Goal: Task Accomplishment & Management: Use online tool/utility

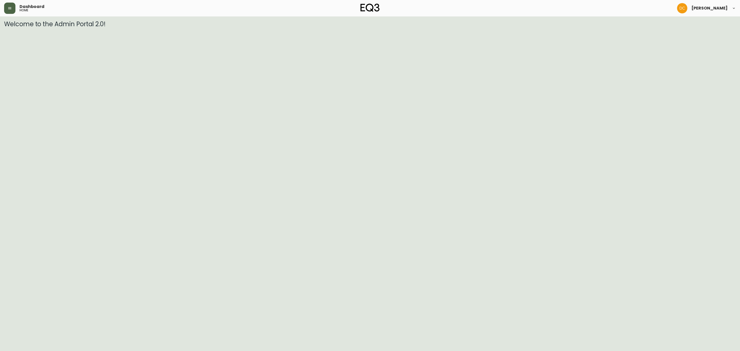
click at [9, 10] on icon "button" at bounding box center [10, 8] width 4 height 4
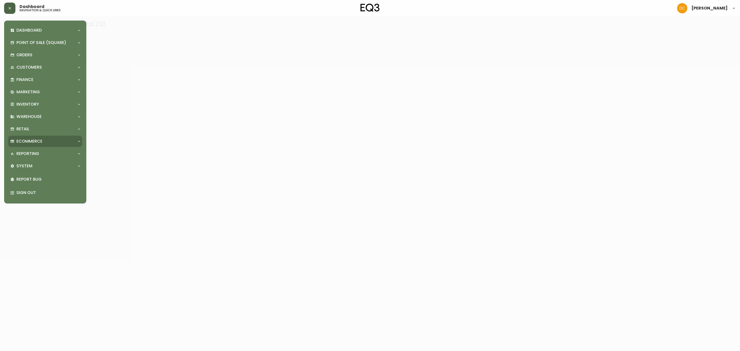
click at [51, 141] on div "Ecommerce" at bounding box center [42, 141] width 65 height 6
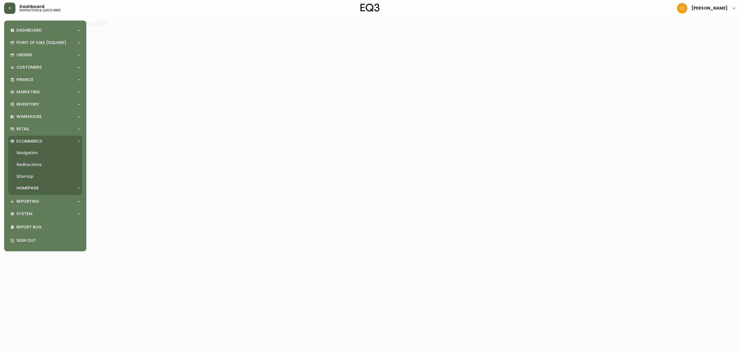
click at [46, 153] on link "Navigation" at bounding box center [45, 153] width 74 height 12
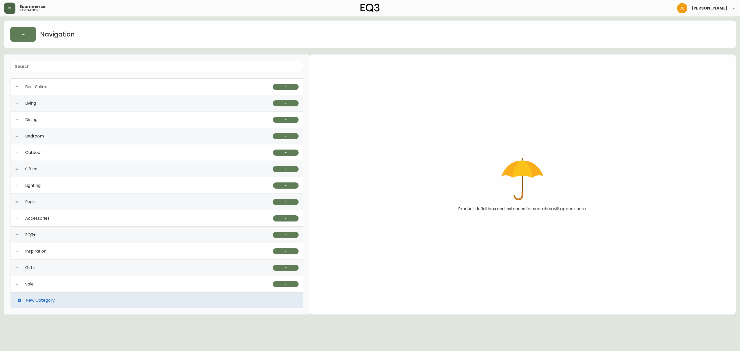
click at [77, 183] on div "Lighting" at bounding box center [144, 185] width 258 height 16
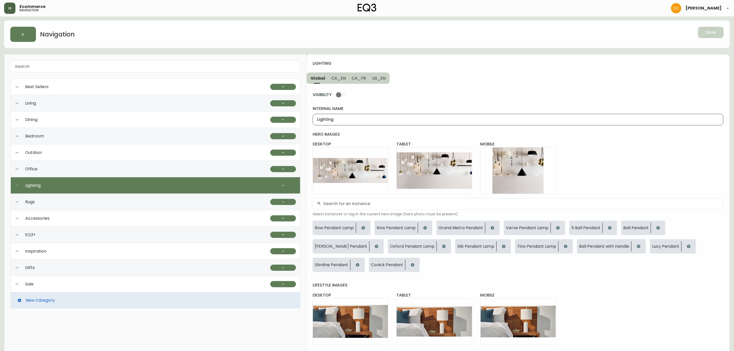
click at [364, 119] on input "Lighting" at bounding box center [518, 119] width 402 height 5
click at [524, 74] on div "lighting -nu Global CA_EN CA_FR US_EN VISIBILITY internal name Lighting -NU her…" at bounding box center [518, 230] width 423 height 352
click at [707, 31] on span "Save" at bounding box center [711, 33] width 10 height 6
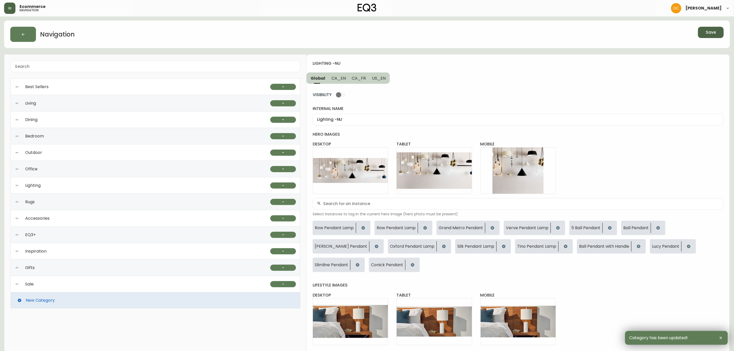
click at [37, 150] on div "Outdoor" at bounding box center [142, 152] width 255 height 16
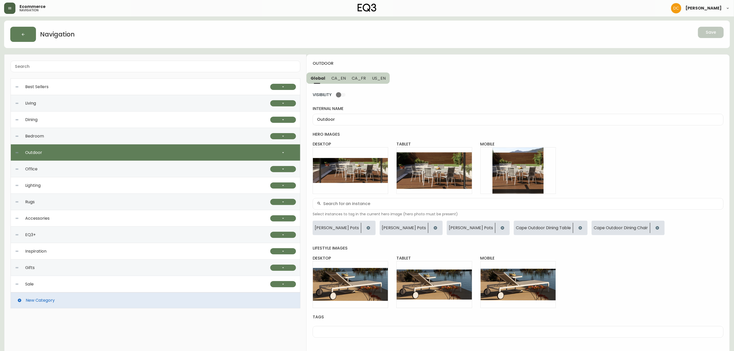
click at [392, 119] on input "Outdoor" at bounding box center [518, 119] width 402 height 5
click at [718, 32] on button "Save" at bounding box center [711, 32] width 26 height 11
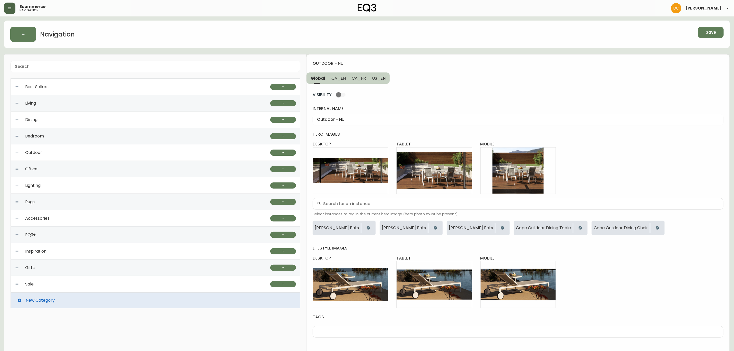
click at [40, 207] on div "Rugs" at bounding box center [142, 202] width 255 height 16
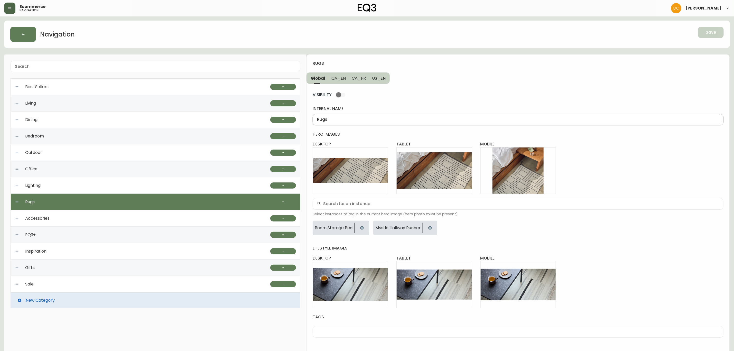
click at [379, 119] on input "Rugs" at bounding box center [518, 119] width 402 height 5
type input "Rugs - NU"
click at [706, 34] on span "Save" at bounding box center [711, 33] width 10 height 6
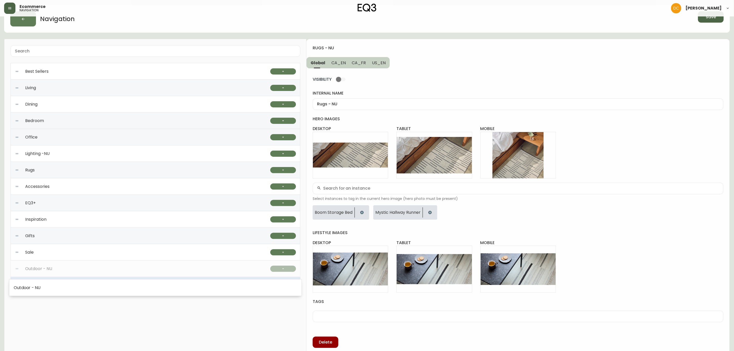
scroll to position [20, 0]
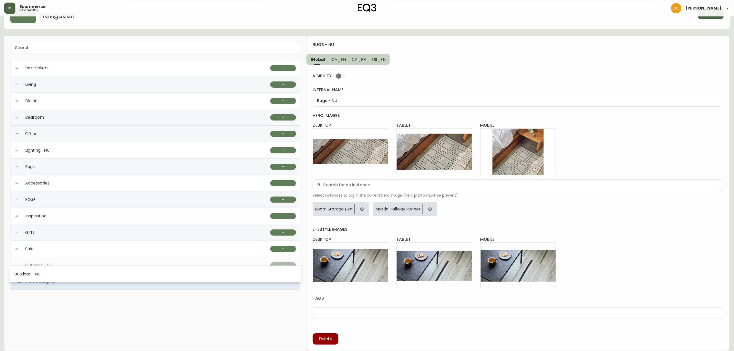
drag, startPoint x: 9, startPoint y: 243, endPoint x: 35, endPoint y: 274, distance: 40.5
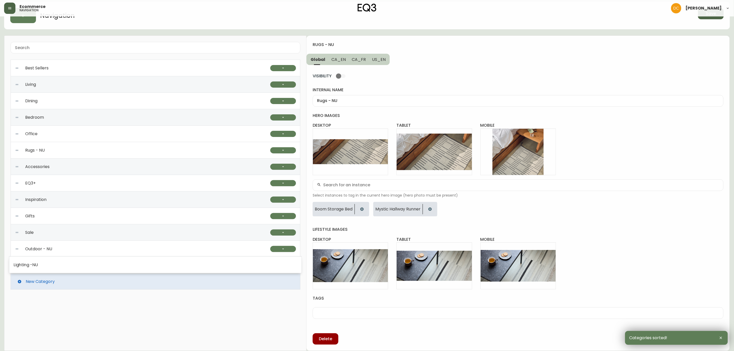
drag, startPoint x: 15, startPoint y: 150, endPoint x: 21, endPoint y: 265, distance: 115.0
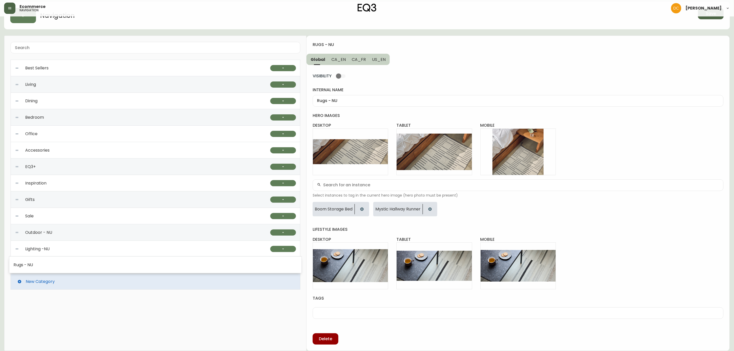
drag, startPoint x: 16, startPoint y: 152, endPoint x: 20, endPoint y: 267, distance: 114.9
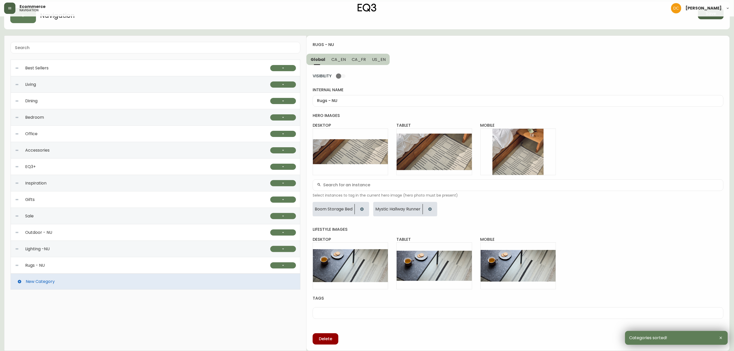
click at [120, 322] on div "Best Sellers Quick Ship Upholstery Ready To Ship Sofas Ready To Ship Sectionals…" at bounding box center [155, 193] width 302 height 315
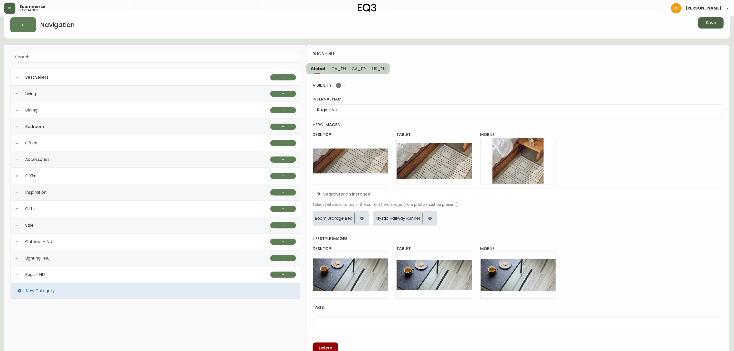
scroll to position [0, 0]
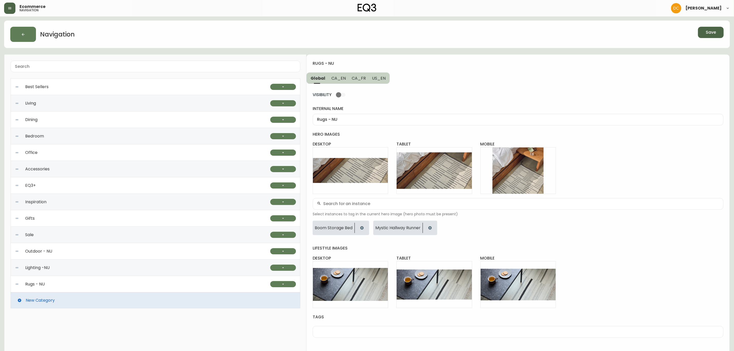
click at [13, 8] on button "button" at bounding box center [9, 8] width 11 height 11
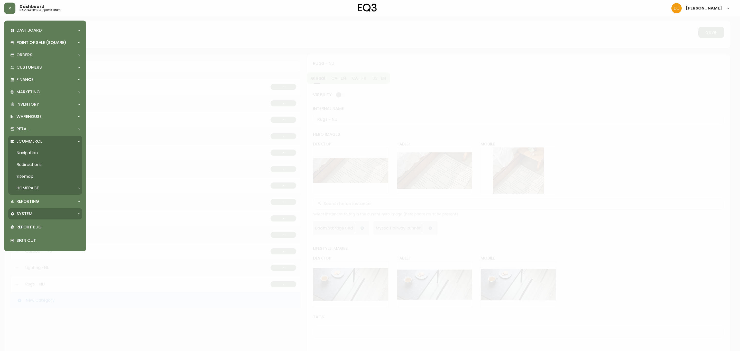
click at [36, 210] on div "System" at bounding box center [45, 213] width 74 height 11
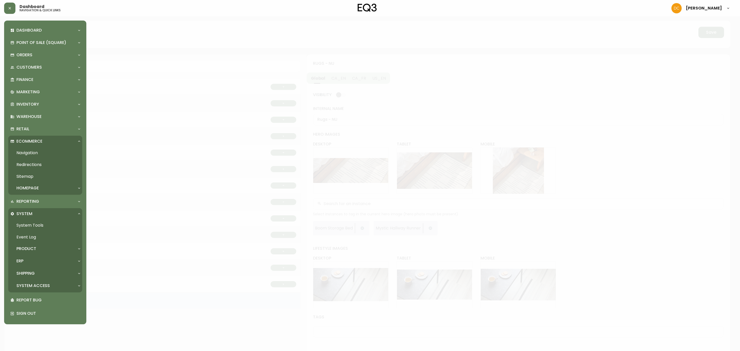
click at [43, 246] on div "Product" at bounding box center [42, 249] width 65 height 6
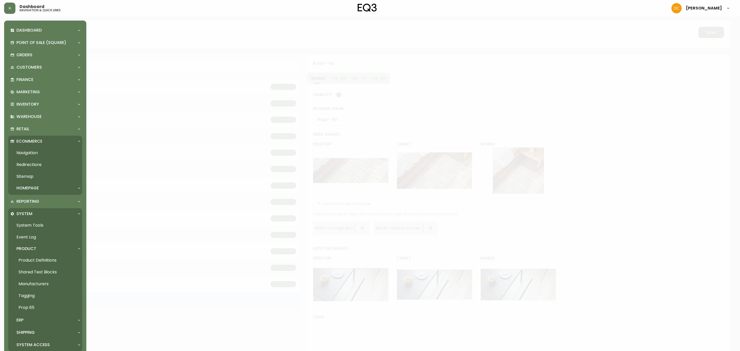
click at [46, 261] on link "Product Definitions" at bounding box center [45, 260] width 74 height 12
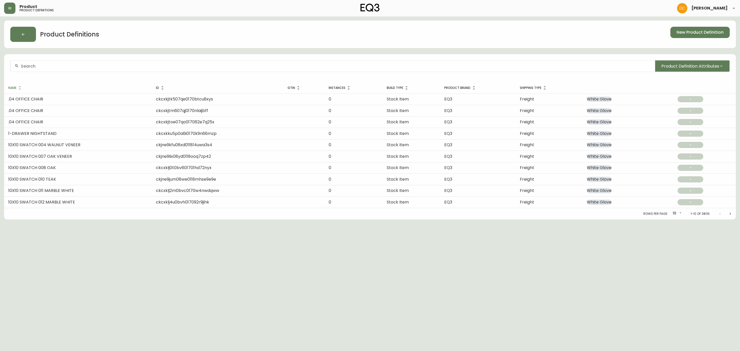
click at [67, 62] on div at bounding box center [333, 66] width 644 height 12
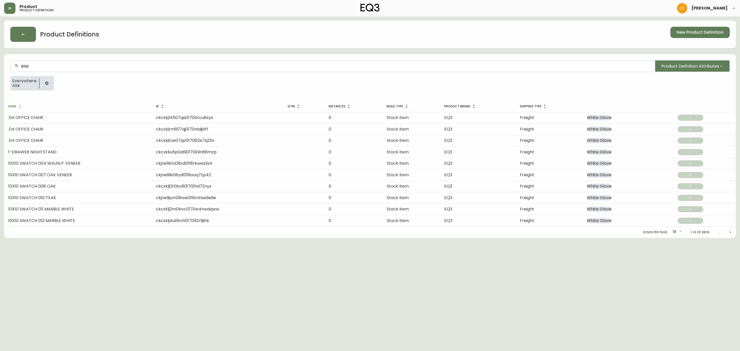
type input "Alai"
click at [702, 74] on div "Alai Product Definition Attributes Everywhere: Alai" at bounding box center [370, 77] width 732 height 47
click at [708, 70] on button "Product Definition Attributes" at bounding box center [692, 65] width 75 height 11
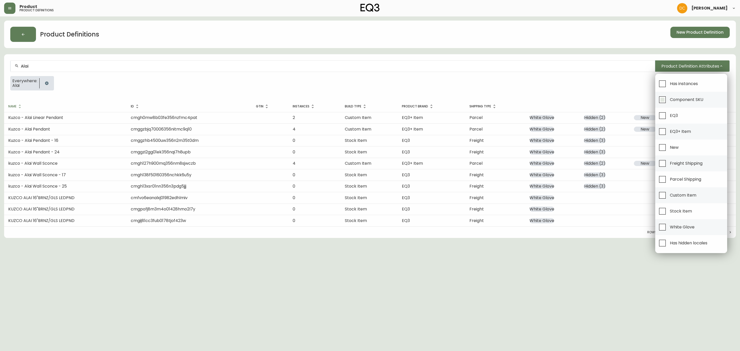
click at [695, 99] on span "Component SKU" at bounding box center [686, 99] width 33 height 5
click at [668, 99] on input "Component SKU" at bounding box center [662, 100] width 12 height 12
click at [695, 99] on span "Component SKU" at bounding box center [686, 99] width 33 height 5
click at [668, 99] on input "Component SKU" at bounding box center [662, 100] width 12 height 12
checkbox input "false"
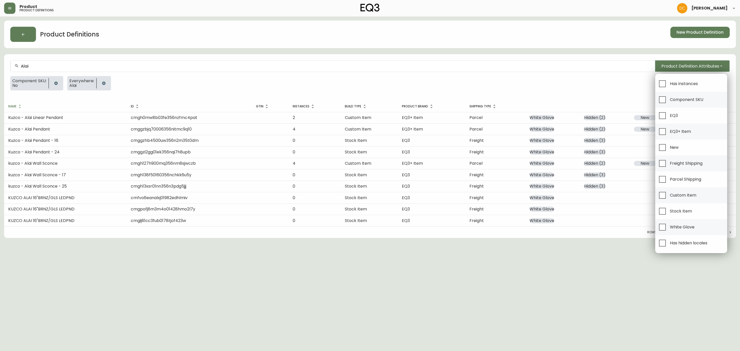
click at [543, 86] on div at bounding box center [370, 175] width 740 height 351
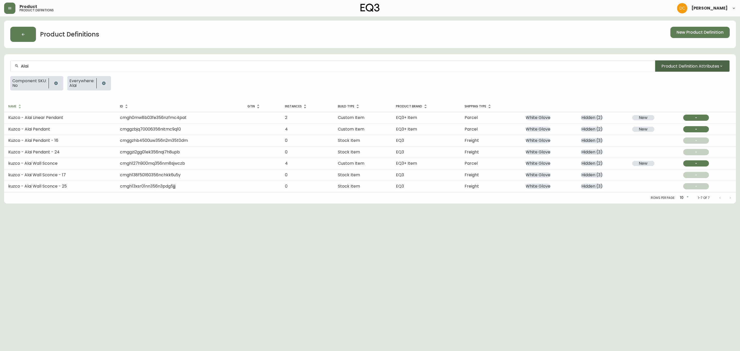
click at [667, 61] on button "Product Definition Attributes" at bounding box center [692, 65] width 75 height 11
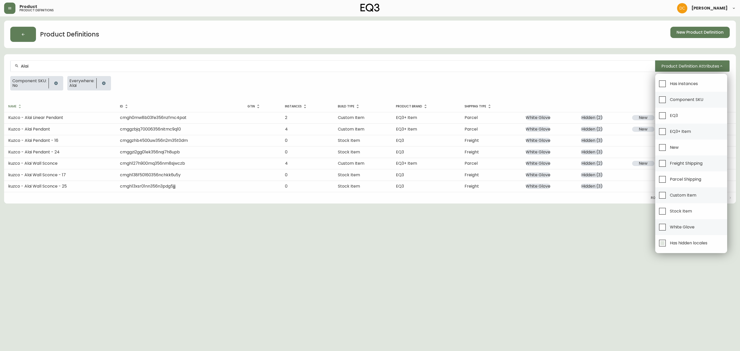
click at [678, 244] on span "Has hidden locales" at bounding box center [689, 242] width 38 height 5
click at [668, 244] on input "Has hidden locales" at bounding box center [662, 243] width 12 height 12
checkbox input "true"
click at [532, 271] on div at bounding box center [370, 175] width 740 height 351
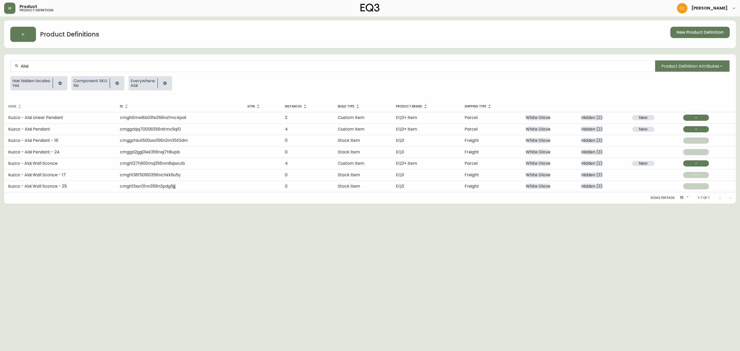
click at [60, 84] on icon "button" at bounding box center [60, 83] width 4 height 4
click at [672, 67] on span "Product Definition Attributes" at bounding box center [690, 66] width 58 height 6
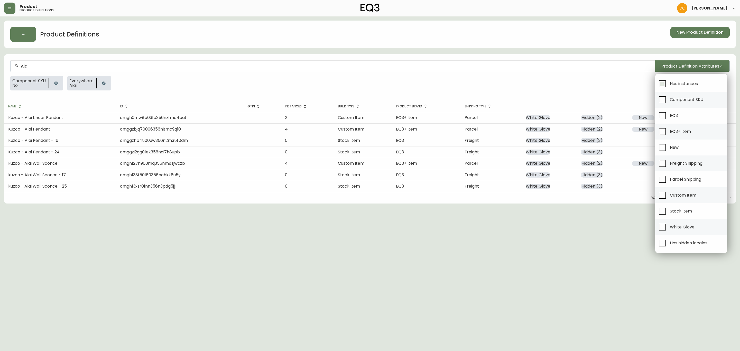
click at [695, 82] on span "Has instances" at bounding box center [684, 83] width 28 height 5
click at [668, 82] on input "Has instances" at bounding box center [662, 84] width 12 height 12
checkbox input "true"
click at [276, 289] on div at bounding box center [370, 175] width 740 height 351
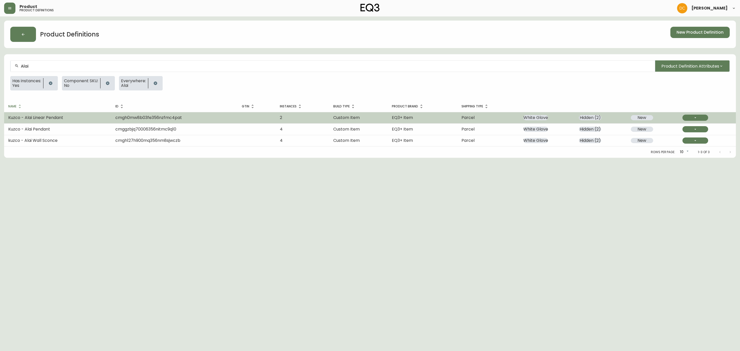
click at [83, 120] on td "Kuzco - Alai Linear Pendant" at bounding box center [57, 117] width 107 height 11
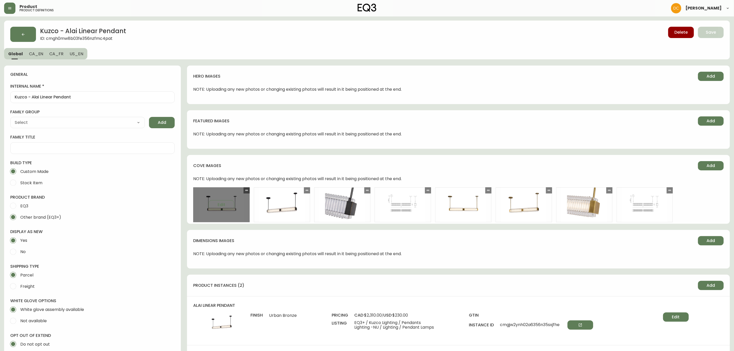
type input "Kuzco"
type input "Home & Garden > Lighting > Lighting Fixtures > Ceiling Light Fixtures"
select select "cmggz8xf624hy01426unsm25k"
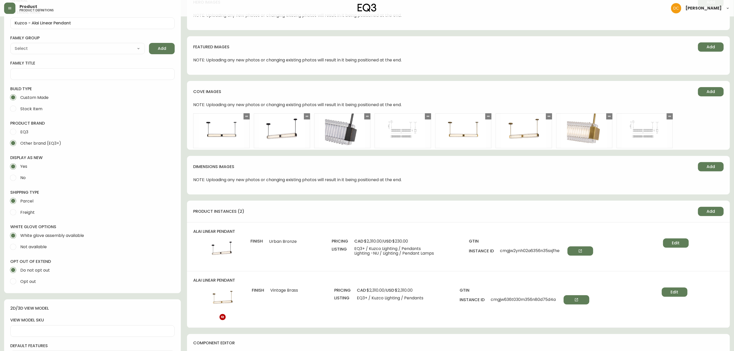
scroll to position [77, 0]
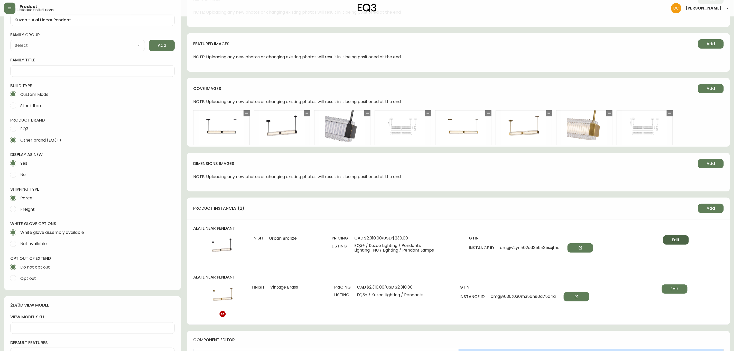
click at [676, 241] on span "Edit" at bounding box center [676, 240] width 8 height 6
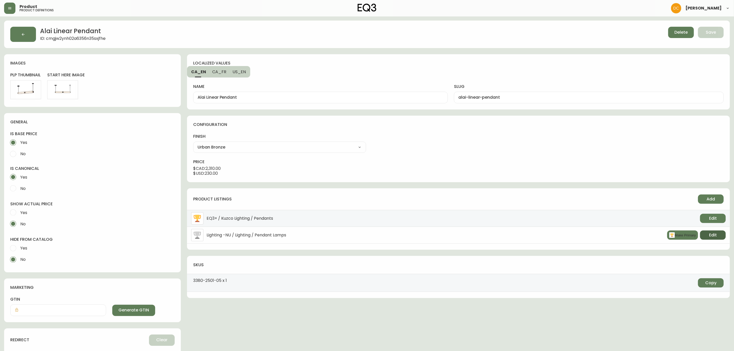
click at [710, 237] on span "Edit" at bounding box center [713, 235] width 8 height 6
select select "5"
select select "350"
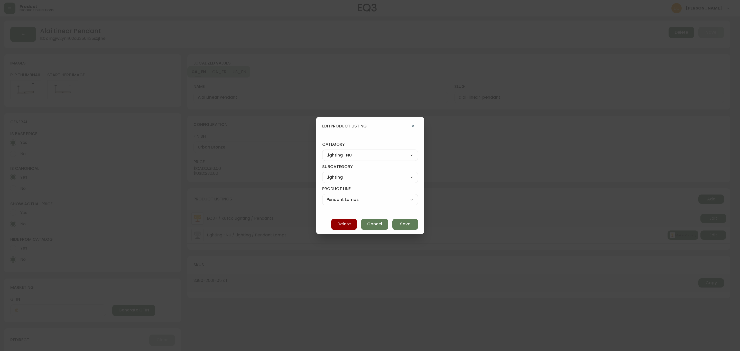
click at [368, 152] on select "Best Sellers Living Dining Bedroom Office Accessories EQ3+ Inspiration Gifts Sa…" at bounding box center [370, 155] width 96 height 8
select select "7"
click at [327, 151] on select "Best Sellers Living Dining Bedroom Office Accessories EQ3+ Inspiration Gifts Sa…" at bounding box center [370, 155] width 96 height 8
type input "Accessories"
select select
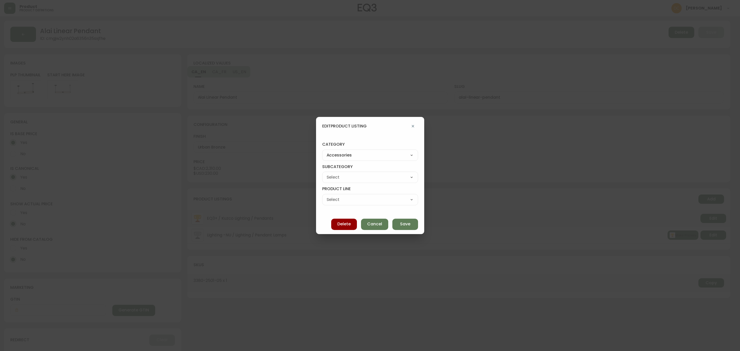
select select
click at [357, 177] on select "Rugs Lighting Accents Dining Barware Bedding - Not in Use" at bounding box center [370, 177] width 96 height 8
select select "cme91v9ki3wtf016239k97glb"
click at [327, 173] on select "Rugs Lighting Accents Dining Barware Bedding - Not in Use" at bounding box center [370, 177] width 96 height 8
type input "Lighting"
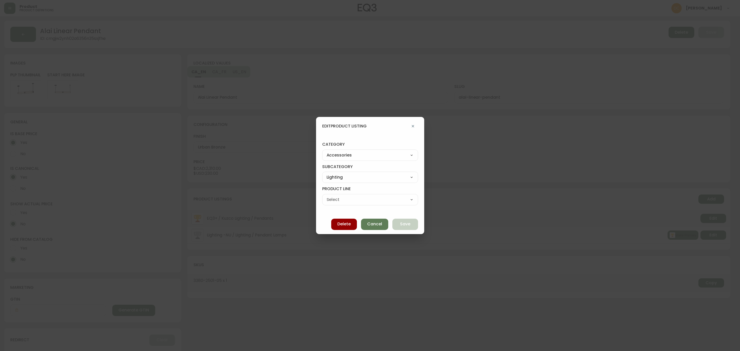
click at [360, 195] on div "Pendant Lamps Floor Lamps Wall Lamps Table & Desk Lamps Bulbs" at bounding box center [370, 199] width 96 height 11
click at [358, 200] on select "Pendant Lamps Floor Lamps Wall Lamps Table & Desk Lamps Bulbs" at bounding box center [370, 200] width 96 height 8
select select "cmebq8ud247sw0198moyd5v94"
click at [327, 196] on select "Pendant Lamps Floor Lamps Wall Lamps Table & Desk Lamps Bulbs" at bounding box center [370, 200] width 96 height 8
type input "Pendant Lamps"
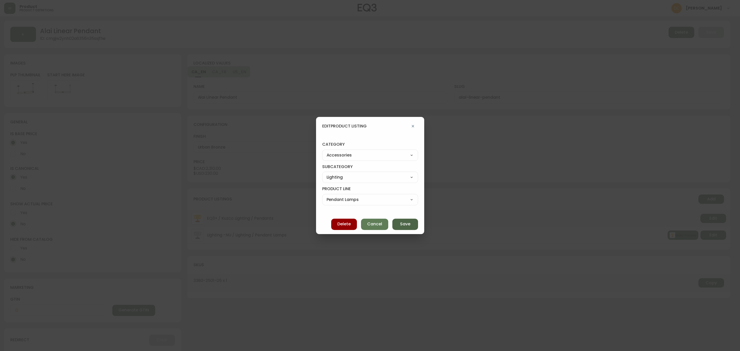
click at [400, 225] on span "Save" at bounding box center [405, 224] width 10 height 6
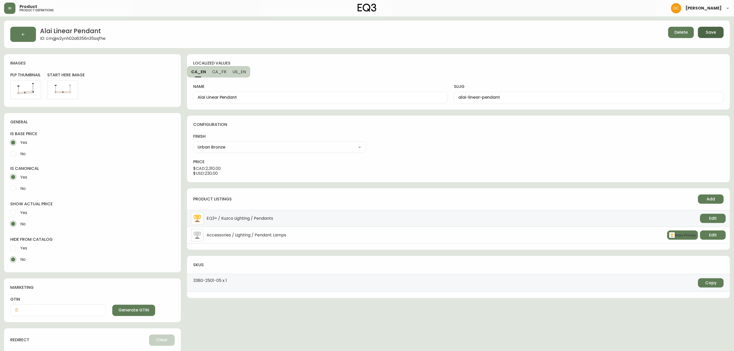
click at [707, 30] on span "Save" at bounding box center [711, 33] width 10 height 6
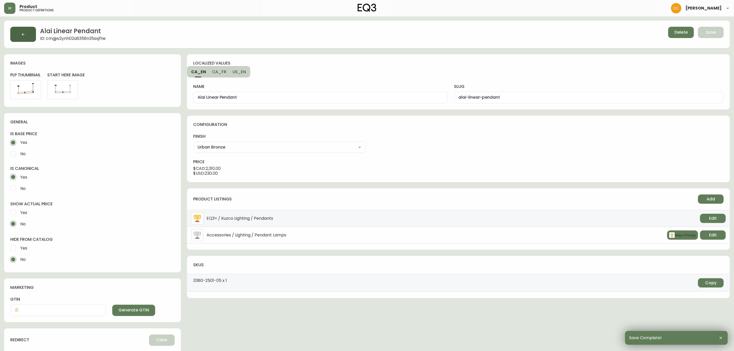
click at [26, 30] on button "button" at bounding box center [23, 34] width 26 height 15
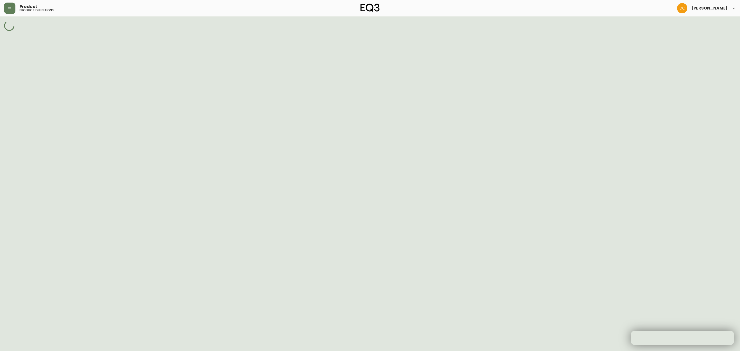
select select "cmggz8xf624hy01426unsm25k"
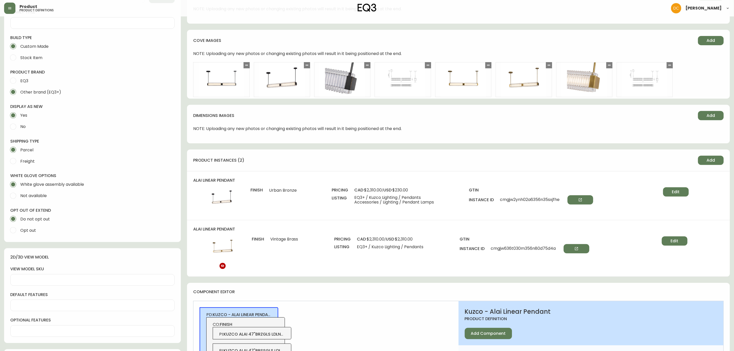
scroll to position [193, 0]
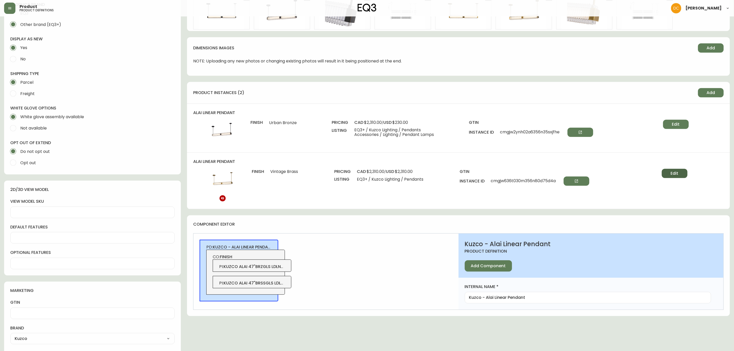
click at [676, 171] on span "Edit" at bounding box center [675, 174] width 8 height 6
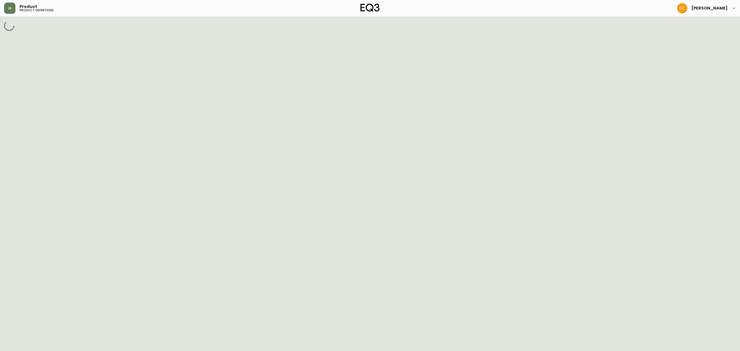
select select "cmgh0ru5e041l356nnz4sxgmj"
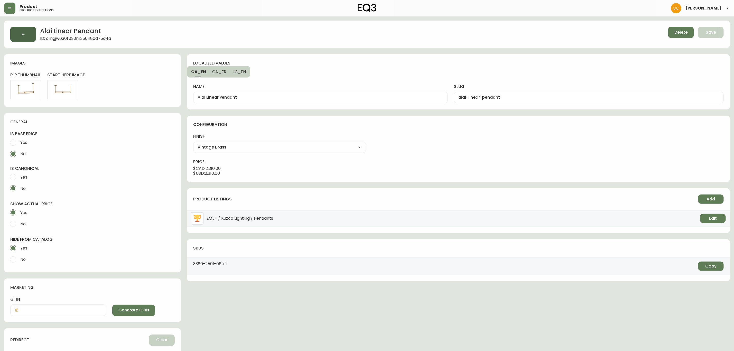
click at [24, 36] on icon "button" at bounding box center [23, 34] width 4 height 4
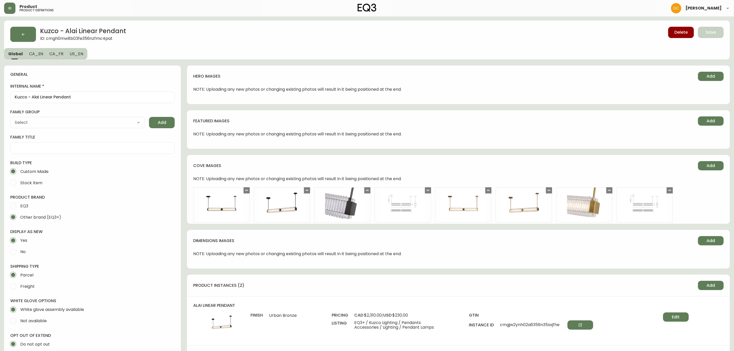
type input "Kuzco"
type input "Home & Garden > Lighting > Lighting Fixtures > Ceiling Light Fixtures"
select select "cmggz8xf624hy01426unsm25k"
click at [14, 34] on button "button" at bounding box center [23, 34] width 26 height 15
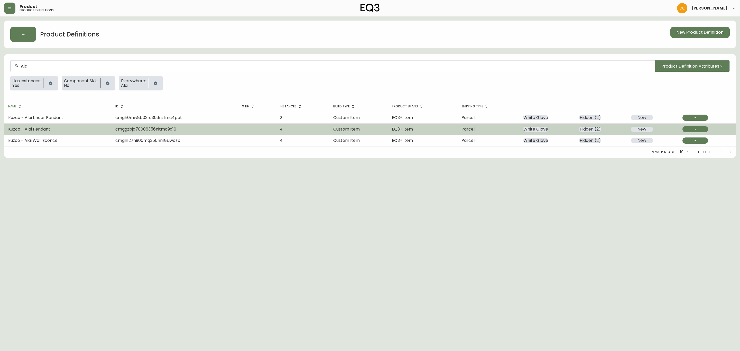
click at [202, 132] on td "cmggzbjq70006356nitmc9q10" at bounding box center [174, 129] width 127 height 11
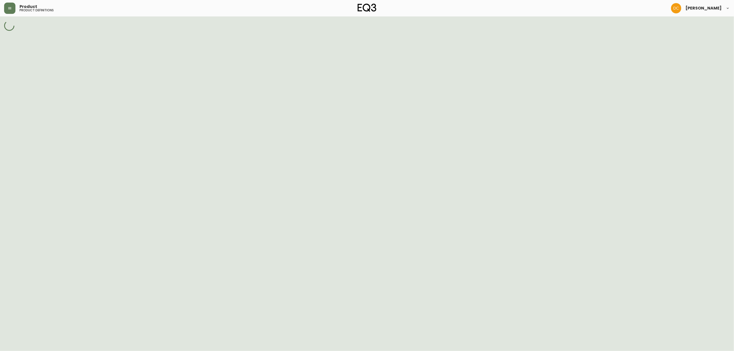
select select "cmggz8xf624hy01426unsm25k"
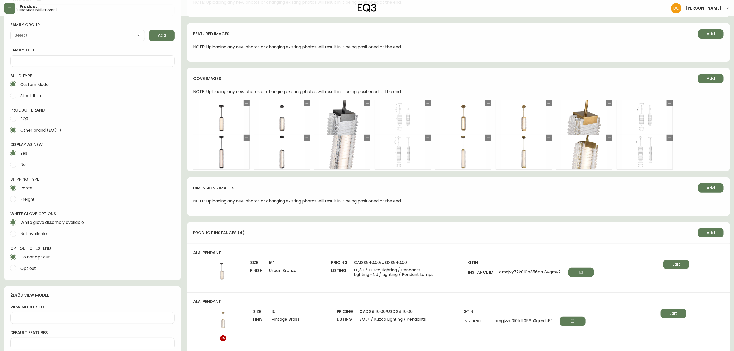
scroll to position [154, 0]
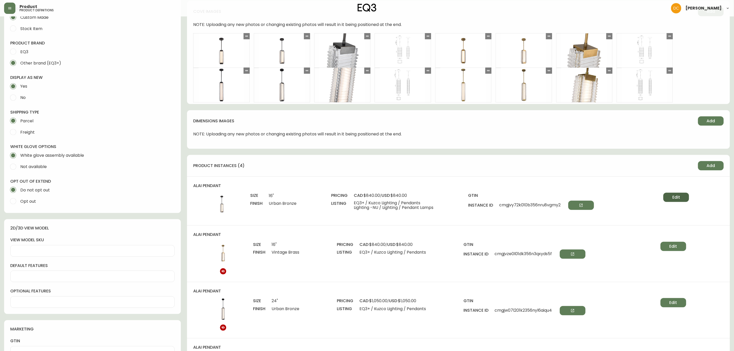
click at [670, 197] on button "Edit" at bounding box center [676, 197] width 26 height 9
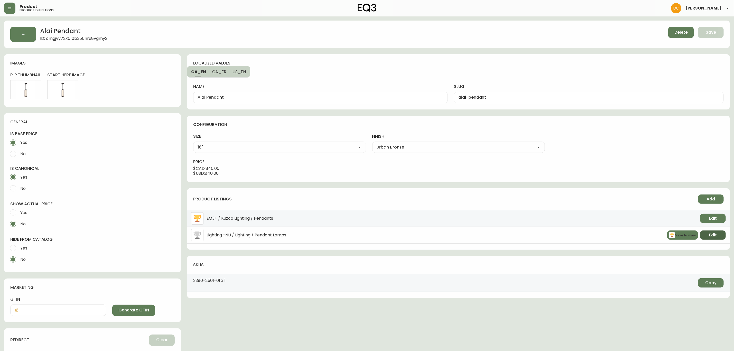
click at [711, 237] on span "Edit" at bounding box center [713, 235] width 8 height 6
select select "5"
select select "350"
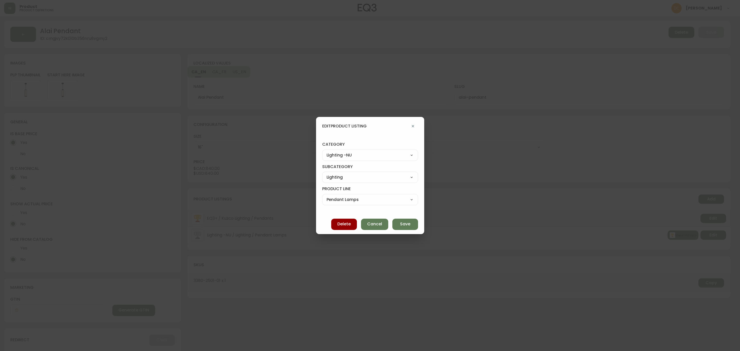
click at [369, 156] on select "Best Sellers Living Dining Bedroom Office Accessories EQ3+ Inspiration Gifts Sa…" at bounding box center [370, 155] width 96 height 8
select select "7"
click at [327, 151] on select "Best Sellers Living Dining Bedroom Office Accessories EQ3+ Inspiration Gifts Sa…" at bounding box center [370, 155] width 96 height 8
type input "Accessories"
select select
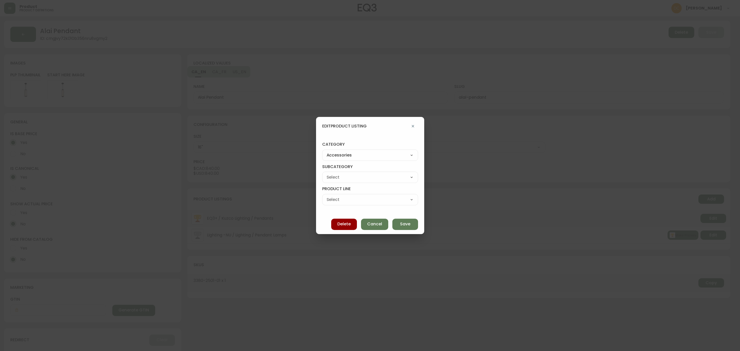
select select
click at [358, 179] on select "Rugs Lighting Accents Dining Barware Bedding - Not in Use" at bounding box center [370, 177] width 96 height 8
select select "cme91v9ki3wtf016239k97glb"
click at [327, 173] on select "Rugs Lighting Accents Dining Barware Bedding - Not in Use" at bounding box center [370, 177] width 96 height 8
type input "Lighting"
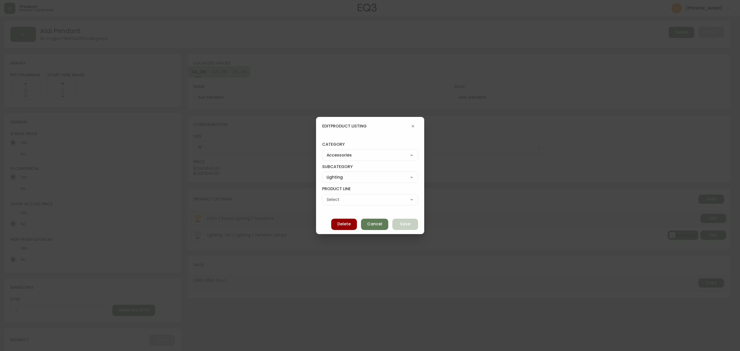
click at [355, 196] on select "Pendant Lamps Floor Lamps Wall Lamps Table & Desk Lamps Bulbs" at bounding box center [370, 200] width 96 height 8
select select "cmebq8ud247sw0198moyd5v94"
click at [327, 196] on select "Pendant Lamps Floor Lamps Wall Lamps Table & Desk Lamps Bulbs" at bounding box center [370, 200] width 96 height 8
type input "Pendant Lamps"
click at [405, 229] on button "Save" at bounding box center [405, 224] width 26 height 11
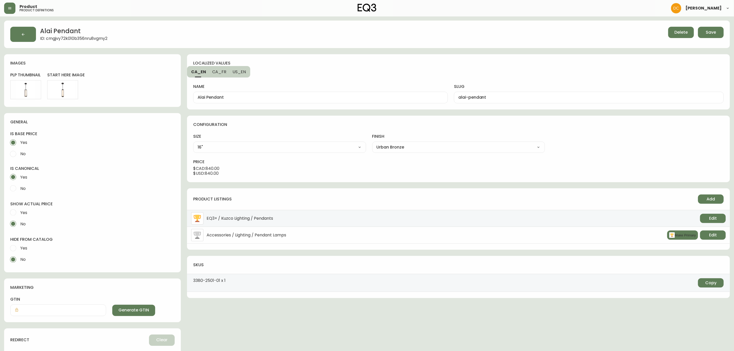
click at [710, 39] on div "Delete Save" at bounding box center [556, 34] width 336 height 15
click at [712, 36] on button "Save" at bounding box center [711, 32] width 26 height 11
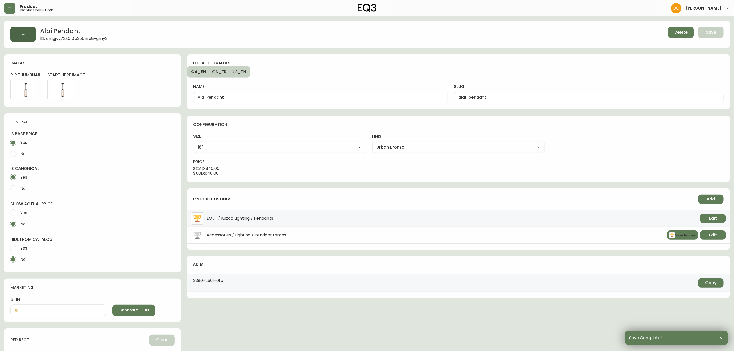
click at [17, 32] on button "button" at bounding box center [23, 34] width 26 height 15
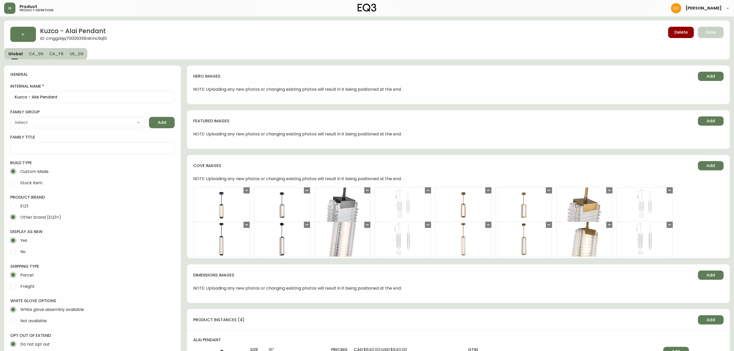
type input "Kuzco"
type input "Home & Garden > Lighting > Lighting Fixtures > Ceiling Light Fixtures"
select select "cmggz8xf624hy01426unsm25k"
click at [20, 30] on button "button" at bounding box center [23, 34] width 26 height 15
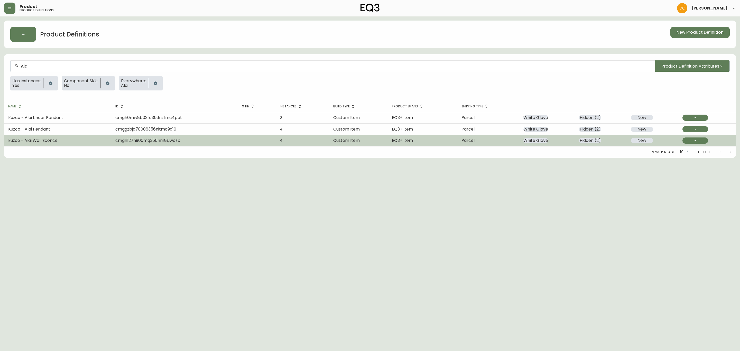
click at [142, 145] on td "cmgh127h900mq356nm8sjwczb" at bounding box center [174, 140] width 127 height 11
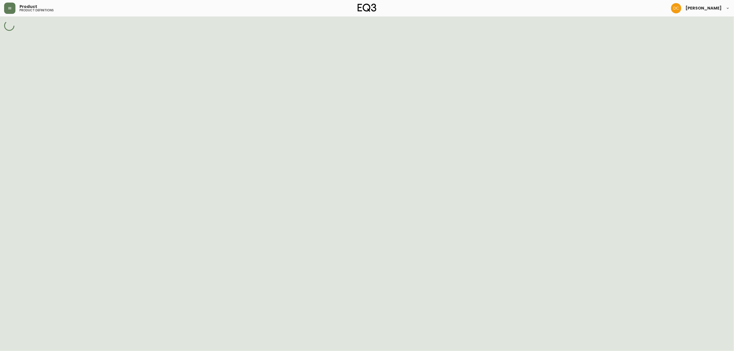
select select "cmggz8xf624hy01426unsm25k"
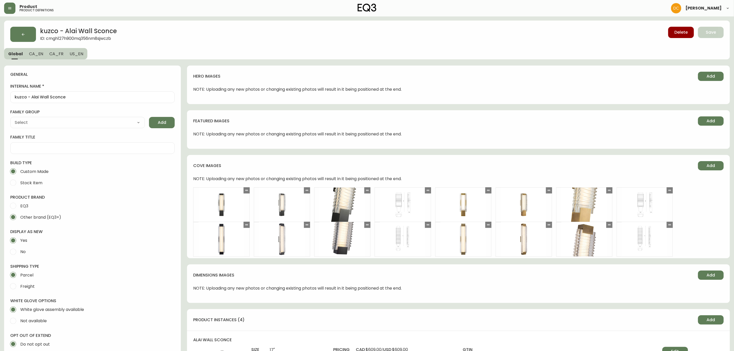
scroll to position [231, 0]
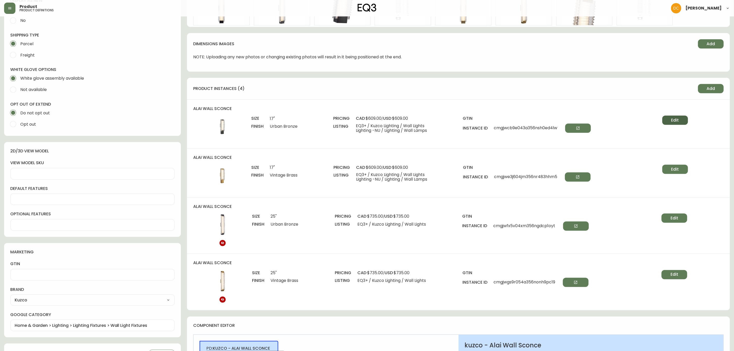
click at [675, 120] on span "Edit" at bounding box center [675, 120] width 8 height 6
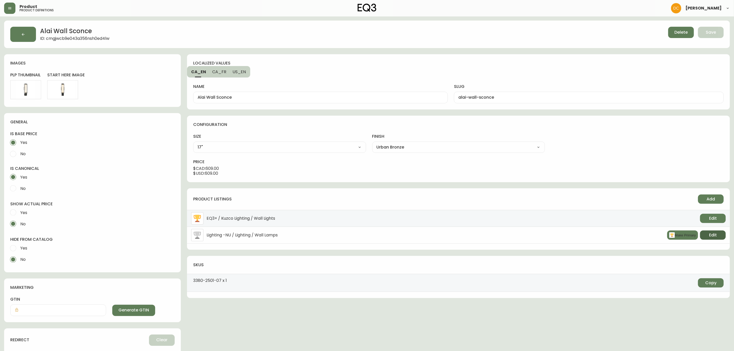
click at [713, 234] on span "Edit" at bounding box center [713, 235] width 8 height 6
select select "5"
select select "cjwjbr2mc041o0150wx3j3mp1"
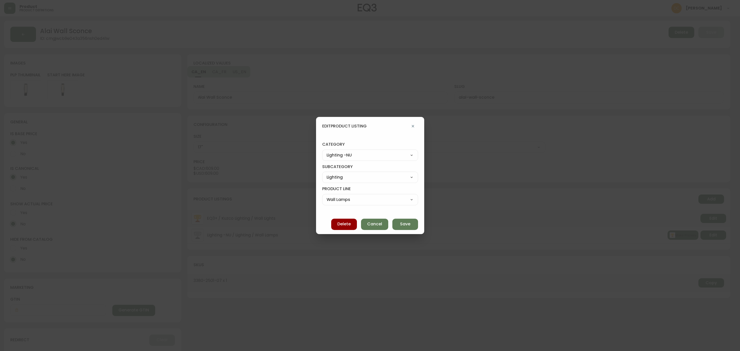
click at [375, 154] on select "Best Sellers Living Dining Bedroom Office Accessories EQ3+ Inspiration Gifts Sa…" at bounding box center [370, 155] width 96 height 8
select select "7"
click at [327, 151] on select "Best Sellers Living Dining Bedroom Office Accessories EQ3+ Inspiration Gifts Sa…" at bounding box center [370, 155] width 96 height 8
type input "Accessories"
select select
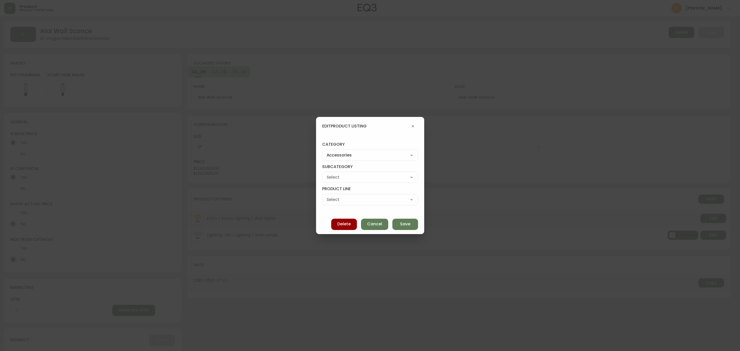
select select
click at [366, 176] on select "Rugs Lighting Accents Dining Barware Bedding - Not in Use" at bounding box center [370, 177] width 96 height 8
select select "cme91v9ki3wtf016239k97glb"
click at [327, 173] on select "Rugs Lighting Accents Dining Barware Bedding - Not in Use" at bounding box center [370, 177] width 96 height 8
type input "Lighting"
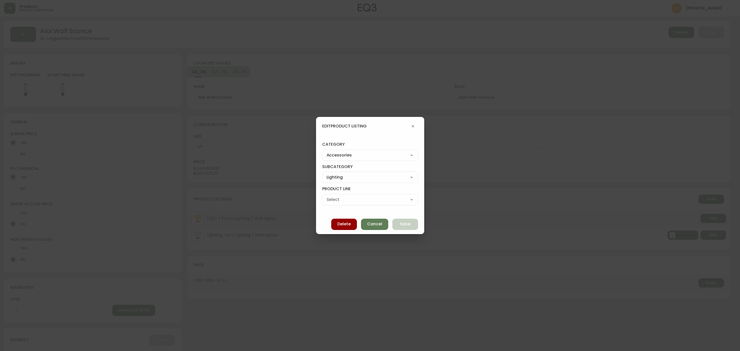
click at [357, 201] on select "Pendant Lamps Floor Lamps Wall Lamps Table & Desk Lamps Bulbs" at bounding box center [370, 200] width 96 height 8
select select "cmebwr5qs458i016235pg8q8p"
click at [327, 196] on select "Pendant Lamps Floor Lamps Wall Lamps Table & Desk Lamps Bulbs" at bounding box center [370, 200] width 96 height 8
type input "Wall Lamps"
click at [400, 224] on span "Save" at bounding box center [405, 224] width 10 height 6
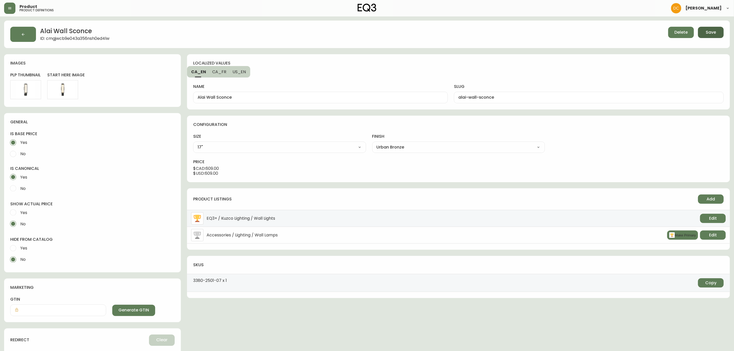
click at [713, 33] on span "Save" at bounding box center [711, 33] width 10 height 6
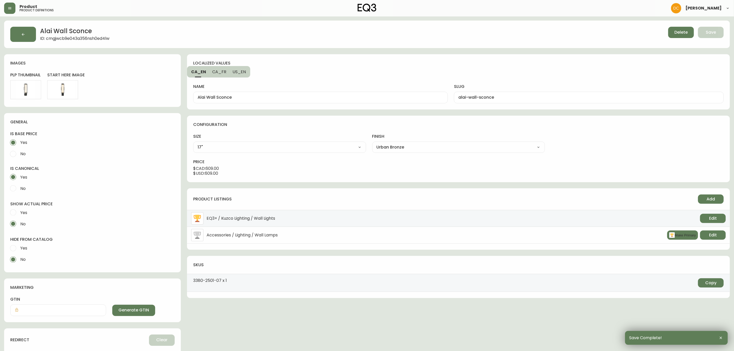
click at [19, 34] on button "button" at bounding box center [23, 34] width 26 height 15
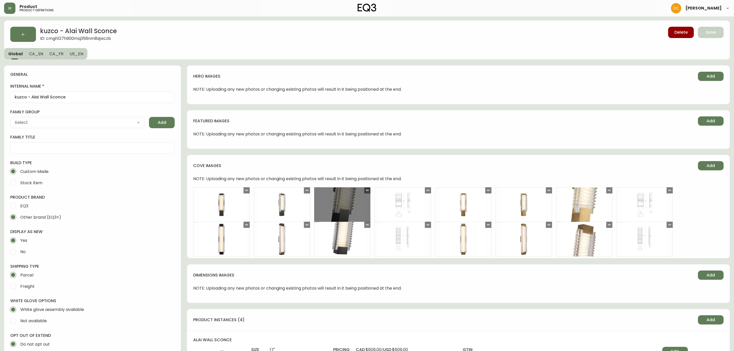
type input "Kuzco"
type input "Home & Garden > Lighting > Lighting Fixtures > Wall Light Fixtures"
select select "cmggz8xf624hy01426unsm25k"
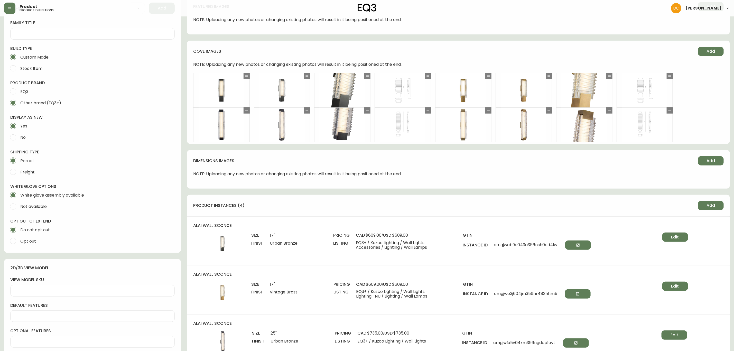
scroll to position [270, 0]
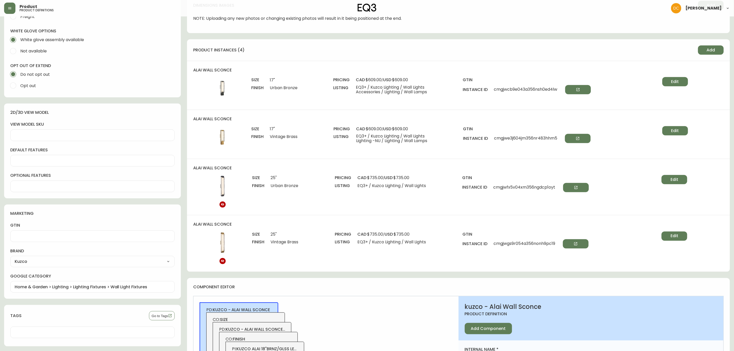
click at [695, 130] on div "alai wall sconce size 17" finish Vintage Brass pricing cad $609.00 / usd $609.0…" at bounding box center [458, 134] width 543 height 49
click at [669, 131] on button "Edit" at bounding box center [675, 130] width 26 height 9
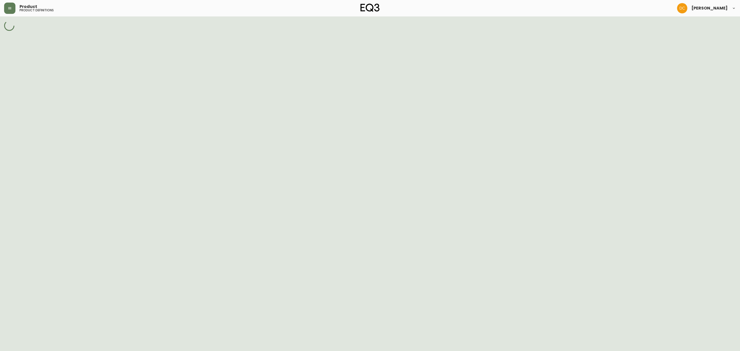
select select "cmgh153oo0236356no6fixw8m"
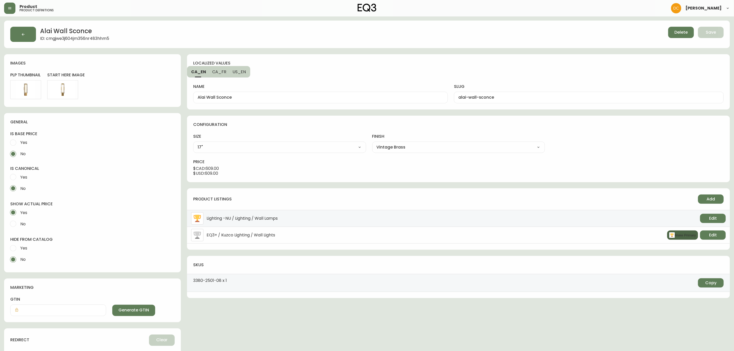
click at [690, 237] on button "Make Primary" at bounding box center [682, 234] width 31 height 9
click at [714, 235] on span "Edit" at bounding box center [713, 235] width 8 height 6
select select "5"
select select "cjwjbr2mc041o0150wx3j3mp1"
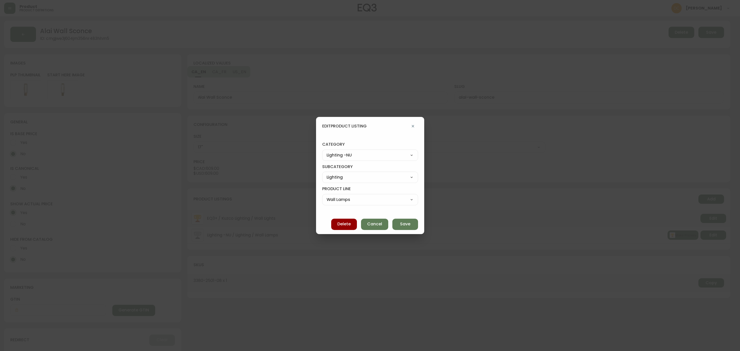
click at [369, 151] on select "Best Sellers Living Dining Bedroom Office Accessories EQ3+ Inspiration Gifts Sa…" at bounding box center [370, 155] width 96 height 8
select select "7"
click at [327, 151] on select "Best Sellers Living Dining Bedroom Office Accessories EQ3+ Inspiration Gifts Sa…" at bounding box center [370, 155] width 96 height 8
type input "Accessories"
select select
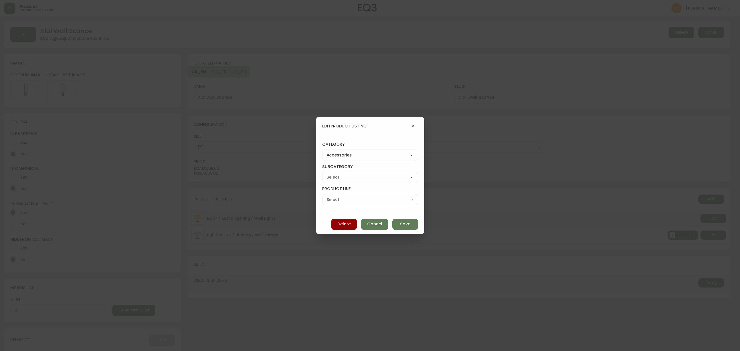
select select
click at [375, 177] on select "Rugs Lighting Accents Dining Barware Bedding - Not in Use" at bounding box center [370, 177] width 96 height 8
select select "cme91v9ki3wtf016239k97glb"
click at [327, 173] on select "Rugs Lighting Accents Dining Barware Bedding - Not in Use" at bounding box center [370, 177] width 96 height 8
type input "Lighting"
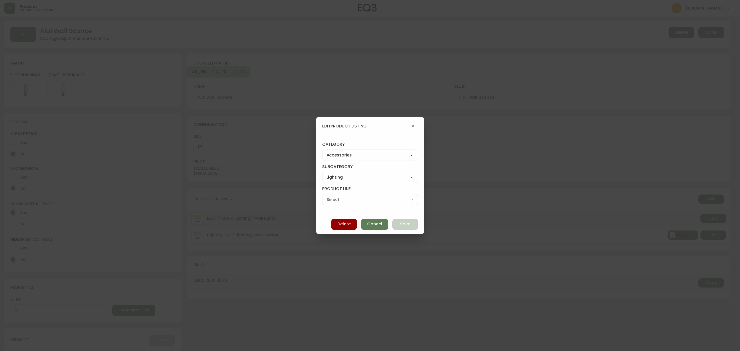
click at [355, 193] on h4 "product line" at bounding box center [370, 190] width 96 height 8
click at [353, 198] on select "Pendant Lamps Floor Lamps Wall Lamps Table & Desk Lamps Bulbs" at bounding box center [370, 200] width 96 height 8
select select "cmebwr5qs458i016235pg8q8p"
click at [327, 196] on select "Pendant Lamps Floor Lamps Wall Lamps Table & Desk Lamps Bulbs" at bounding box center [370, 200] width 96 height 8
type input "Wall Lamps"
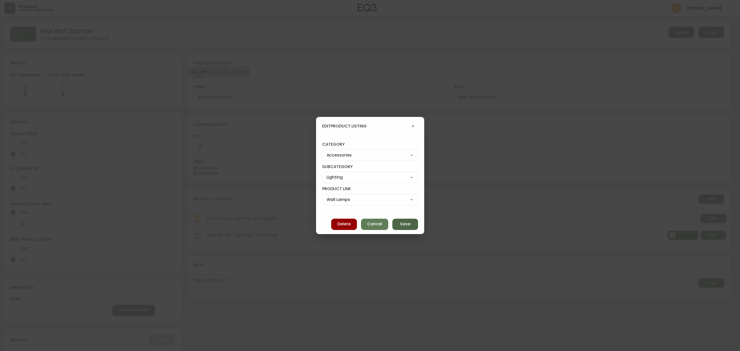
click at [392, 227] on button "Save" at bounding box center [405, 224] width 26 height 11
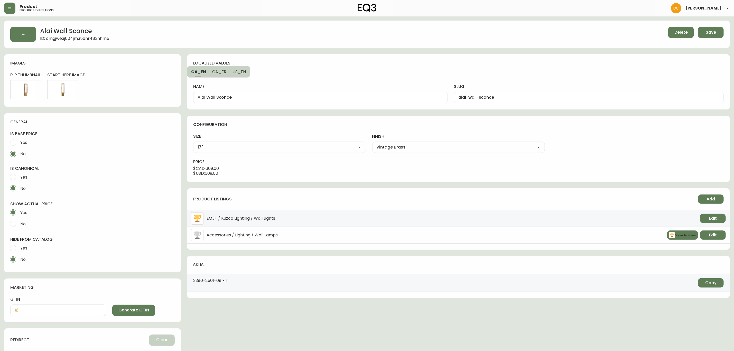
click at [720, 20] on main "Alai Wall Sconce ID: cmgjwe3j604jm356nr483hhm5 Delete Save images plp thumbnail…" at bounding box center [367, 217] width 734 height 403
click at [716, 30] on button "Save" at bounding box center [711, 32] width 26 height 11
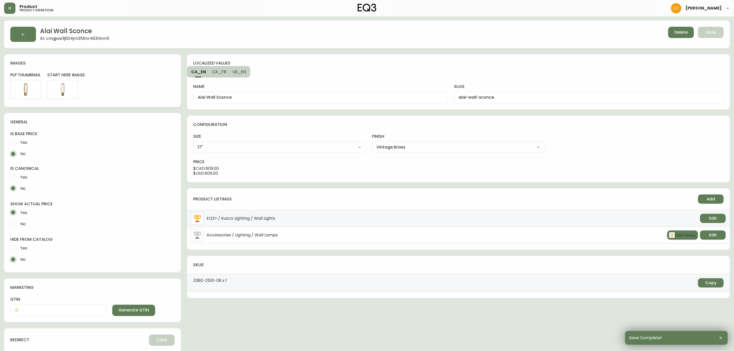
click at [27, 35] on button "button" at bounding box center [23, 34] width 26 height 15
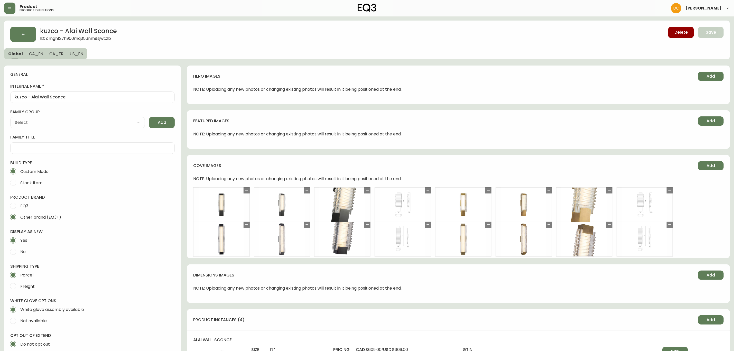
type input "Kuzco"
type input "Home & Garden > Lighting > Lighting Fixtures > Wall Light Fixtures"
select select "cmggz8xf624hy01426unsm25k"
click at [33, 33] on button "button" at bounding box center [23, 34] width 26 height 15
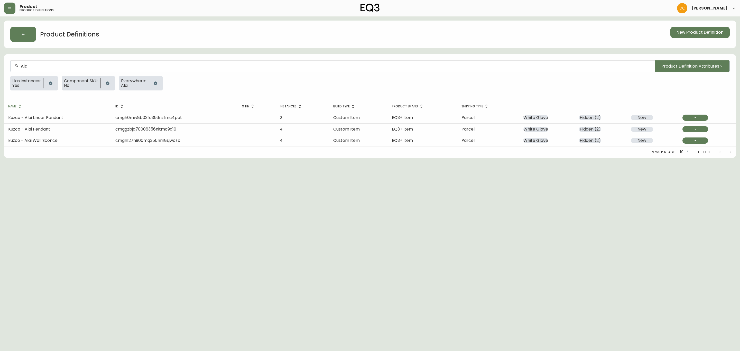
click at [72, 63] on div "Alai" at bounding box center [333, 66] width 644 height 12
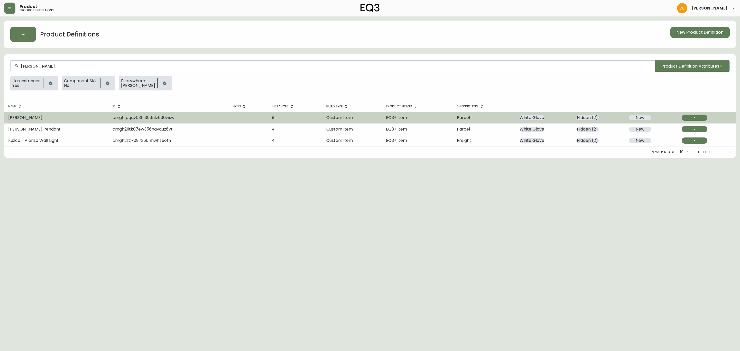
type input "[PERSON_NAME]"
click at [228, 118] on td "cmgh1pqqv03h1356n1z660wsw" at bounding box center [168, 117] width 121 height 11
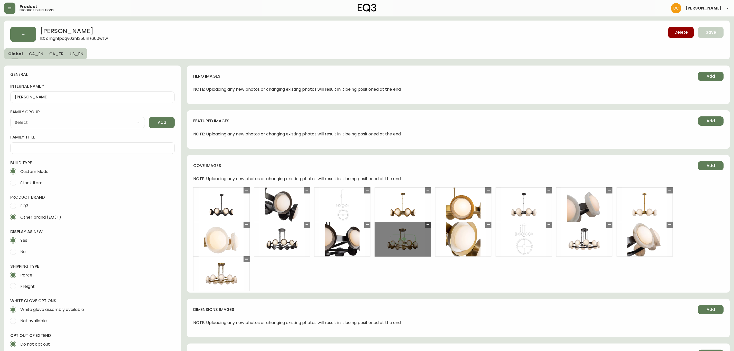
type input "Kuzco"
select select "cmggz8xf624hy01426unsm25k"
type input "Home & Garden > Lighting > Lighting Fixtures > Chandeliers"
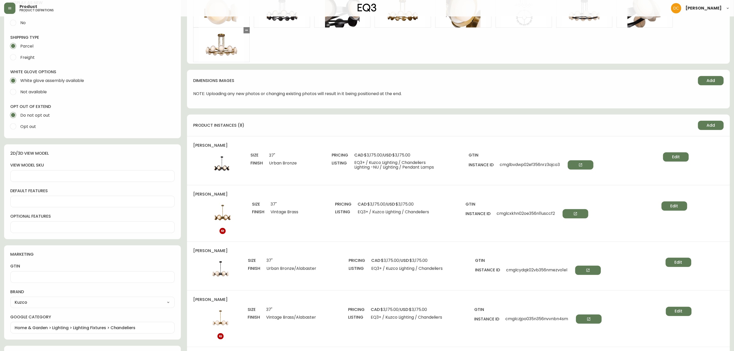
scroll to position [231, 0]
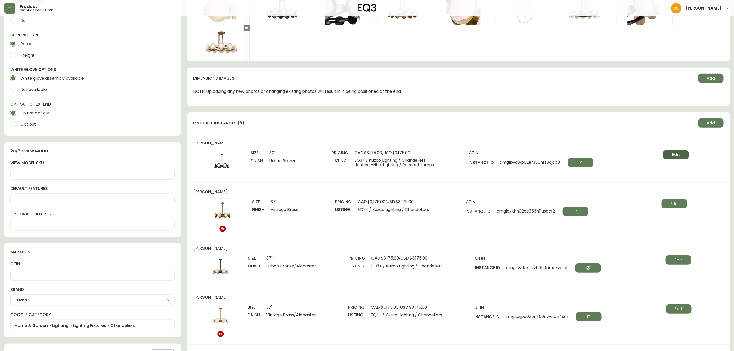
click at [681, 154] on button "Edit" at bounding box center [676, 154] width 26 height 9
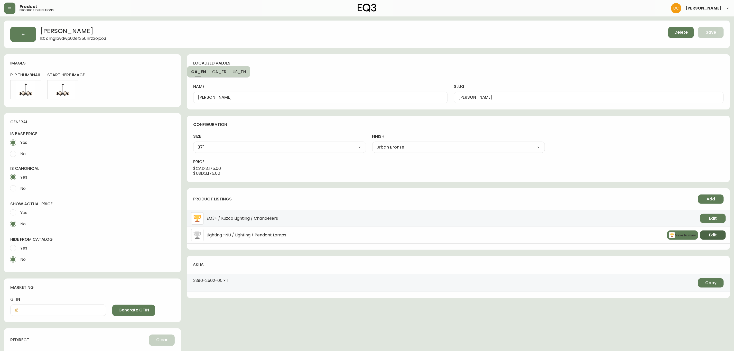
click at [723, 240] on button "Edit" at bounding box center [713, 234] width 26 height 9
select select "5"
select select "350"
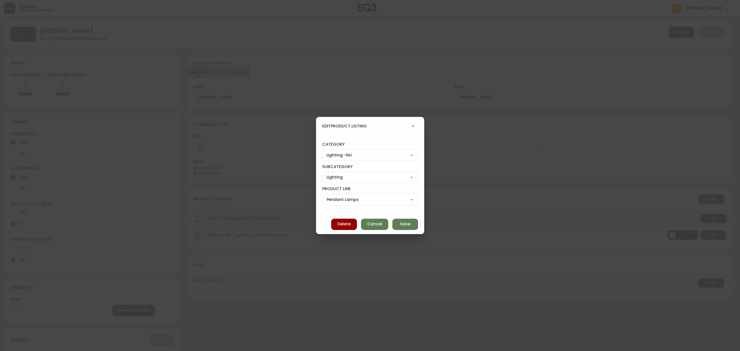
click at [370, 154] on select "Best Sellers Living Dining Bedroom Office Accessories EQ3+ Inspiration Gifts Sa…" at bounding box center [370, 155] width 96 height 8
select select "7"
click at [327, 151] on select "Best Sellers Living Dining Bedroom Office Accessories EQ3+ Inspiration Gifts Sa…" at bounding box center [370, 155] width 96 height 8
type input "Accessories"
select select
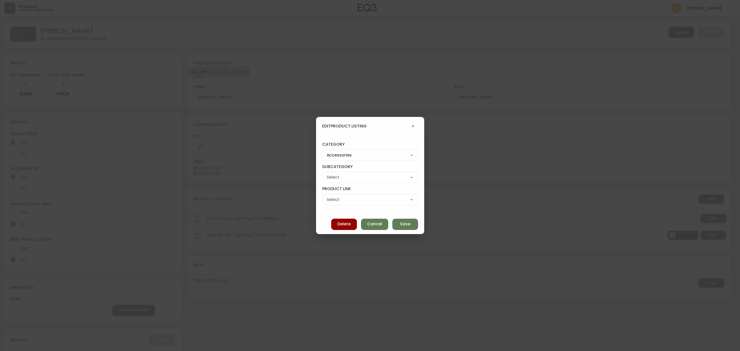
select select
click at [360, 177] on select "Rugs Lighting Accents Dining Barware Bedding - Not in Use" at bounding box center [370, 177] width 96 height 8
select select "cme91v9ki3wtf016239k97glb"
click at [327, 173] on select "Rugs Lighting Accents Dining Barware Bedding - Not in Use" at bounding box center [370, 177] width 96 height 8
type input "Lighting"
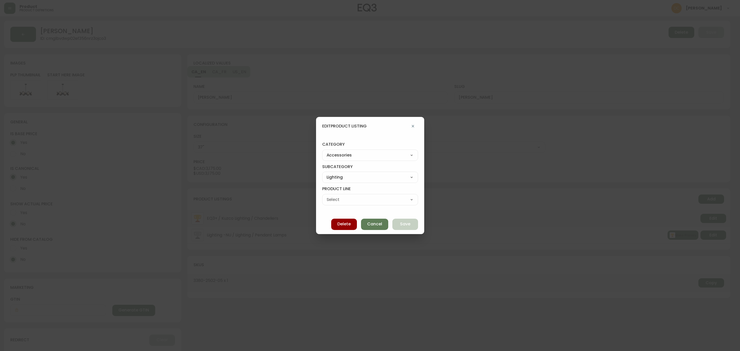
click at [351, 202] on select "Pendant Lamps Floor Lamps Wall Lamps Table & Desk Lamps Bulbs" at bounding box center [370, 200] width 96 height 8
select select "cmebq8ud247sw0198moyd5v94"
click at [327, 196] on select "Pendant Lamps Floor Lamps Wall Lamps Table & Desk Lamps Bulbs" at bounding box center [370, 200] width 96 height 8
type input "Pendant Lamps"
click at [393, 225] on button "Save" at bounding box center [405, 224] width 26 height 11
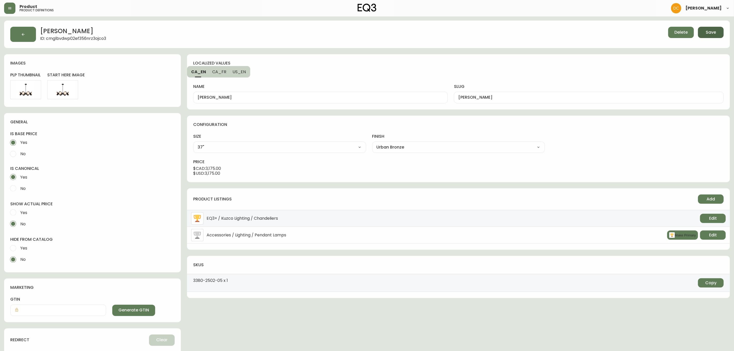
click at [699, 35] on button "Save" at bounding box center [711, 32] width 26 height 11
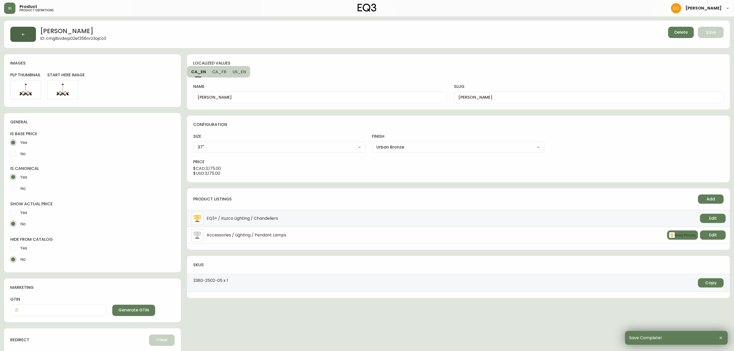
click at [18, 39] on button "button" at bounding box center [23, 34] width 26 height 15
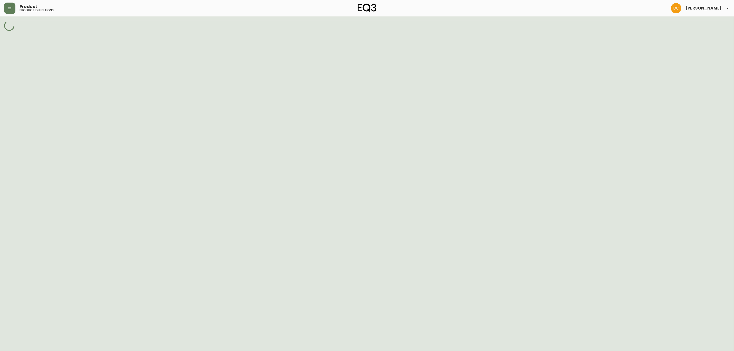
select select "cmggz8xf624hy01426unsm25k"
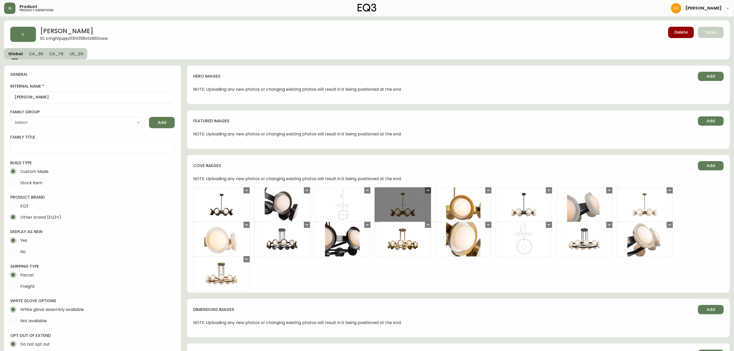
type input "Home & Garden > Lighting > Lighting Fixtures > Chandeliers"
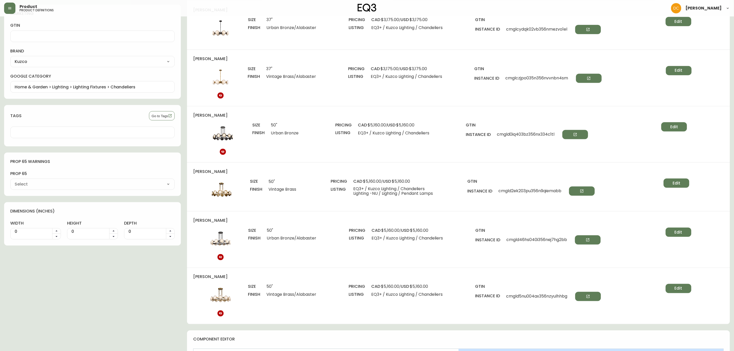
scroll to position [501, 0]
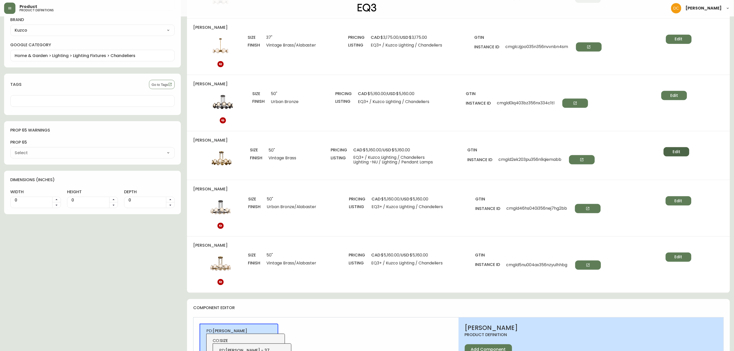
click at [685, 155] on button "Edit" at bounding box center [677, 151] width 26 height 9
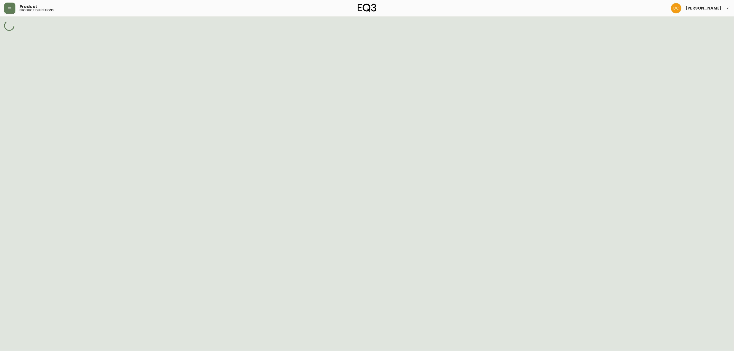
select select "cmgh1ud5u049r356nqkjbggg5"
select select "cmgh2a55605zq356nu48ax9zm"
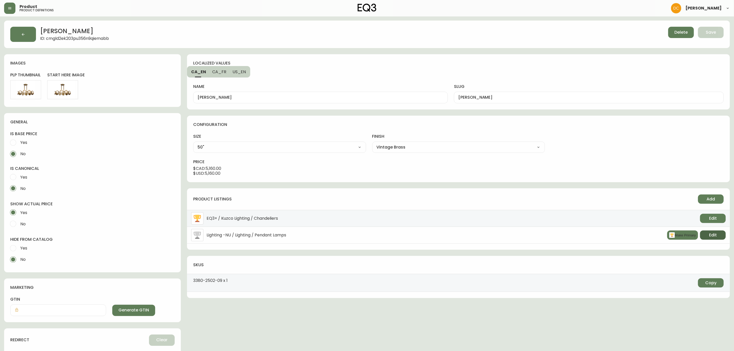
click at [718, 238] on button "Edit" at bounding box center [713, 234] width 26 height 9
select select "5"
select select "350"
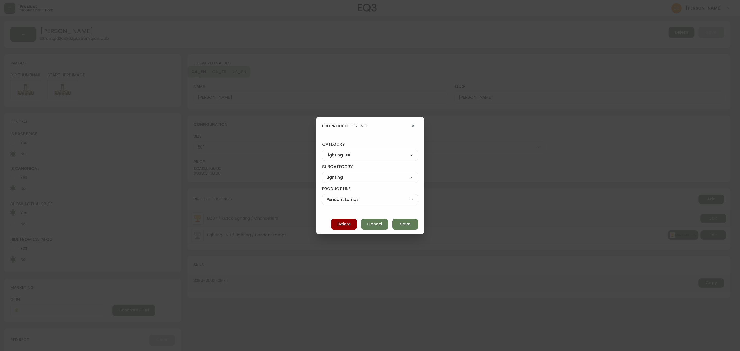
click at [378, 151] on div "Best Sellers Living Dining Bedroom Office Accessories EQ3+ Inspiration Gifts Sa…" at bounding box center [370, 155] width 96 height 11
select select "7"
click at [327, 151] on select "Best Sellers Living Dining Bedroom Office Accessories EQ3+ Inspiration Gifts Sa…" at bounding box center [370, 155] width 96 height 8
type input "Accessories"
select select
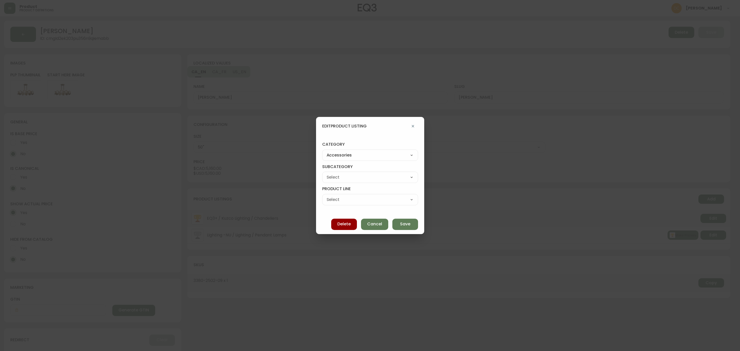
select select
click at [363, 177] on select "Rugs Lighting Accents Dining Barware Bedding - Not in Use" at bounding box center [370, 177] width 96 height 8
select select "cme91v9ki3wtf016239k97glb"
click at [327, 173] on select "Rugs Lighting Accents Dining Barware Bedding - Not in Use" at bounding box center [370, 177] width 96 height 8
type input "Lighting"
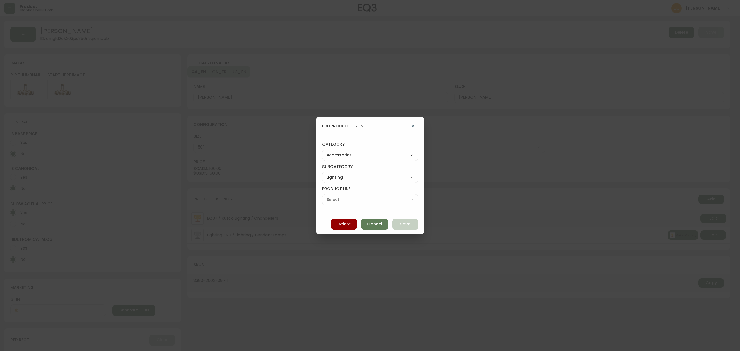
click at [358, 196] on select "Pendant Lamps Floor Lamps Wall Lamps Table & Desk Lamps Bulbs" at bounding box center [370, 200] width 96 height 8
select select "cmebq8ud247sw0198moyd5v94"
click at [327, 196] on select "Pendant Lamps Floor Lamps Wall Lamps Table & Desk Lamps Bulbs" at bounding box center [370, 200] width 96 height 8
type input "Pendant Lamps"
click at [400, 223] on span "Save" at bounding box center [405, 224] width 10 height 6
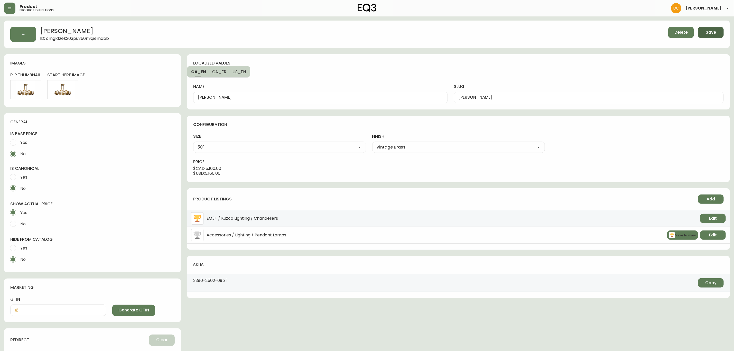
click at [710, 35] on span "Save" at bounding box center [711, 33] width 10 height 6
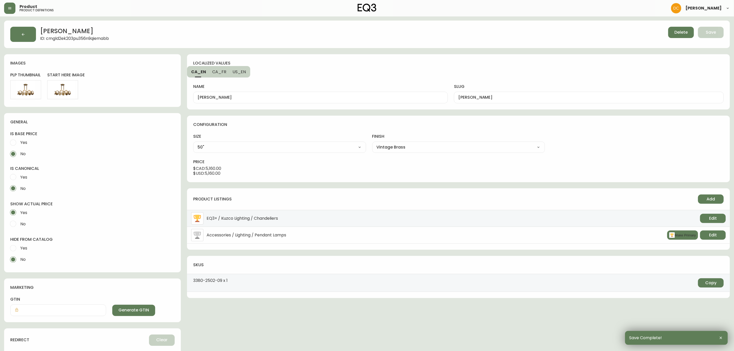
click at [20, 33] on button "button" at bounding box center [23, 34] width 26 height 15
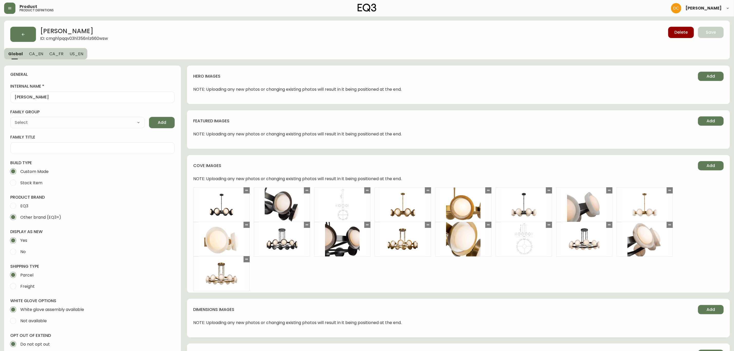
type input "Kuzco"
type input "Home & Garden > Lighting > Lighting Fixtures > Chandeliers"
select select "cmggz8xf624hy01426unsm25k"
click at [32, 30] on button "button" at bounding box center [23, 34] width 26 height 15
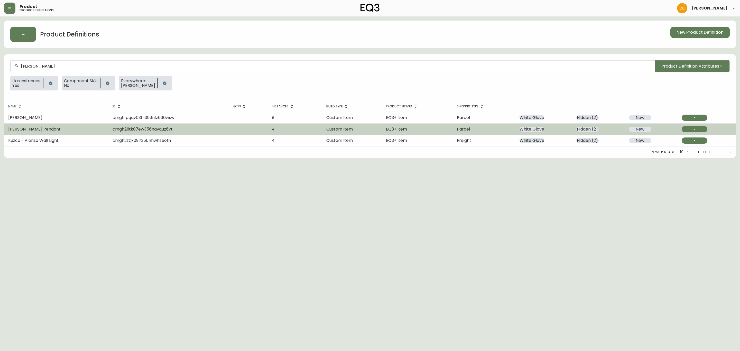
click at [87, 133] on td "[PERSON_NAME] Pendant" at bounding box center [56, 129] width 104 height 11
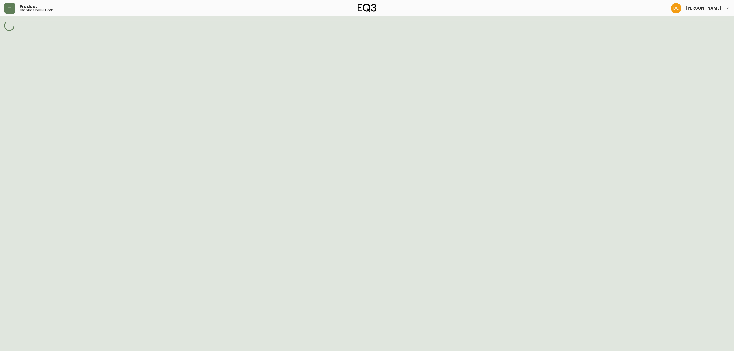
select select "cmggz8xf624hy01426unsm25k"
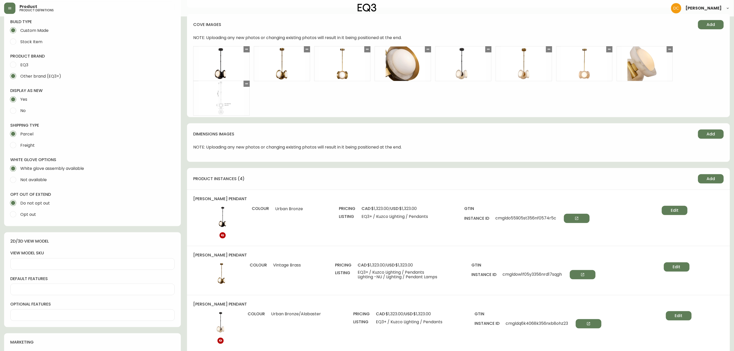
scroll to position [270, 0]
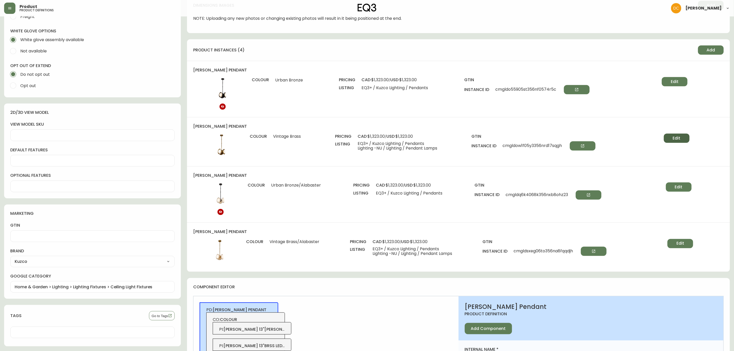
click at [679, 140] on span "Edit" at bounding box center [677, 138] width 8 height 6
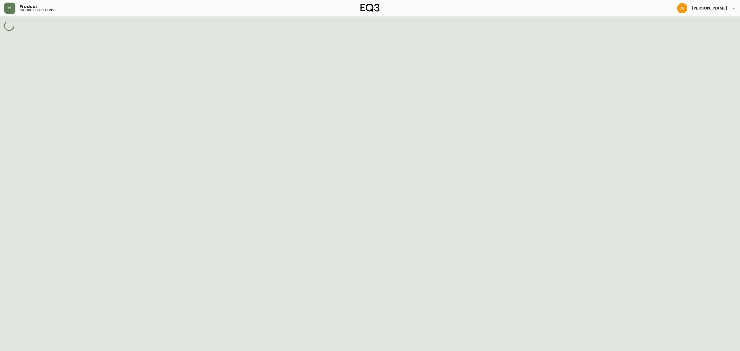
select select "cmgh2n7qa080l356nlknxzdr2"
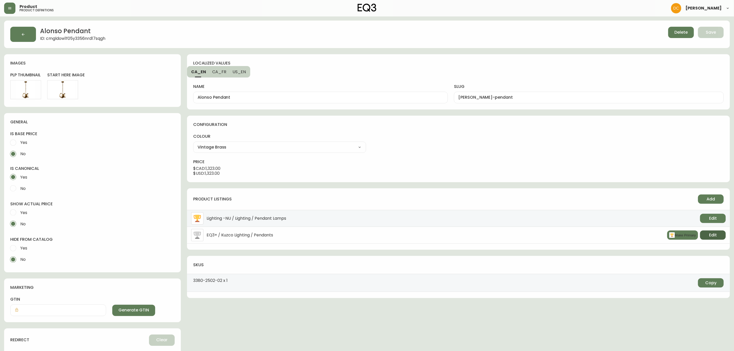
click at [707, 236] on button "Edit" at bounding box center [713, 234] width 26 height 9
select select "9"
select select "cmggv8gxj1yf0019466we3vvf"
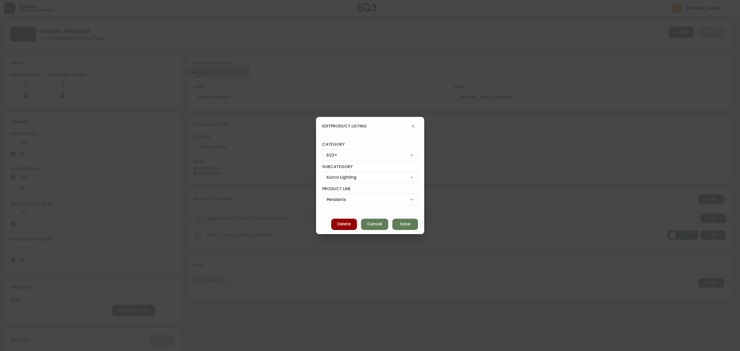
click at [408, 126] on button "button" at bounding box center [413, 126] width 10 height 10
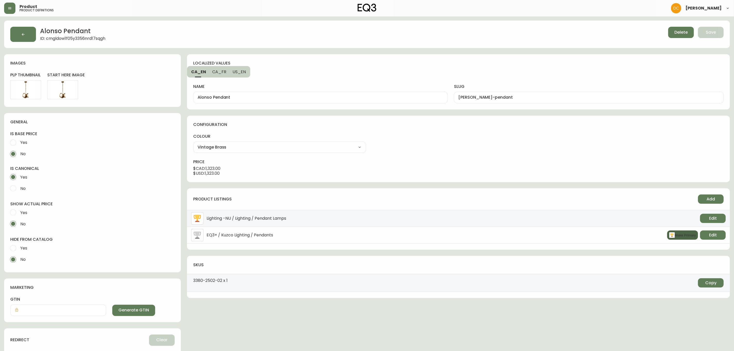
click at [689, 232] on button "Make Primary" at bounding box center [682, 234] width 31 height 9
click at [722, 235] on button "Edit" at bounding box center [713, 234] width 26 height 9
select select "5"
select select "350"
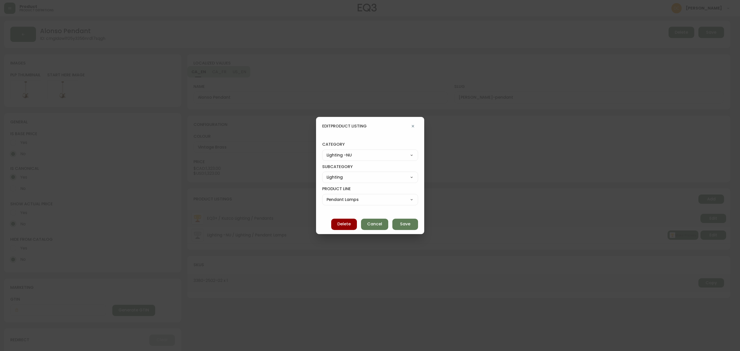
click at [347, 156] on select "Best Sellers Living Dining Bedroom Office Accessories EQ3+ Inspiration Gifts Sa…" at bounding box center [370, 155] width 96 height 8
select select "7"
click at [327, 151] on select "Best Sellers Living Dining Bedroom Office Accessories EQ3+ Inspiration Gifts Sa…" at bounding box center [370, 155] width 96 height 8
type input "Accessories"
select select
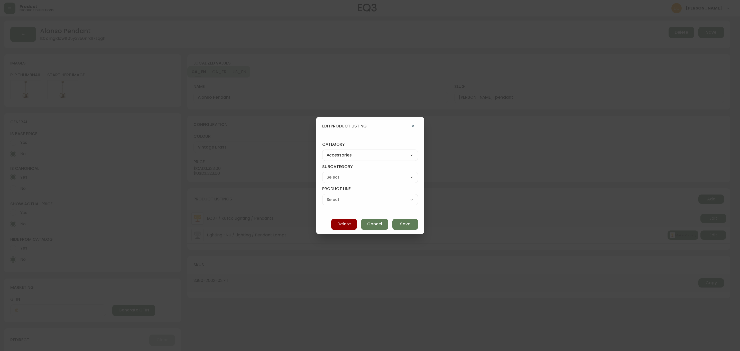
select select
click at [355, 179] on select "Rugs Lighting Accents Dining Barware Bedding - Not in Use" at bounding box center [370, 177] width 96 height 8
select select "cme91v9ki3wtf016239k97glb"
click at [327, 173] on select "Rugs Lighting Accents Dining Barware Bedding - Not in Use" at bounding box center [370, 177] width 96 height 8
type input "Lighting"
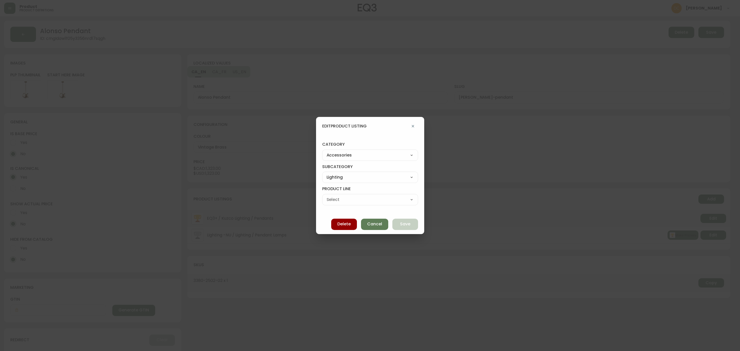
click at [356, 200] on select "Pendant Lamps Floor Lamps Wall Lamps Table & Desk Lamps Bulbs" at bounding box center [370, 200] width 96 height 8
select select "cmebq8ud247sw0198moyd5v94"
click at [327, 196] on select "Pendant Lamps Floor Lamps Wall Lamps Table & Desk Lamps Bulbs" at bounding box center [370, 200] width 96 height 8
type input "Pendant Lamps"
click at [398, 221] on button "Save" at bounding box center [405, 224] width 26 height 11
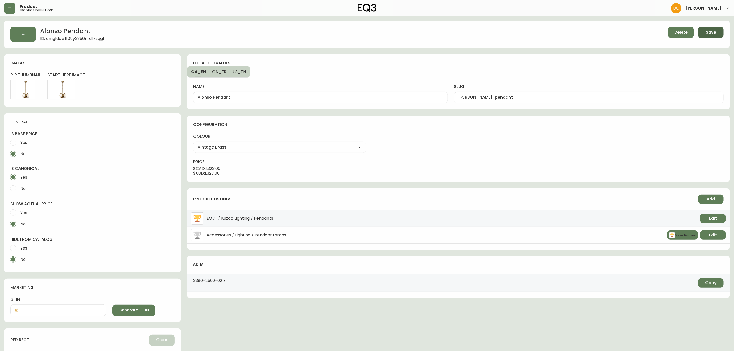
click at [711, 33] on span "Save" at bounding box center [711, 33] width 10 height 6
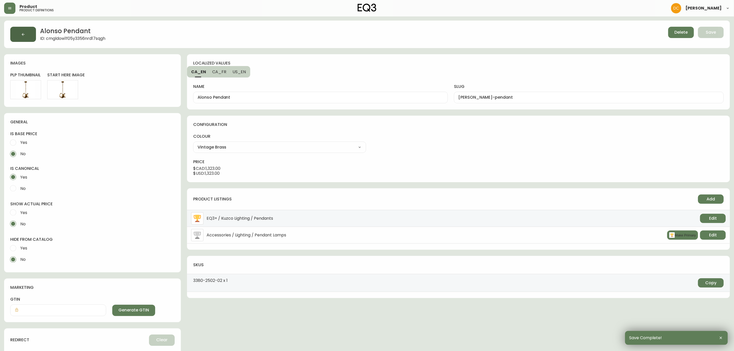
click at [19, 36] on button "button" at bounding box center [23, 34] width 26 height 15
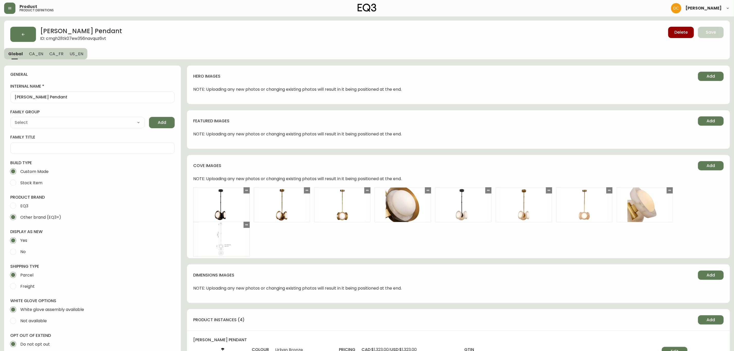
type input "Kuzco"
type input "Home & Garden > Lighting > Lighting Fixtures > Ceiling Light Fixtures"
select select "cmggz8xf624hy01426unsm25k"
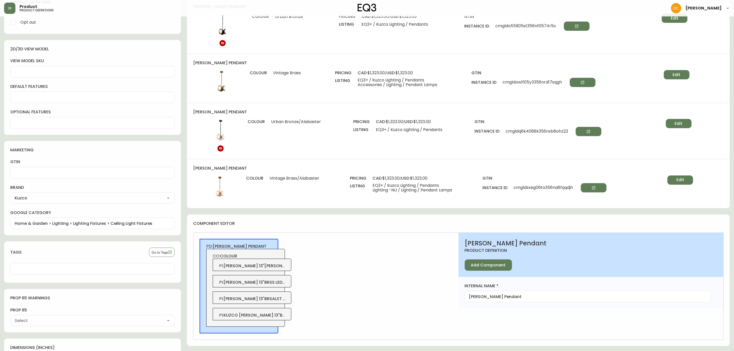
scroll to position [347, 0]
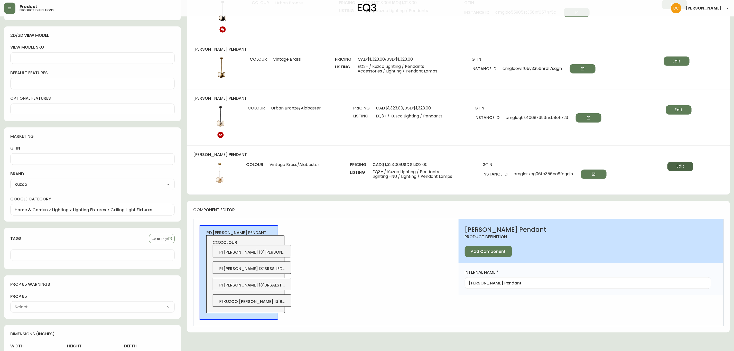
click at [683, 168] on span "Edit" at bounding box center [680, 166] width 8 height 6
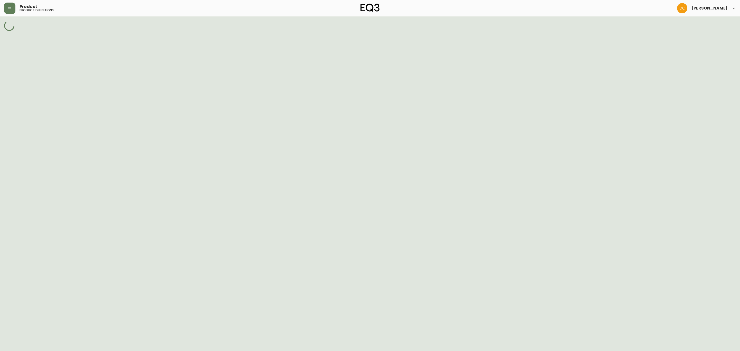
select select "cmgh2nbqn0827356ntk926fk2"
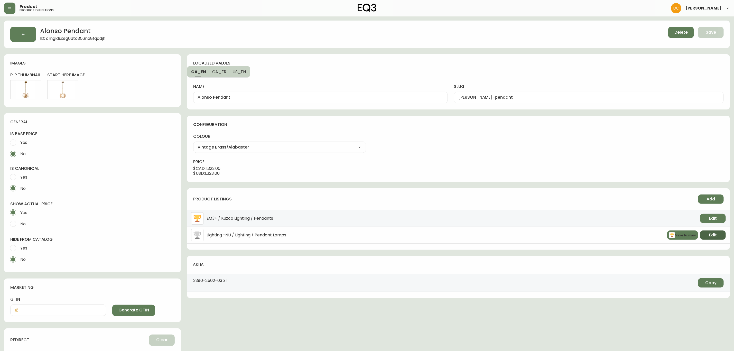
click at [718, 235] on button "Edit" at bounding box center [713, 234] width 26 height 9
select select "5"
select select "350"
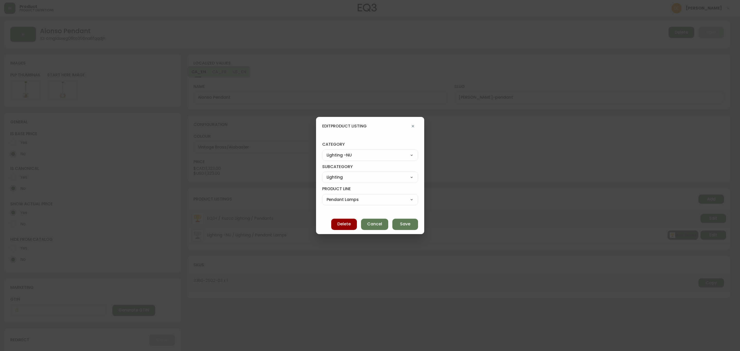
click at [364, 151] on select "Best Sellers Living Dining Bedroom Office Accessories EQ3+ Inspiration Gifts Sa…" at bounding box center [370, 155] width 96 height 8
select select "7"
click at [327, 151] on select "Best Sellers Living Dining Bedroom Office Accessories EQ3+ Inspiration Gifts Sa…" at bounding box center [370, 155] width 96 height 8
type input "Accessories"
select select
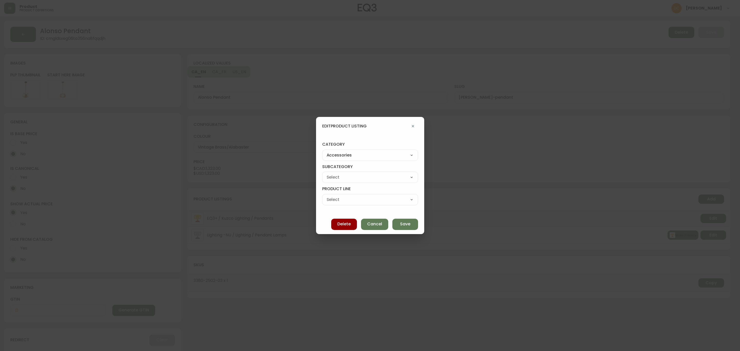
select select
click at [362, 181] on select "Rugs Lighting Accents Dining Barware Bedding - Not in Use" at bounding box center [370, 177] width 96 height 8
select select "cme91v9ki3wtf016239k97glb"
click at [327, 173] on select "Rugs Lighting Accents Dining Barware Bedding - Not in Use" at bounding box center [370, 177] width 96 height 8
type input "Lighting"
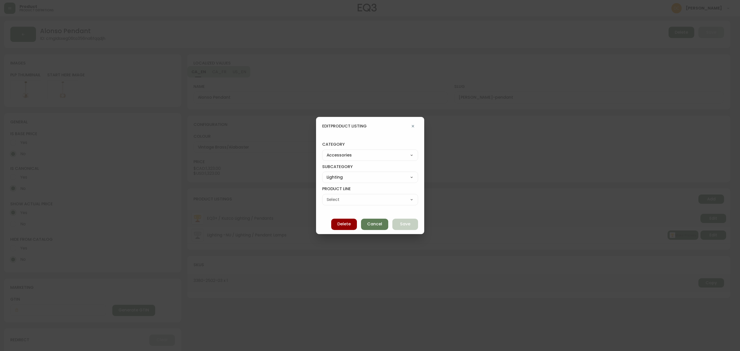
click at [355, 196] on select "Pendant Lamps Floor Lamps Wall Lamps Table & Desk Lamps Bulbs" at bounding box center [370, 200] width 96 height 8
select select "cmebq8ud247sw0198moyd5v94"
click at [327, 196] on select "Pendant Lamps Floor Lamps Wall Lamps Table & Desk Lamps Bulbs" at bounding box center [370, 200] width 96 height 8
type input "Pendant Lamps"
click at [394, 225] on button "Save" at bounding box center [405, 224] width 26 height 11
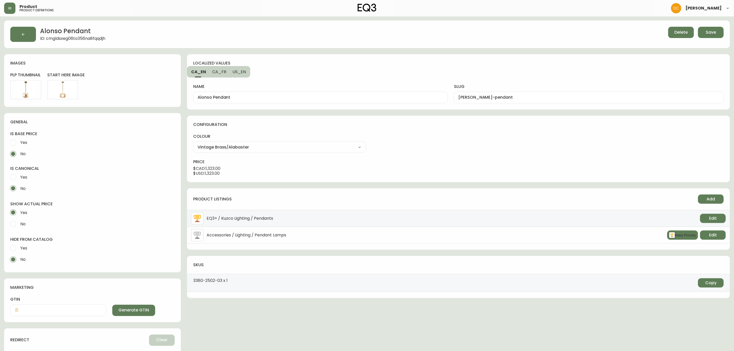
click at [704, 35] on button "Save" at bounding box center [711, 32] width 26 height 11
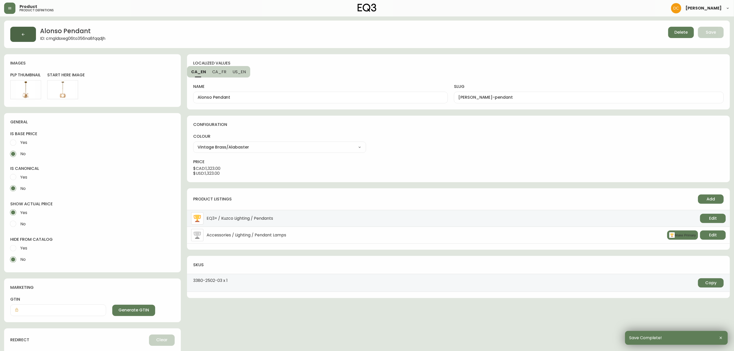
click at [27, 35] on button "button" at bounding box center [23, 34] width 26 height 15
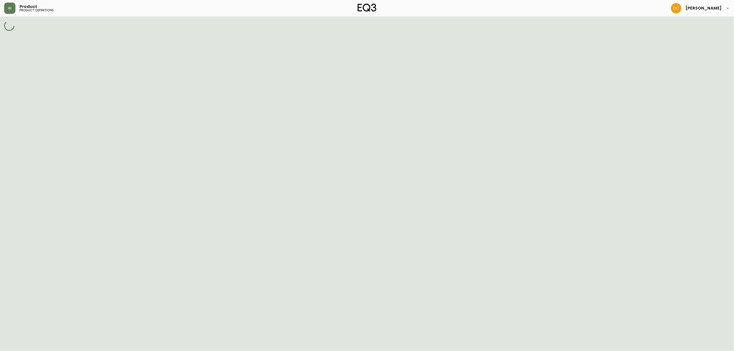
select select "cmggz8xf624hy01426unsm25k"
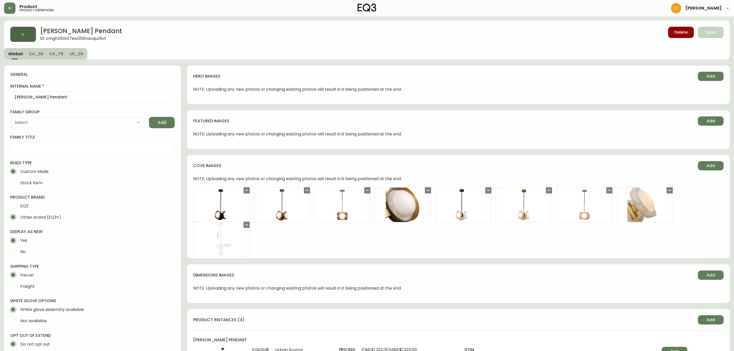
click at [11, 35] on button "button" at bounding box center [23, 34] width 26 height 15
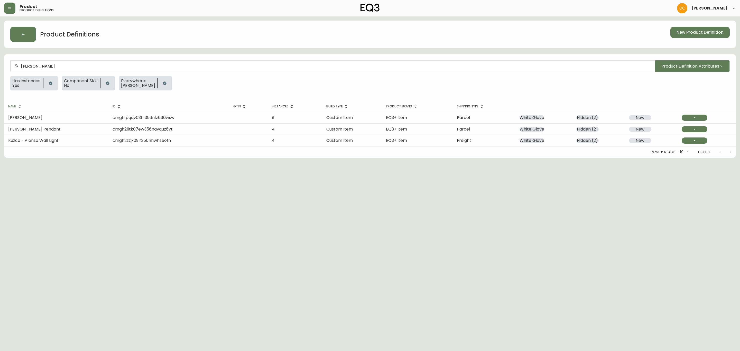
click at [108, 142] on td "Kuzco - Alonso Wall Light" at bounding box center [56, 140] width 104 height 11
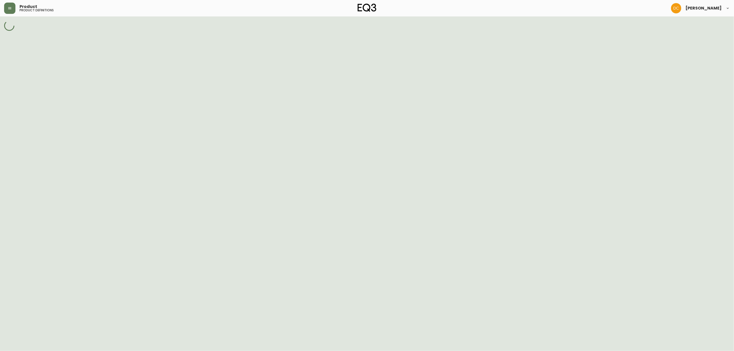
select select "cmggz8xf624hy01426unsm25k"
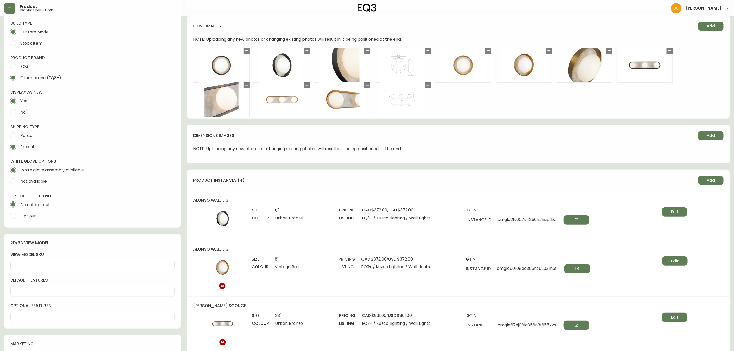
scroll to position [270, 0]
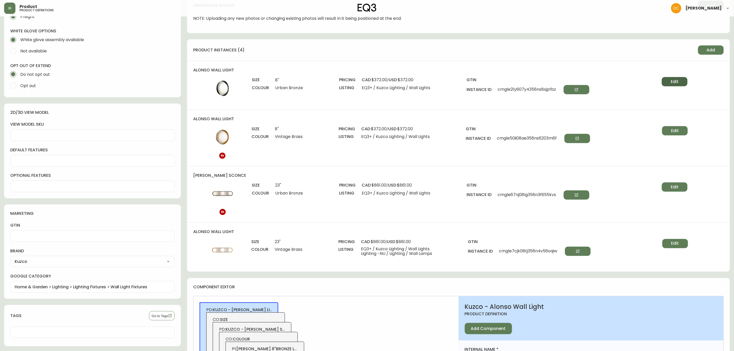
click at [682, 84] on button "Edit" at bounding box center [675, 81] width 26 height 9
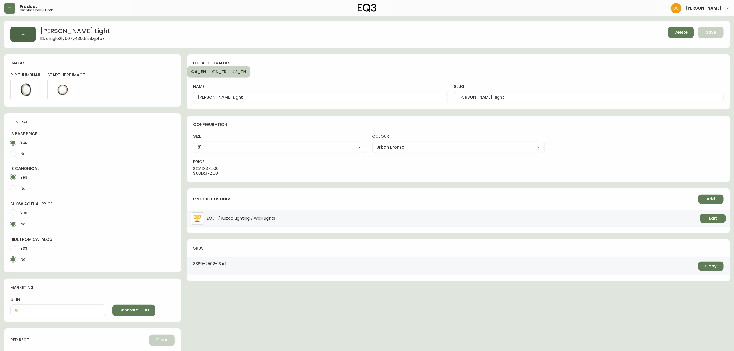
click at [25, 31] on button "button" at bounding box center [23, 34] width 26 height 15
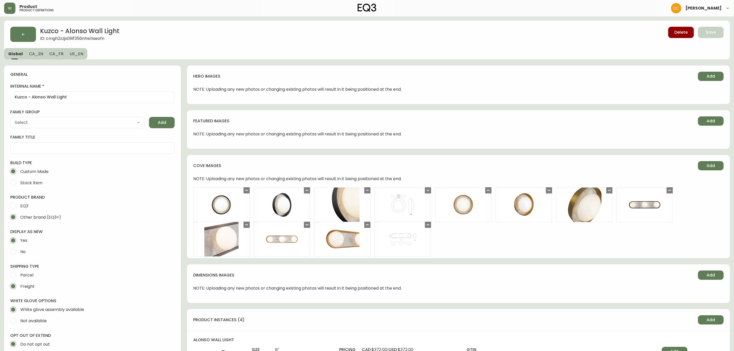
type input "Kuzco"
type input "Home & Garden > Lighting > Lighting Fixtures > Wall Light Fixtures"
select select "cmggz8xf624hy01426unsm25k"
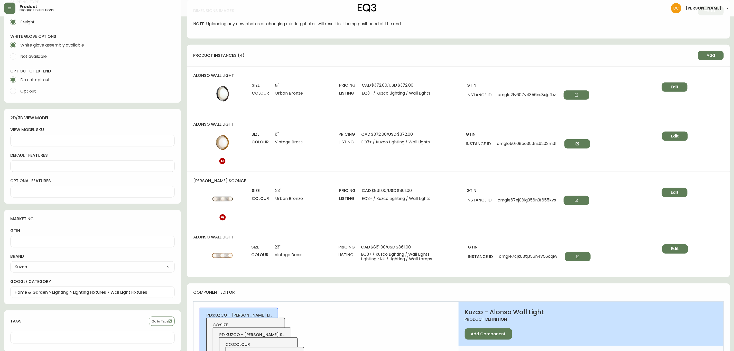
scroll to position [270, 0]
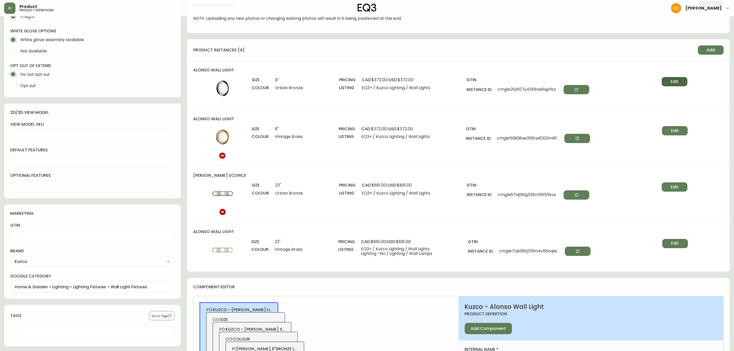
click at [684, 83] on button "Edit" at bounding box center [675, 81] width 26 height 9
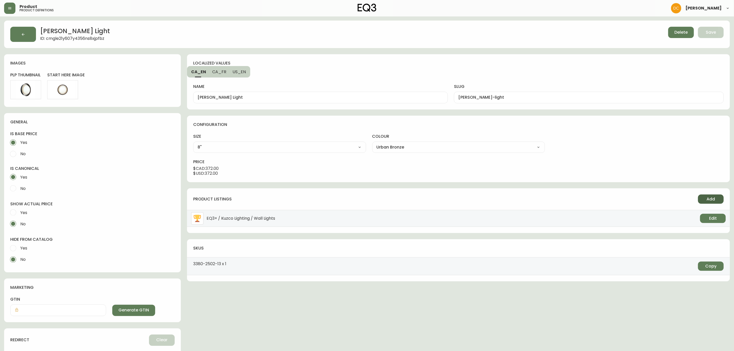
click at [709, 196] on button "Add" at bounding box center [711, 198] width 26 height 9
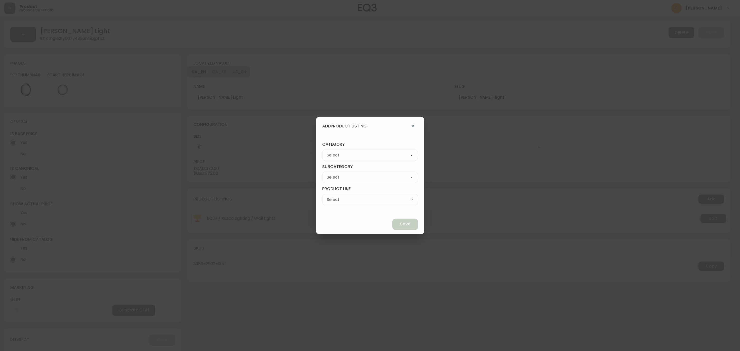
click at [376, 155] on select "Best Sellers Living Dining Bedroom Office Accessories EQ3+ Inspiration Gifts Sa…" at bounding box center [370, 155] width 96 height 8
select select "7"
click at [334, 151] on select "Best Sellers Living Dining Bedroom Office Accessories EQ3+ Inspiration Gifts Sa…" at bounding box center [370, 155] width 96 height 8
type input "Accessories"
click at [366, 179] on select "Rugs Lighting Accents Dining Barware Bedding - Not in Use" at bounding box center [370, 177] width 96 height 8
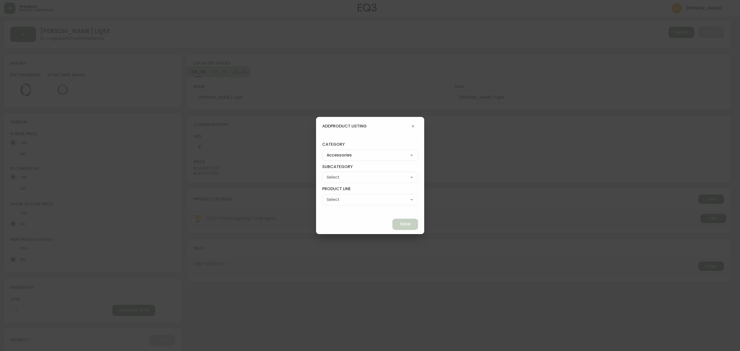
select select "cme91v9ki3wtf016239k97glb"
click at [334, 173] on select "Rugs Lighting Accents Dining Barware Bedding - Not in Use" at bounding box center [370, 177] width 96 height 8
type input "Lighting"
click at [365, 198] on select "Pendant Lamps Floor Lamps Wall Lamps Table & Desk Lamps Bulbs" at bounding box center [370, 200] width 96 height 8
select select "cmebwr5qs458i016235pg8q8p"
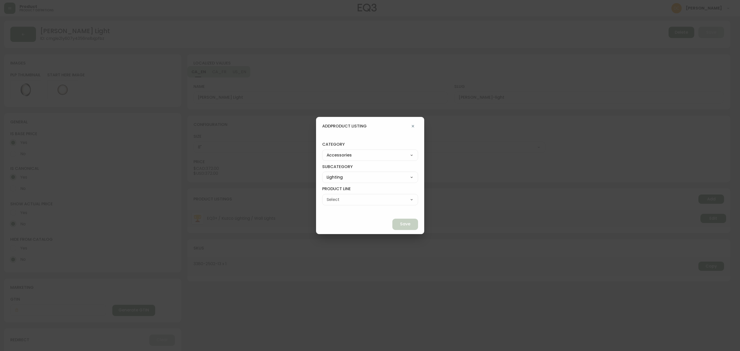
click at [334, 196] on select "Pendant Lamps Floor Lamps Wall Lamps Table & Desk Lamps Bulbs" at bounding box center [370, 200] width 96 height 8
type input "Wall Lamps"
click at [396, 228] on button "Save" at bounding box center [405, 224] width 26 height 11
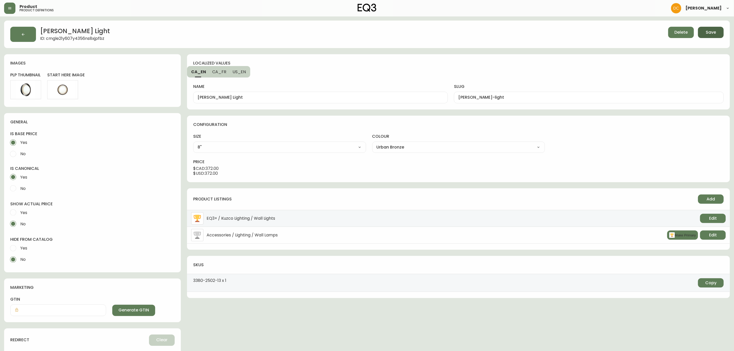
click at [708, 30] on span "Save" at bounding box center [711, 33] width 10 height 6
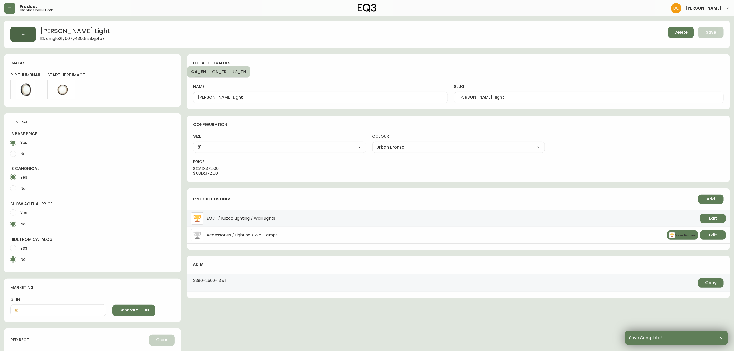
click at [16, 27] on button "button" at bounding box center [23, 34] width 26 height 15
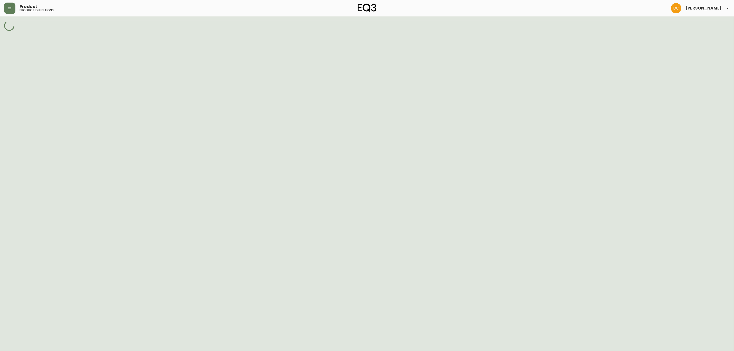
select select "cmggz8xf624hy01426unsm25k"
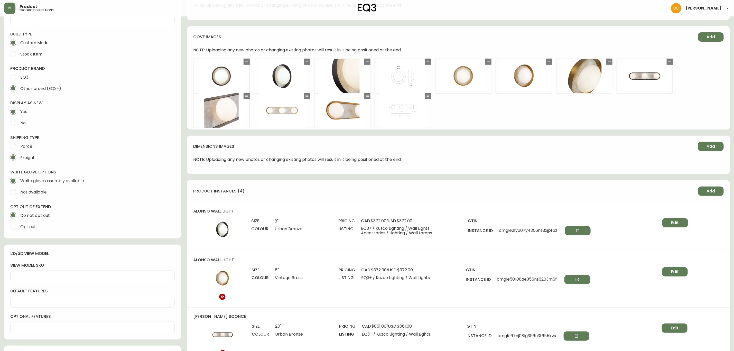
scroll to position [308, 0]
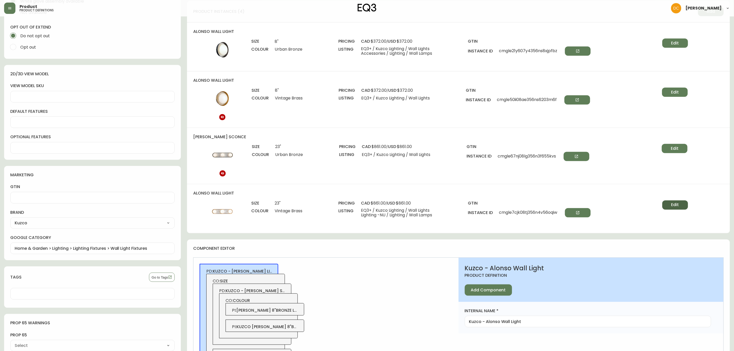
click at [682, 205] on button "Edit" at bounding box center [675, 204] width 26 height 9
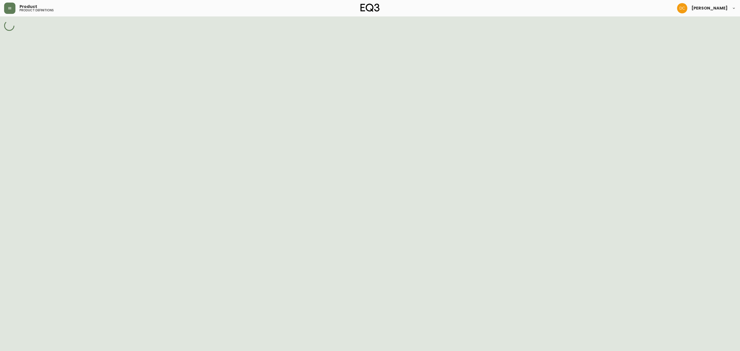
select select "cmgh36xa20at4356ny2ihbqe7"
select select "cmgh3921w0bcd356nee6cdplc"
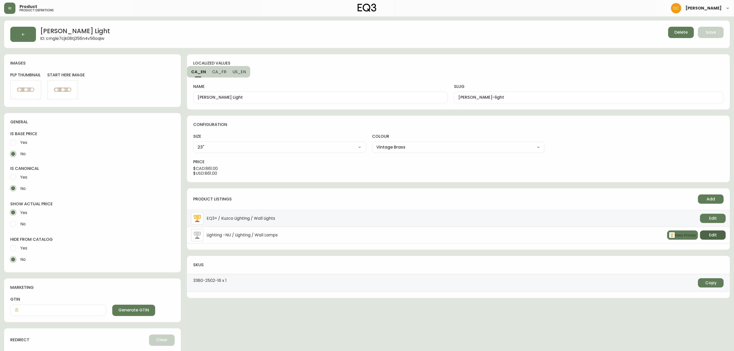
click at [709, 237] on button "Edit" at bounding box center [713, 234] width 26 height 9
select select "5"
select select "cjwjbr2mc041o0150wx3j3mp1"
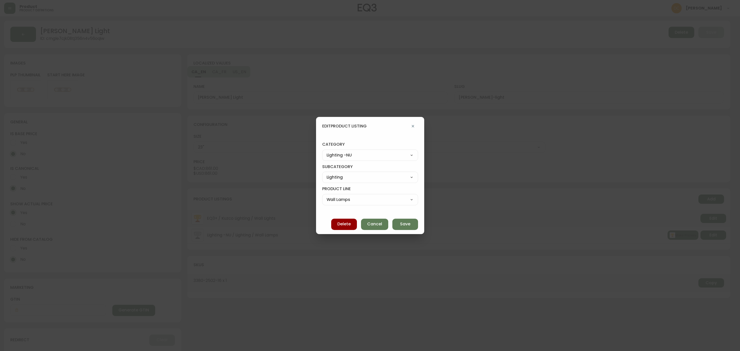
click at [352, 156] on select "Best Sellers Living Dining Bedroom Office Accessories EQ3+ Inspiration Gifts Sa…" at bounding box center [370, 155] width 96 height 8
select select "7"
click at [327, 151] on select "Best Sellers Living Dining Bedroom Office Accessories EQ3+ Inspiration Gifts Sa…" at bounding box center [370, 155] width 96 height 8
type input "Accessories"
select select
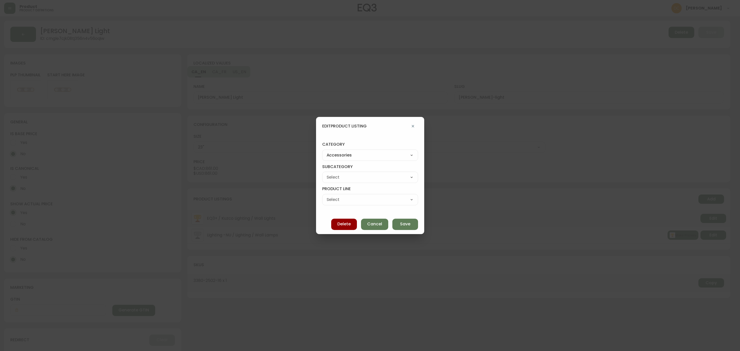
select select
click at [362, 174] on select "Rugs Lighting Accents Dining Barware Bedding - Not in Use" at bounding box center [370, 177] width 96 height 8
select select "cme91v9ki3wtf016239k97glb"
click at [327, 173] on select "Rugs Lighting Accents Dining Barware Bedding - Not in Use" at bounding box center [370, 177] width 96 height 8
type input "Lighting"
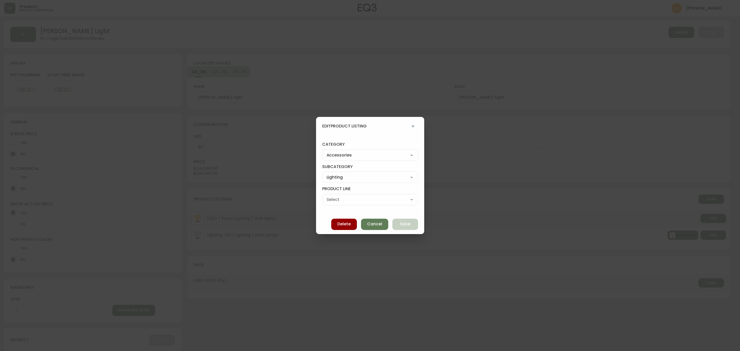
click at [358, 200] on select "Pendant Lamps Floor Lamps Wall Lamps Table & Desk Lamps Bulbs" at bounding box center [370, 200] width 96 height 8
select select "cmebwr5qs458i016235pg8q8p"
click at [327, 196] on select "Pendant Lamps Floor Lamps Wall Lamps Table & Desk Lamps Bulbs" at bounding box center [370, 200] width 96 height 8
type input "Wall Lamps"
click at [400, 226] on span "Save" at bounding box center [405, 224] width 10 height 6
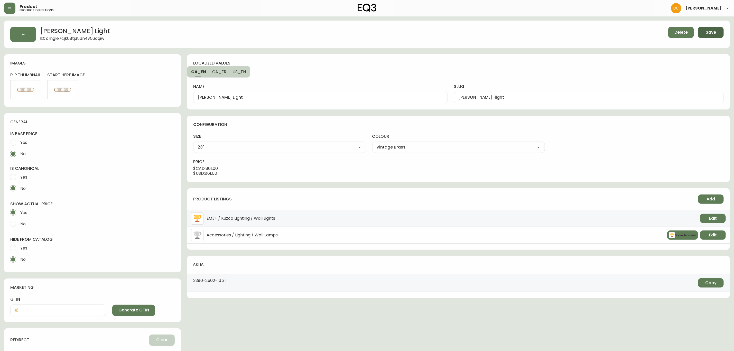
click at [712, 33] on span "Save" at bounding box center [711, 33] width 10 height 6
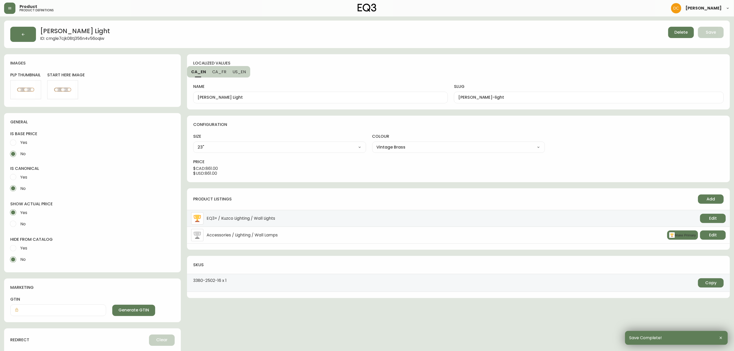
click at [12, 40] on button "button" at bounding box center [23, 34] width 26 height 15
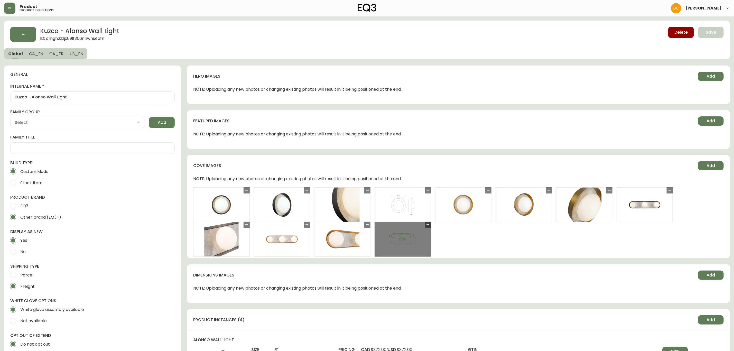
type input "Kuzco"
type input "Home & Garden > Lighting > Lighting Fixtures > Wall Light Fixtures"
select select "cmggz8xf624hy01426unsm25k"
click at [29, 38] on button "button" at bounding box center [23, 34] width 26 height 15
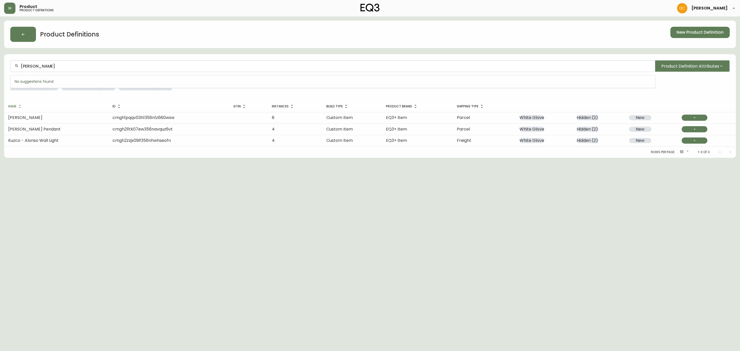
click at [52, 66] on input "[PERSON_NAME]" at bounding box center [336, 66] width 630 height 5
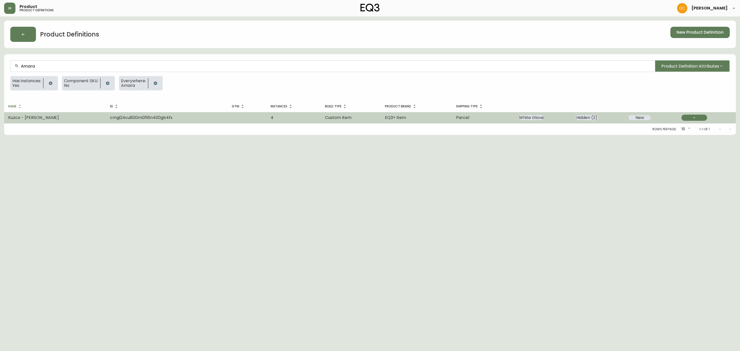
type input "Amara"
click at [137, 118] on span "cmgi24cu800mi356n400gb4fx" at bounding box center [141, 118] width 62 height 6
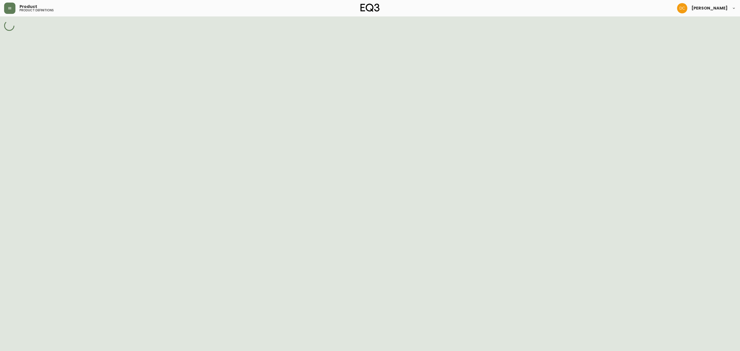
select select "cmggz8xf624hy01426unsm25k"
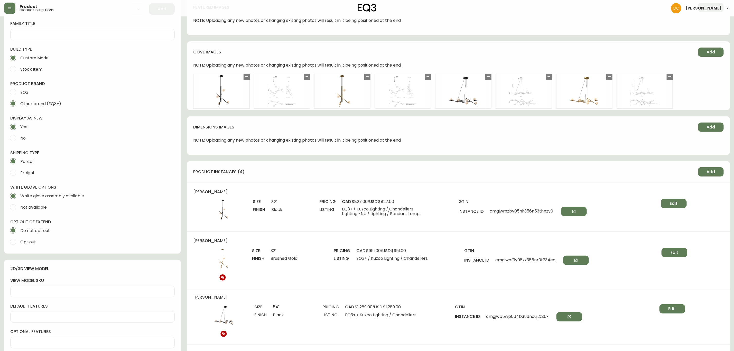
scroll to position [193, 0]
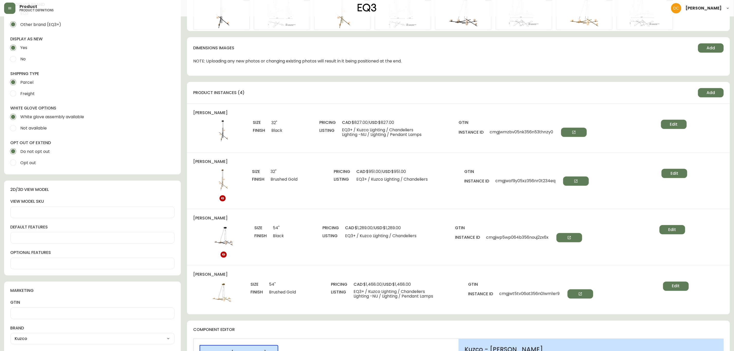
drag, startPoint x: 679, startPoint y: 126, endPoint x: 674, endPoint y: 129, distance: 5.6
click at [678, 126] on button "Edit" at bounding box center [674, 124] width 26 height 9
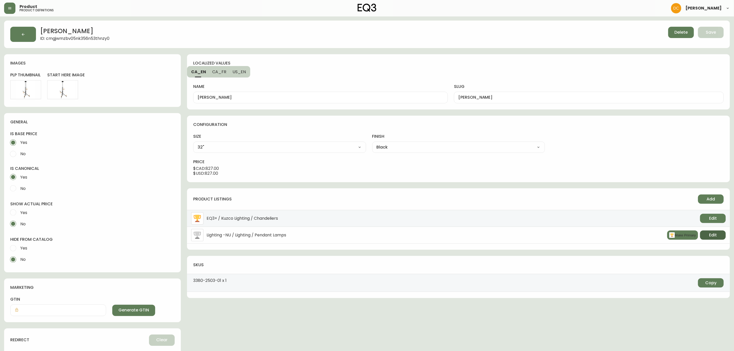
click at [717, 235] on button "Edit" at bounding box center [713, 234] width 26 height 9
select select "5"
select select "350"
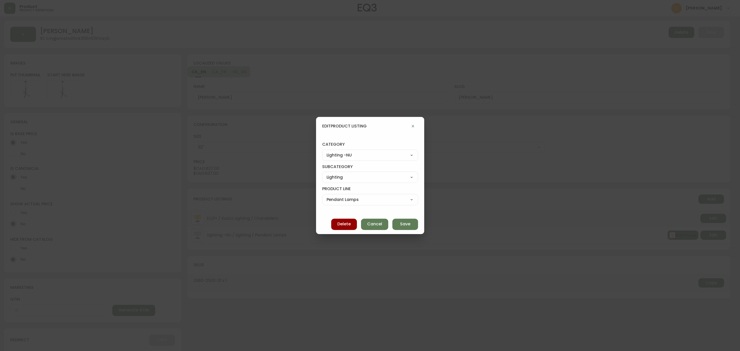
click at [372, 157] on select "Best Sellers Living Dining Bedroom Office Accessories EQ3+ Inspiration Gifts Sa…" at bounding box center [370, 155] width 96 height 8
select select "7"
click at [327, 151] on select "Best Sellers Living Dining Bedroom Office Accessories EQ3+ Inspiration Gifts Sa…" at bounding box center [370, 155] width 96 height 8
type input "Accessories"
select select
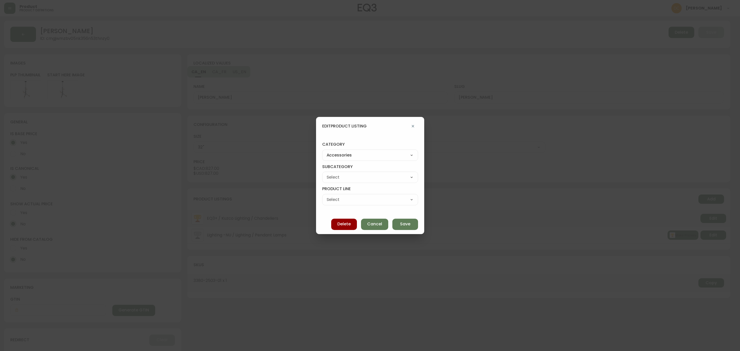
select select
click at [367, 180] on select "Rugs Lighting Accents Dining Barware Bedding - Not in Use" at bounding box center [370, 177] width 96 height 8
select select "cme91v9ki3wtf016239k97glb"
click at [327, 173] on select "Rugs Lighting Accents Dining Barware Bedding - Not in Use" at bounding box center [370, 177] width 96 height 8
type input "Lighting"
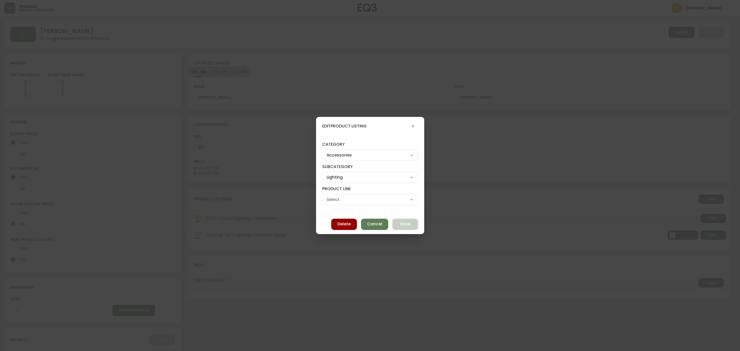
click at [356, 199] on select "Pendant Lamps Floor Lamps Wall Lamps Table & Desk Lamps Bulbs" at bounding box center [370, 200] width 96 height 8
select select "cmebq8ud247sw0198moyd5v94"
click at [327, 196] on select "Pendant Lamps Floor Lamps Wall Lamps Table & Desk Lamps Bulbs" at bounding box center [370, 200] width 96 height 8
type input "Pendant Lamps"
click at [392, 223] on button "Save" at bounding box center [405, 224] width 26 height 11
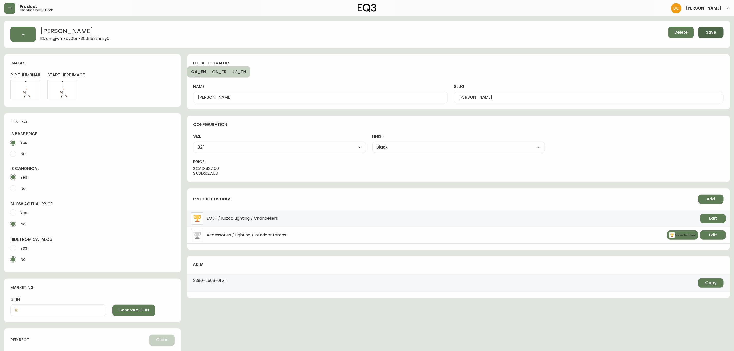
click at [719, 36] on button "Save" at bounding box center [711, 32] width 26 height 11
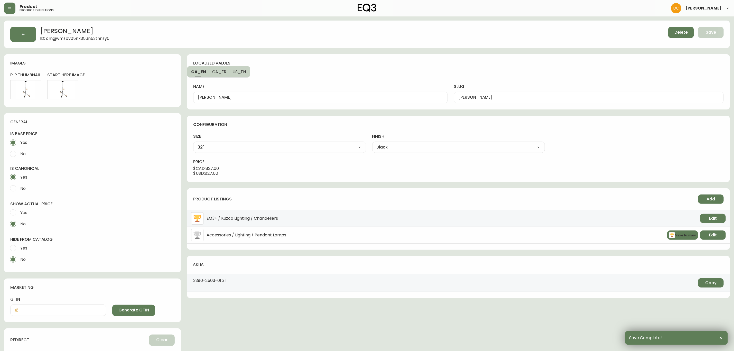
click at [27, 26] on div "[PERSON_NAME] ID: cmgjwmzbv05nk356n53thnzy0 Delete Save" at bounding box center [367, 34] width 726 height 27
click at [12, 35] on button "button" at bounding box center [23, 34] width 26 height 15
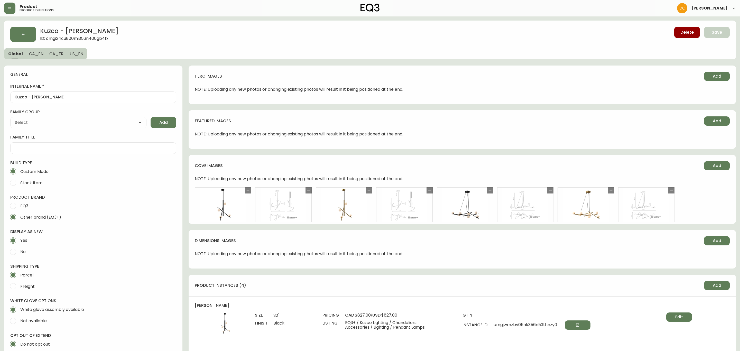
type input "Kuzco"
type input "Home & Garden > Lighting > Lighting Fixtures > Chandeliers"
select select "cmggz8xf624hy01426unsm25k"
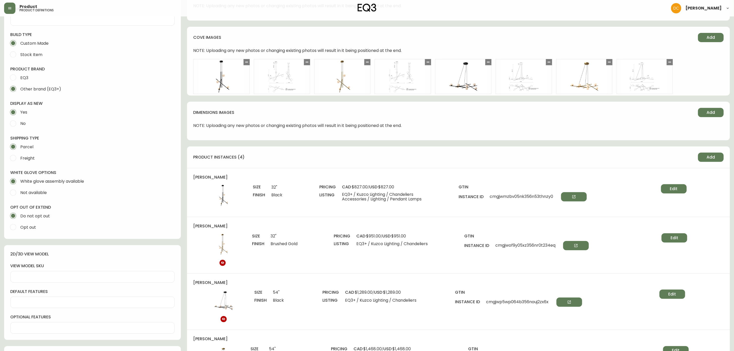
scroll to position [308, 0]
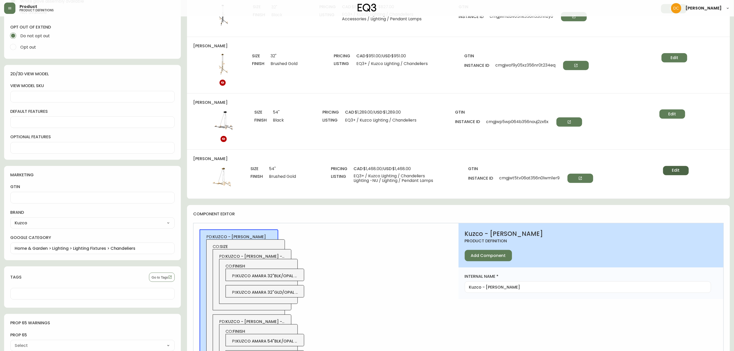
click at [673, 169] on span "Edit" at bounding box center [676, 171] width 8 height 6
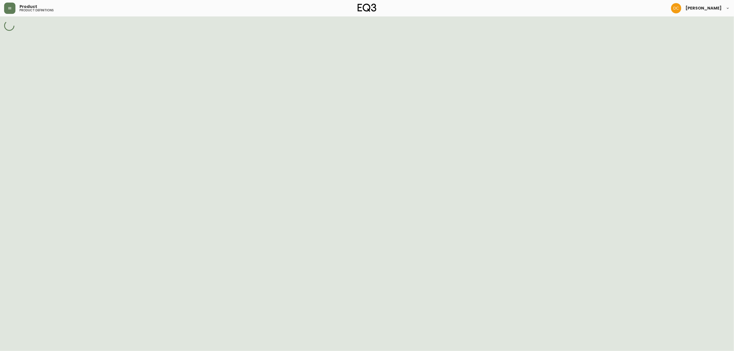
select select "cmgi25y4601mb356nuwcwybm1"
select select "cmgi28qpb029s356nxeuz3mql"
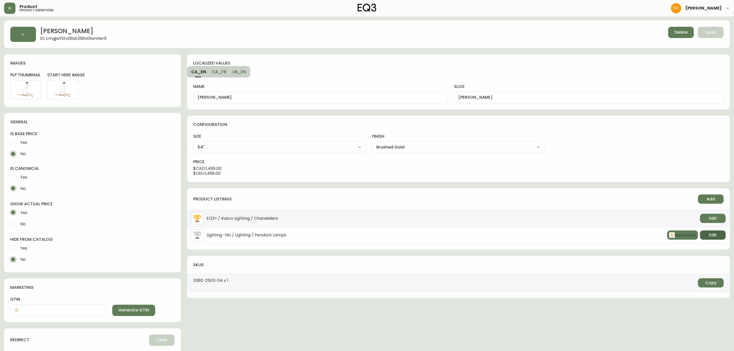
click at [718, 240] on button "Edit" at bounding box center [713, 234] width 26 height 9
select select "5"
select select "350"
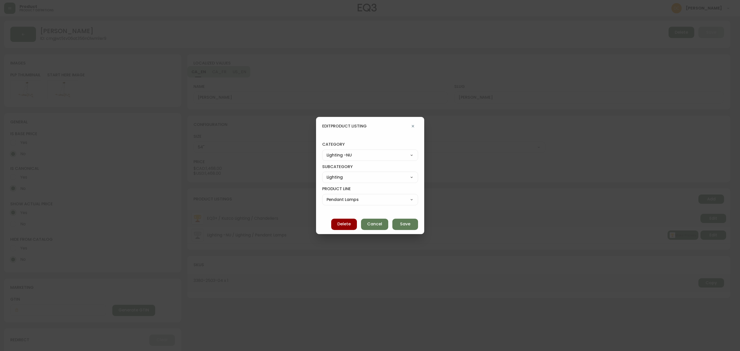
click at [376, 155] on select "Best Sellers Living Dining Bedroom Office Accessories EQ3+ Inspiration Gifts Sa…" at bounding box center [370, 155] width 96 height 8
select select "7"
click at [327, 151] on select "Best Sellers Living Dining Bedroom Office Accessories EQ3+ Inspiration Gifts Sa…" at bounding box center [370, 155] width 96 height 8
type input "Accessories"
select select
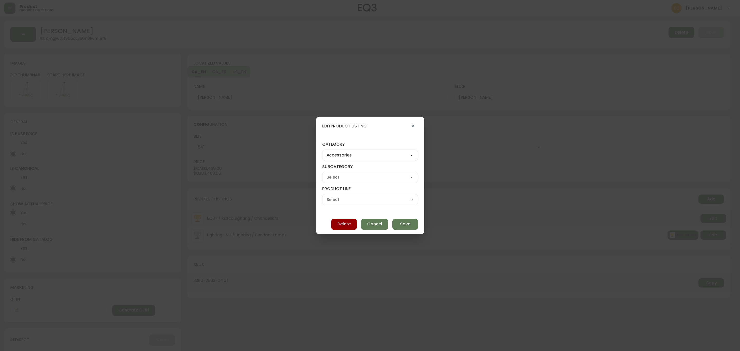
select select
click at [362, 175] on select "Rugs Lighting Accents Dining Barware Bedding - Not in Use" at bounding box center [370, 177] width 96 height 8
select select "cme91v9ki3wtf016239k97glb"
click at [327, 173] on select "Rugs Lighting Accents Dining Barware Bedding - Not in Use" at bounding box center [370, 177] width 96 height 8
type input "Lighting"
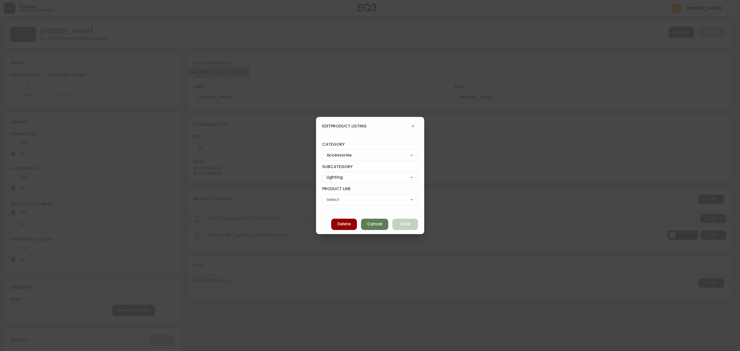
click at [348, 198] on select "Pendant Lamps Floor Lamps Wall Lamps Table & Desk Lamps Bulbs" at bounding box center [370, 200] width 96 height 8
select select "cmebq8ud247sw0198moyd5v94"
click at [327, 196] on select "Pendant Lamps Floor Lamps Wall Lamps Table & Desk Lamps Bulbs" at bounding box center [370, 200] width 96 height 8
type input "Pendant Lamps"
click at [392, 222] on button "Save" at bounding box center [405, 224] width 26 height 11
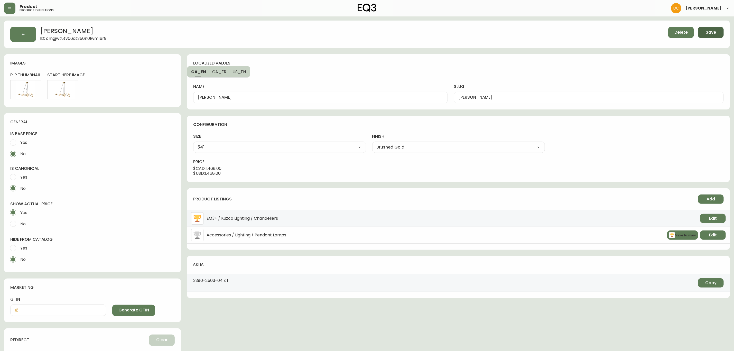
click at [712, 35] on button "Save" at bounding box center [711, 32] width 26 height 11
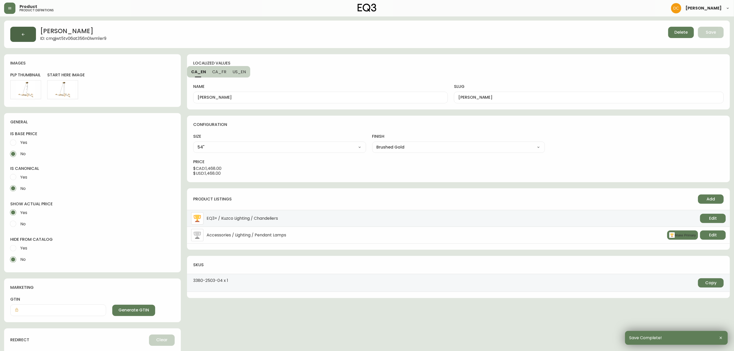
click at [17, 35] on button "button" at bounding box center [23, 34] width 26 height 15
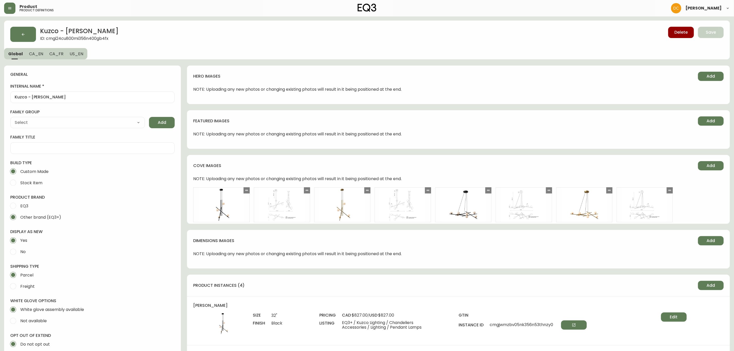
click at [17, 35] on button "button" at bounding box center [23, 34] width 26 height 15
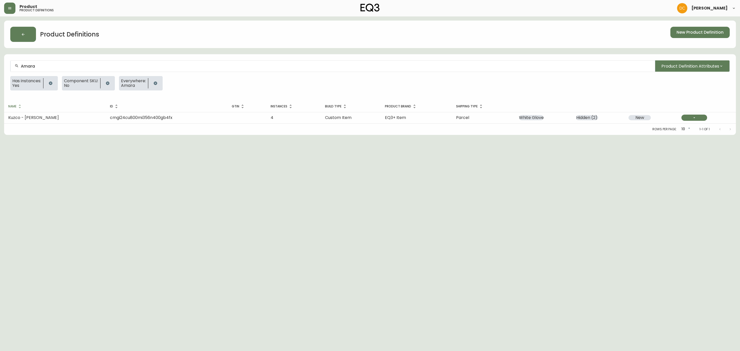
click at [69, 64] on input "Amara" at bounding box center [336, 66] width 630 height 5
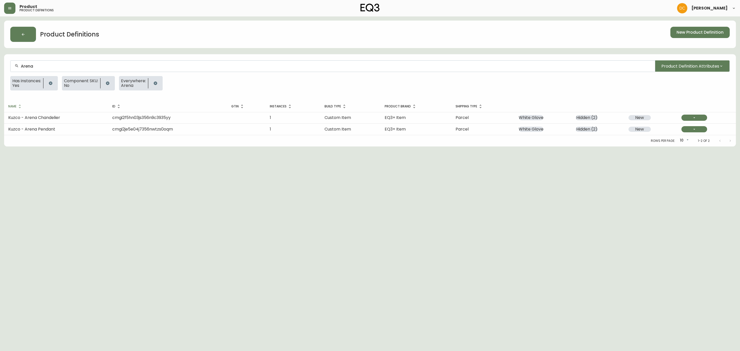
click at [81, 119] on td "Kuzco - Arena Chandelier" at bounding box center [56, 117] width 104 height 11
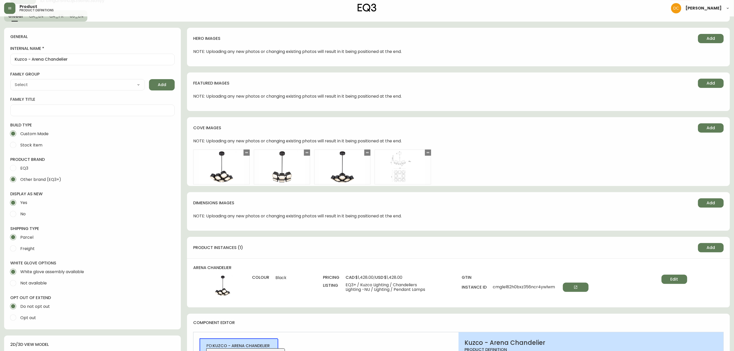
scroll to position [154, 0]
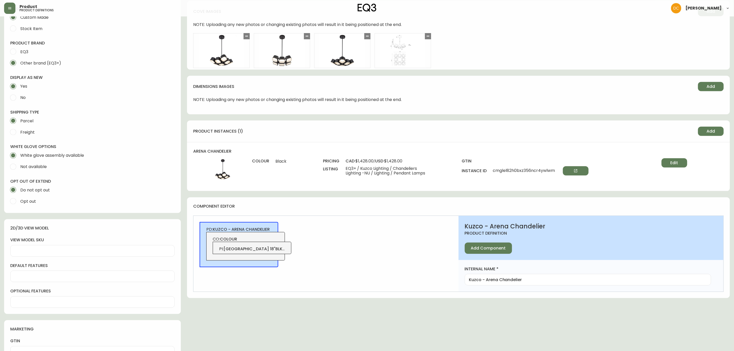
drag, startPoint x: 676, startPoint y: 164, endPoint x: 669, endPoint y: 167, distance: 7.6
click at [676, 163] on span "Edit" at bounding box center [675, 163] width 8 height 6
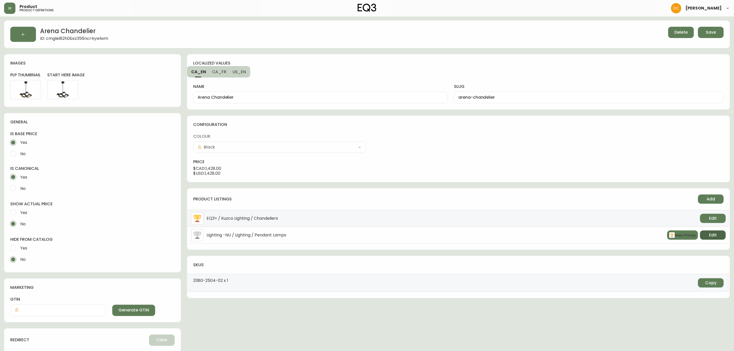
click at [716, 237] on span "Edit" at bounding box center [713, 235] width 8 height 6
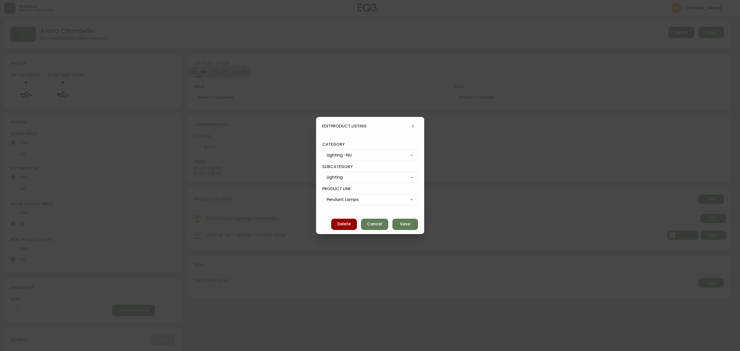
click at [376, 154] on select "Best Sellers Living Dining Bedroom Office Accessories EQ3+ Inspiration Gifts Sa…" at bounding box center [370, 155] width 96 height 8
click at [327, 151] on select "Best Sellers Living Dining Bedroom Office Accessories EQ3+ Inspiration Gifts Sa…" at bounding box center [370, 155] width 96 height 8
click at [363, 177] on select "Rugs Lighting Accents Dining Barware Bedding - Not in Use" at bounding box center [370, 177] width 96 height 8
click at [327, 173] on select "Rugs Lighting Accents Dining Barware Bedding - Not in Use" at bounding box center [370, 177] width 96 height 8
click at [352, 202] on select "Pendant Lamps Floor Lamps Wall Lamps Table & Desk Lamps Bulbs" at bounding box center [370, 200] width 96 height 8
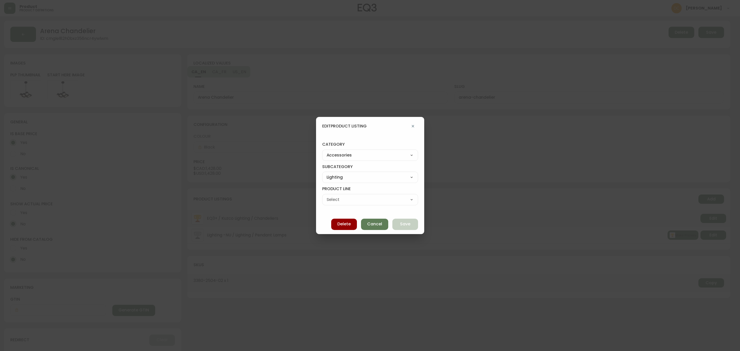
click at [327, 196] on select "Pendant Lamps Floor Lamps Wall Lamps Table & Desk Lamps Bulbs" at bounding box center [370, 200] width 96 height 8
click at [400, 227] on span "Save" at bounding box center [405, 224] width 10 height 6
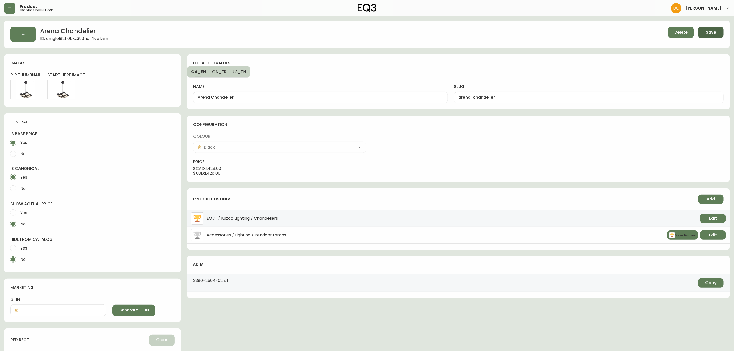
click at [708, 33] on span "Save" at bounding box center [711, 33] width 10 height 6
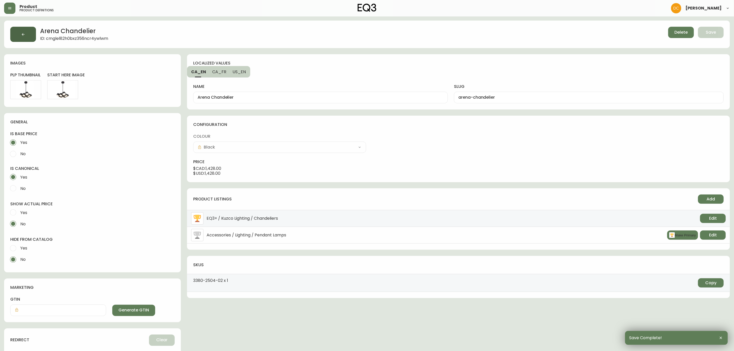
click at [14, 30] on button "button" at bounding box center [23, 34] width 26 height 15
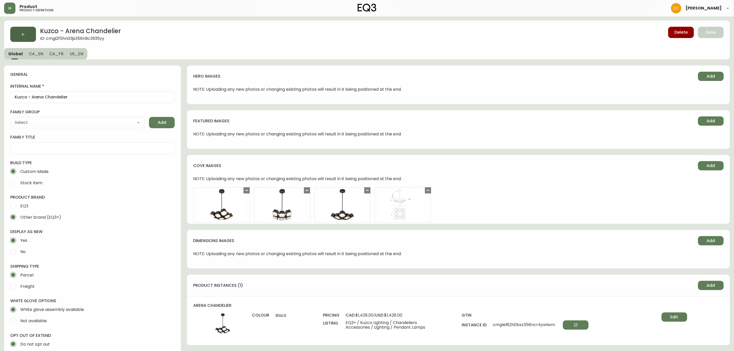
click at [21, 31] on button "button" at bounding box center [23, 34] width 26 height 15
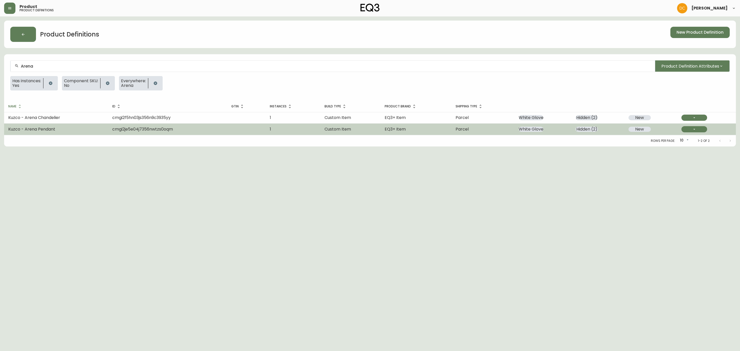
click at [156, 131] on span "cmgi2je5e04j7356nwtzs0oqm" at bounding box center [142, 129] width 61 height 6
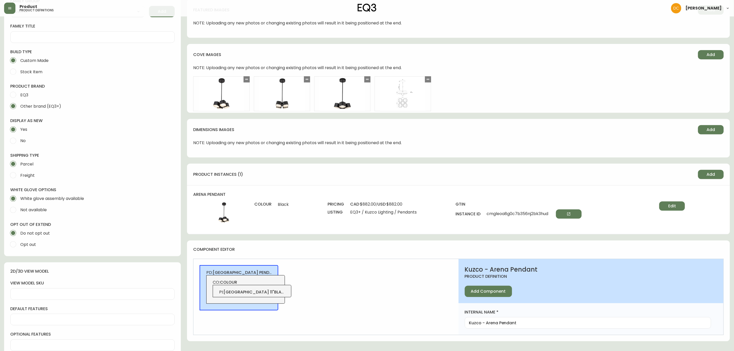
scroll to position [116, 0]
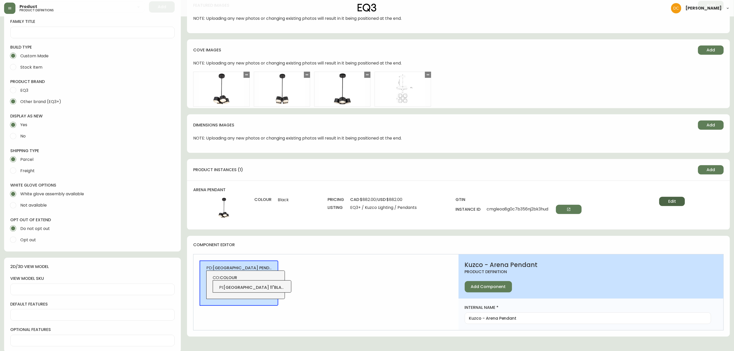
click at [675, 200] on span "Edit" at bounding box center [672, 202] width 8 height 6
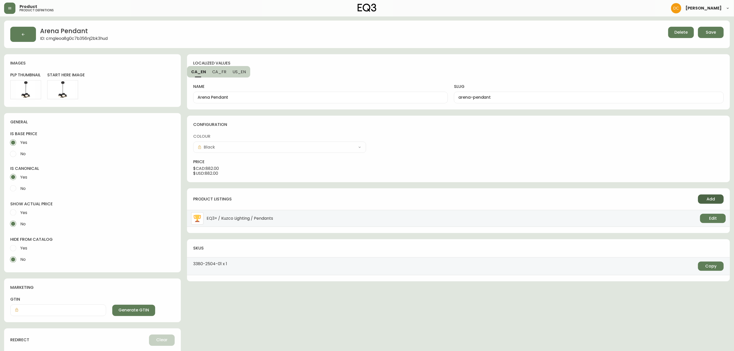
click at [711, 200] on span "Add" at bounding box center [711, 199] width 8 height 6
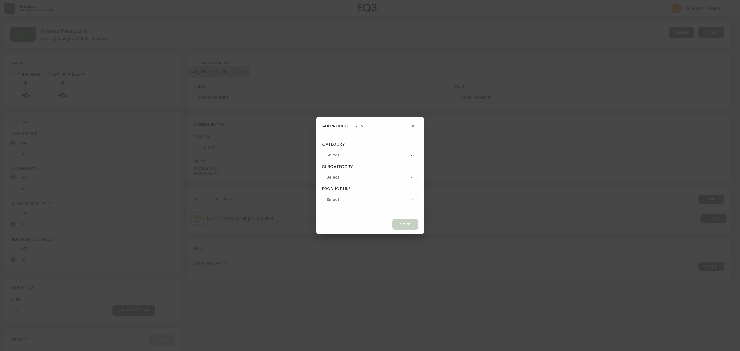
click at [363, 155] on select "Best Sellers Living Dining Bedroom Office Accessories EQ3+ Inspiration Gifts Sa…" at bounding box center [370, 155] width 96 height 8
click at [334, 151] on select "Best Sellers Living Dining Bedroom Office Accessories EQ3+ Inspiration Gifts Sa…" at bounding box center [370, 155] width 96 height 8
click at [366, 169] on h4 "subcategory" at bounding box center [370, 168] width 96 height 8
click at [366, 177] on select "Rugs Lighting Accents Dining Barware Bedding - Not in Use" at bounding box center [370, 177] width 96 height 8
click at [334, 173] on select "Rugs Lighting Accents Dining Barware Bedding - Not in Use" at bounding box center [370, 177] width 96 height 8
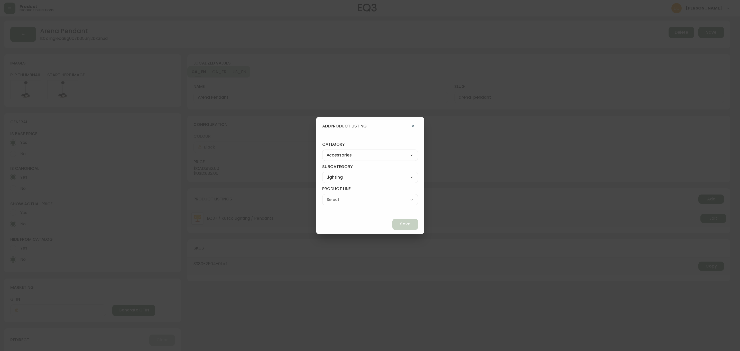
click at [366, 194] on div "Pendant Lamps Floor Lamps Wall Lamps Table & Desk Lamps Bulbs" at bounding box center [370, 199] width 96 height 11
click at [365, 200] on select "Pendant Lamps Floor Lamps Wall Lamps Table & Desk Lamps Bulbs" at bounding box center [370, 200] width 96 height 8
click at [334, 196] on select "Pendant Lamps Floor Lamps Wall Lamps Table & Desk Lamps Bulbs" at bounding box center [370, 200] width 96 height 8
drag, startPoint x: 388, startPoint y: 218, endPoint x: 489, endPoint y: 195, distance: 103.6
click at [389, 218] on div "Save" at bounding box center [370, 225] width 108 height 20
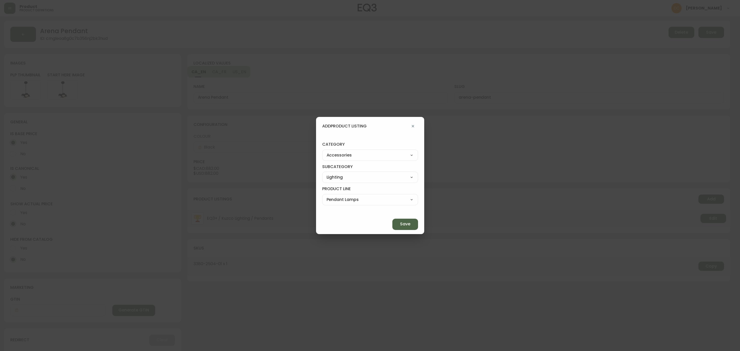
click at [400, 227] on span "Save" at bounding box center [405, 224] width 10 height 6
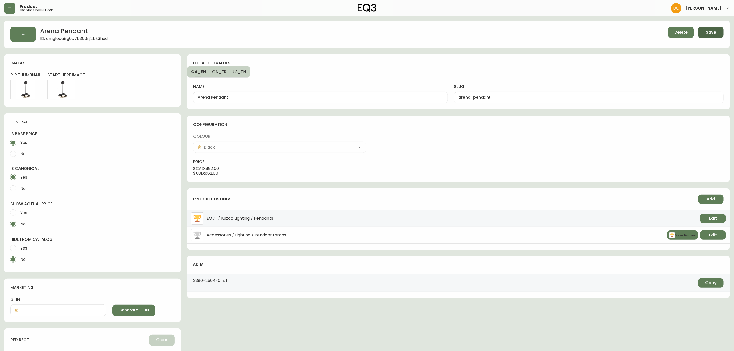
click at [710, 31] on span "Save" at bounding box center [711, 33] width 10 height 6
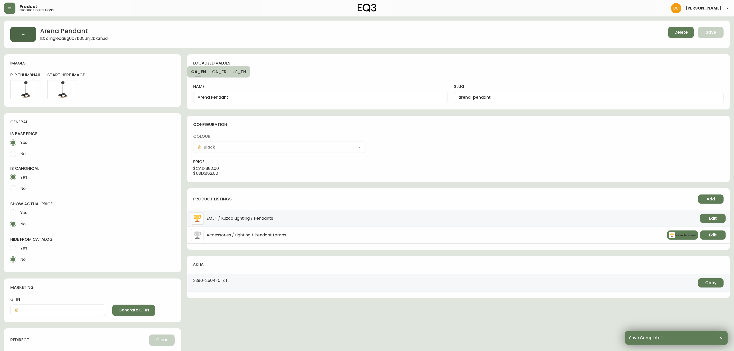
click at [27, 37] on button "button" at bounding box center [23, 34] width 26 height 15
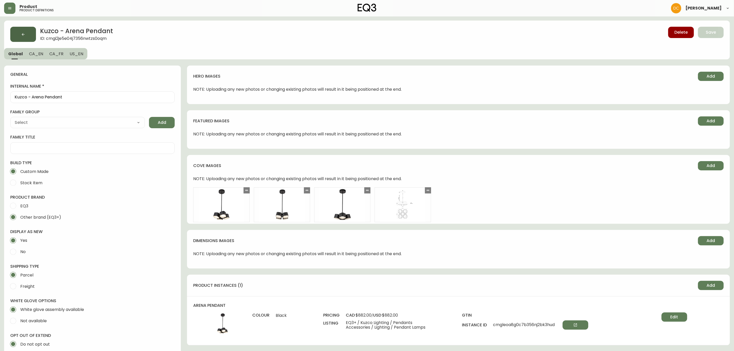
click at [23, 34] on icon "button" at bounding box center [23, 34] width 3 height 3
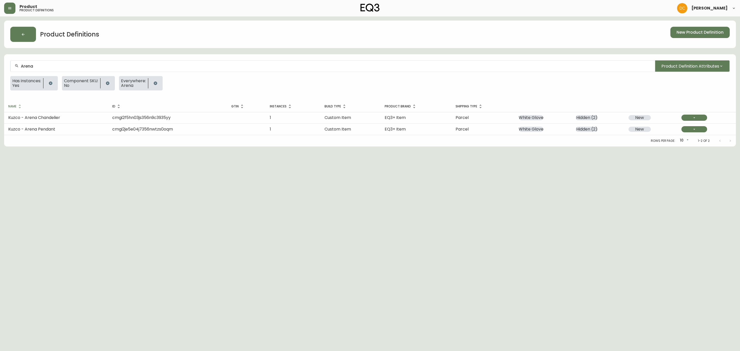
click at [87, 62] on div "Arena" at bounding box center [333, 66] width 644 height 12
click at [140, 121] on td "cmgi2saqx05li356n09piymg8" at bounding box center [166, 117] width 120 height 11
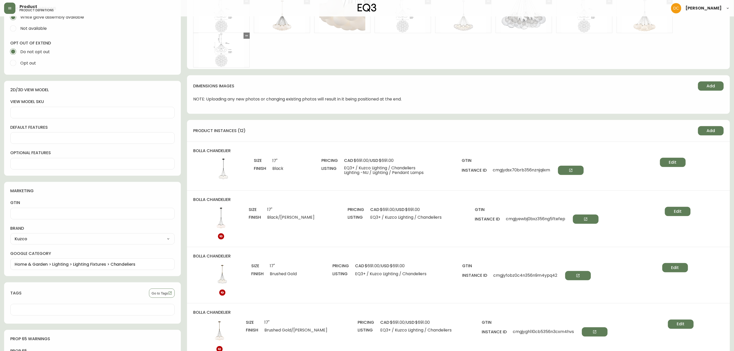
scroll to position [347, 0]
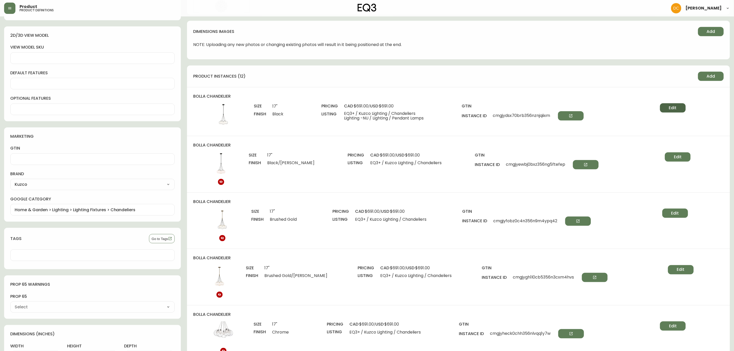
click at [669, 104] on button "Edit" at bounding box center [673, 107] width 26 height 9
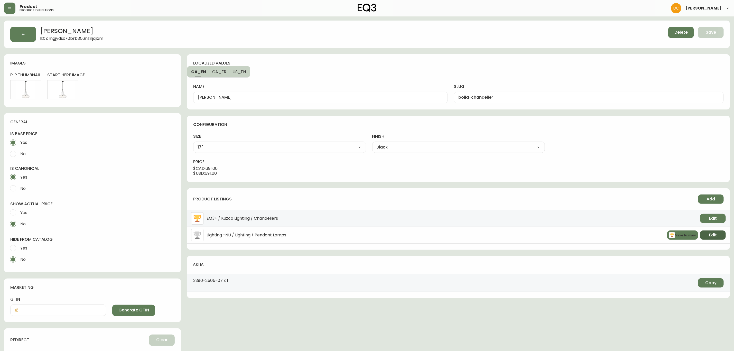
click at [709, 238] on span "Edit" at bounding box center [713, 235] width 8 height 6
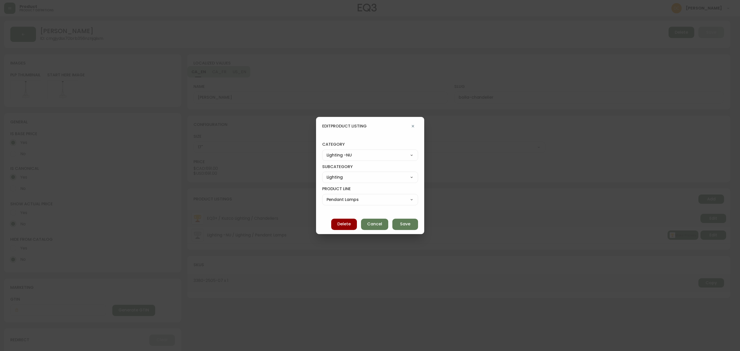
click at [355, 157] on select "Best Sellers Living Dining Bedroom Office Accessories EQ3+ Inspiration Gifts Sa…" at bounding box center [370, 155] width 96 height 8
click at [327, 151] on select "Best Sellers Living Dining Bedroom Office Accessories EQ3+ Inspiration Gifts Sa…" at bounding box center [370, 155] width 96 height 8
click at [350, 156] on select "Best Sellers Living Dining Bedroom Office Accessories EQ3+ Inspiration Gifts Sa…" at bounding box center [370, 155] width 96 height 8
click at [327, 151] on select "Best Sellers Living Dining Bedroom Office Accessories EQ3+ Inspiration Gifts Sa…" at bounding box center [370, 155] width 96 height 8
click at [349, 180] on select "Rugs Lighting Accents Dining Barware Bedding - Not in Use" at bounding box center [370, 177] width 96 height 8
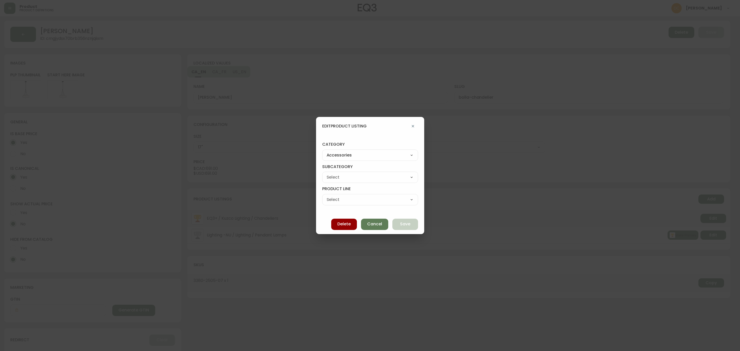
click at [327, 173] on select "Rugs Lighting Accents Dining Barware Bedding - Not in Use" at bounding box center [370, 177] width 96 height 8
drag, startPoint x: 355, startPoint y: 196, endPoint x: 354, endPoint y: 198, distance: 2.8
click at [355, 195] on div "Pendant Lamps Floor Lamps Wall Lamps Table & Desk Lamps Bulbs" at bounding box center [370, 199] width 96 height 11
click at [327, 196] on select "Pendant Lamps Floor Lamps Wall Lamps Table & Desk Lamps Bulbs" at bounding box center [370, 200] width 96 height 8
click at [400, 221] on span "Save" at bounding box center [405, 224] width 10 height 6
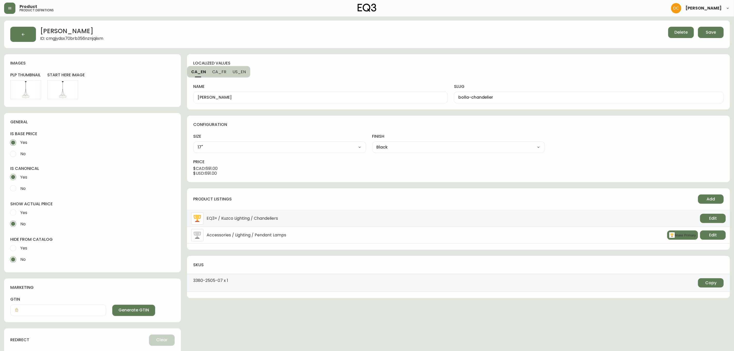
click at [709, 30] on span "Save" at bounding box center [711, 33] width 10 height 6
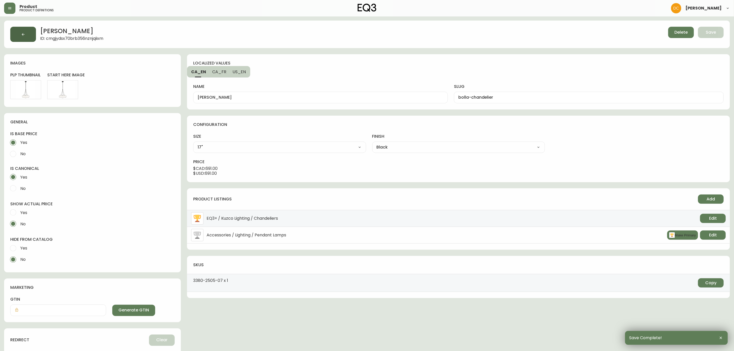
click at [28, 35] on button "button" at bounding box center [23, 34] width 26 height 15
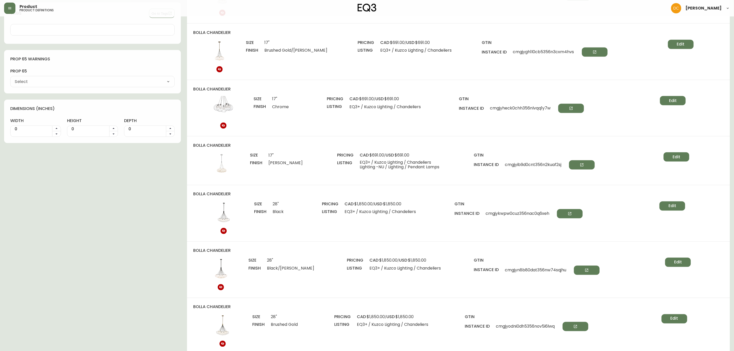
scroll to position [617, 0]
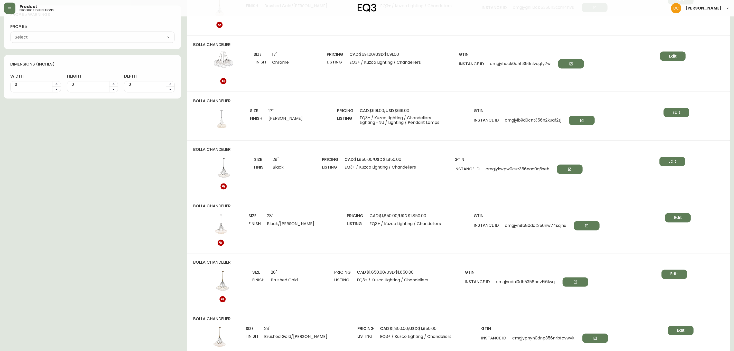
click at [671, 114] on button "Edit" at bounding box center [677, 112] width 26 height 9
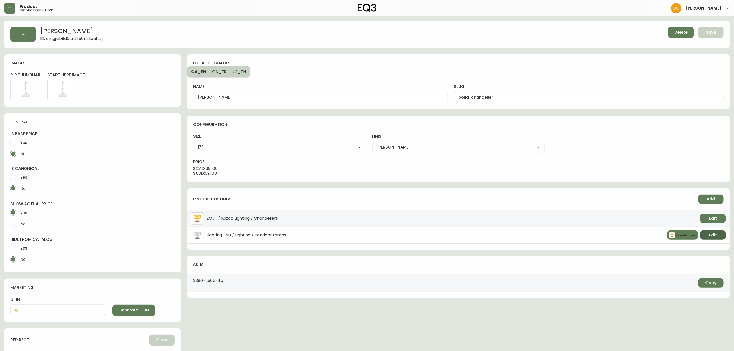
click at [712, 236] on span "Edit" at bounding box center [713, 235] width 8 height 6
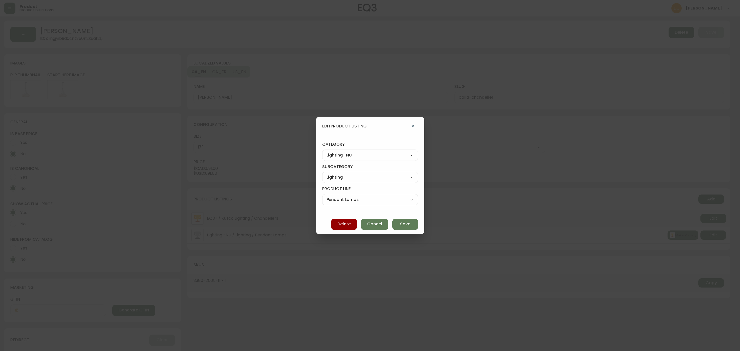
click at [348, 152] on select "Best Sellers Living Dining Bedroom Office Accessories EQ3+ Inspiration Gifts Sa…" at bounding box center [370, 155] width 96 height 8
click at [327, 151] on select "Best Sellers Living Dining Bedroom Office Accessories EQ3+ Inspiration Gifts Sa…" at bounding box center [370, 155] width 96 height 8
click at [355, 180] on select "Rugs Lighting Accents Dining Barware Bedding - Not in Use" at bounding box center [370, 177] width 96 height 8
click at [327, 173] on select "Rugs Lighting Accents Dining Barware Bedding - Not in Use" at bounding box center [370, 177] width 96 height 8
click at [359, 200] on select "Pendant Lamps Floor Lamps Wall Lamps Table & Desk Lamps Bulbs" at bounding box center [370, 200] width 96 height 8
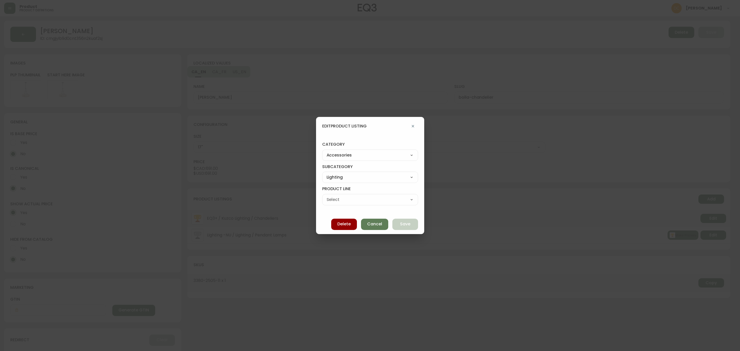
click at [327, 196] on select "Pendant Lamps Floor Lamps Wall Lamps Table & Desk Lamps Bulbs" at bounding box center [370, 200] width 96 height 8
click at [392, 224] on button "Save" at bounding box center [405, 224] width 26 height 11
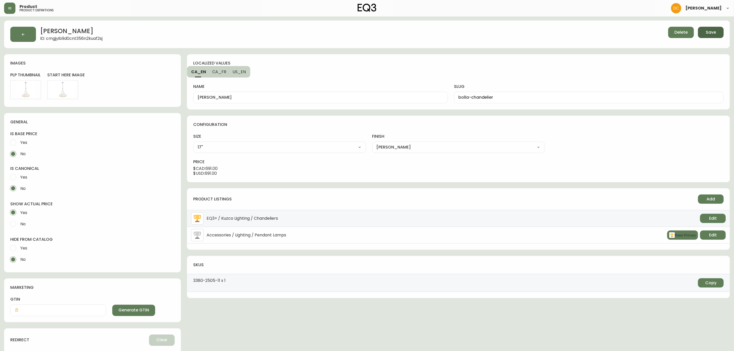
click at [723, 35] on div "Delete Save" at bounding box center [554, 34] width 338 height 15
click at [722, 36] on button "Save" at bounding box center [711, 32] width 26 height 11
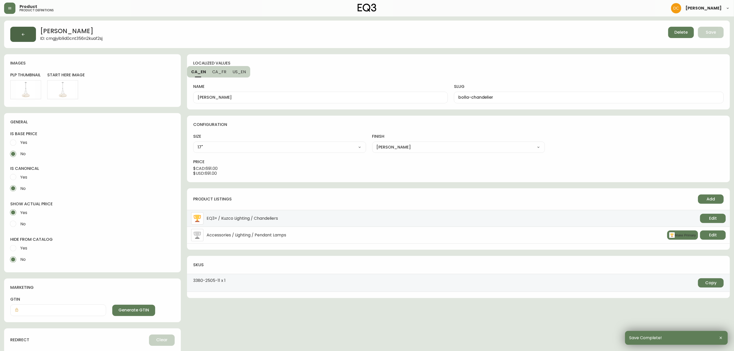
click at [21, 38] on button "button" at bounding box center [23, 34] width 26 height 15
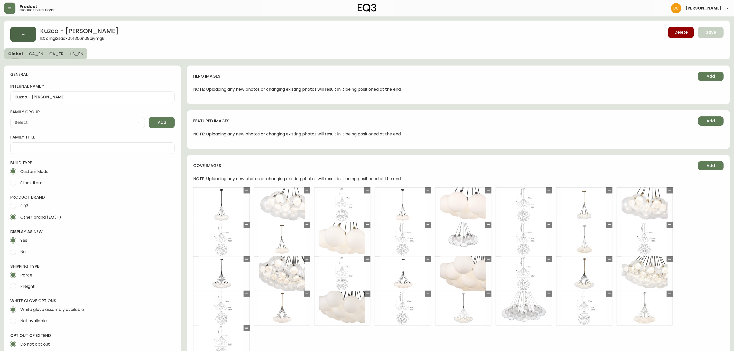
click at [14, 31] on button "button" at bounding box center [23, 34] width 26 height 15
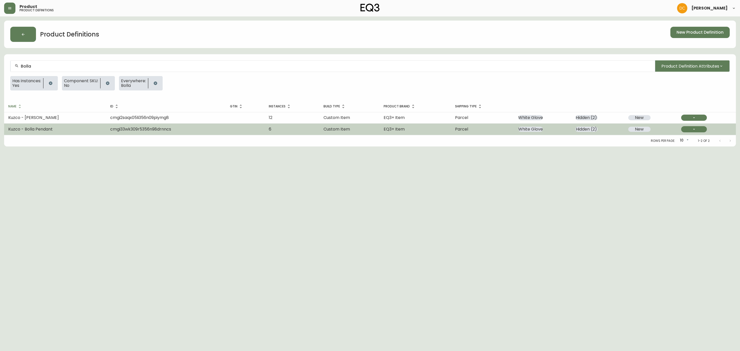
click at [182, 132] on td "cmgi33wk309r5356n98drnncs" at bounding box center [166, 129] width 120 height 11
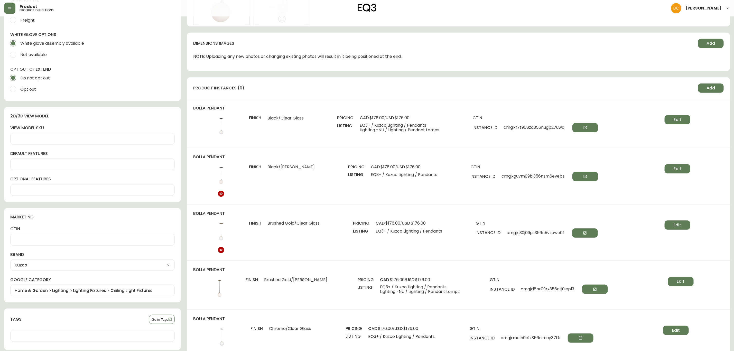
scroll to position [270, 0]
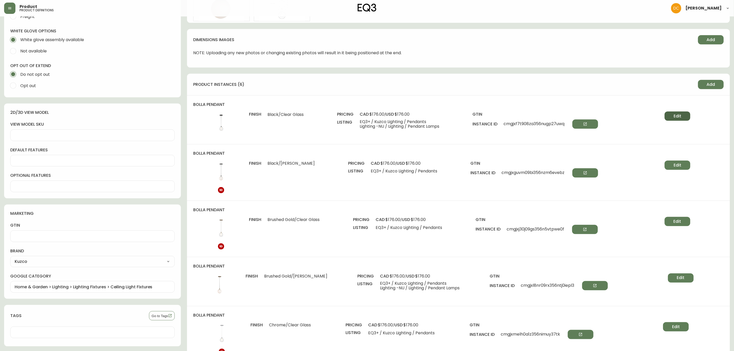
click at [683, 117] on button "Edit" at bounding box center [678, 116] width 26 height 9
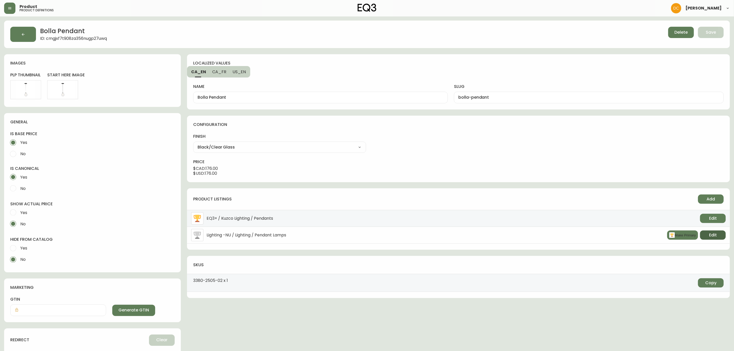
click at [718, 236] on button "Edit" at bounding box center [713, 234] width 26 height 9
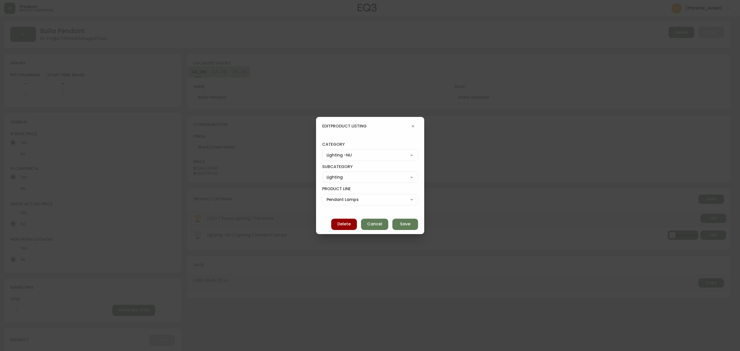
click at [371, 152] on select "Best Sellers Living Dining Bedroom Office Accessories EQ3+ Inspiration Gifts Sa…" at bounding box center [370, 155] width 96 height 8
click at [327, 151] on select "Best Sellers Living Dining Bedroom Office Accessories EQ3+ Inspiration Gifts Sa…" at bounding box center [370, 155] width 96 height 8
click at [358, 174] on select "Rugs Lighting Accents Dining Barware Bedding - Not in Use" at bounding box center [370, 177] width 96 height 8
click at [327, 173] on select "Rugs Lighting Accents Dining Barware Bedding - Not in Use" at bounding box center [370, 177] width 96 height 8
click at [362, 199] on select "Pendant Lamps Floor Lamps Wall Lamps Table & Desk Lamps Bulbs" at bounding box center [370, 200] width 96 height 8
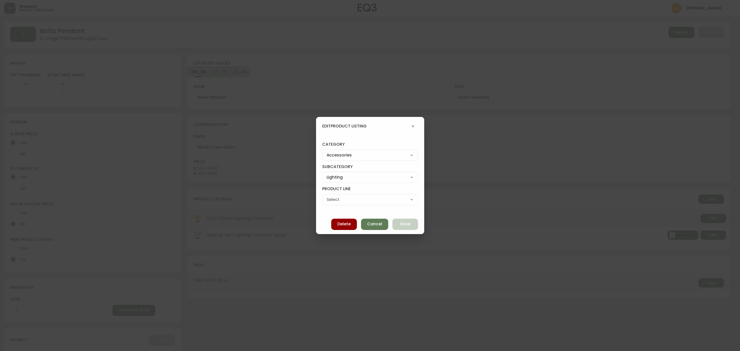
click at [327, 196] on select "Pendant Lamps Floor Lamps Wall Lamps Table & Desk Lamps Bulbs" at bounding box center [370, 200] width 96 height 8
click at [400, 221] on span "Save" at bounding box center [405, 224] width 10 height 6
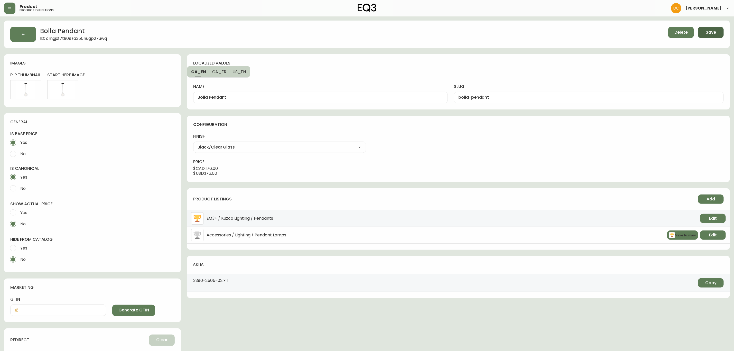
click at [714, 32] on span "Save" at bounding box center [711, 33] width 10 height 6
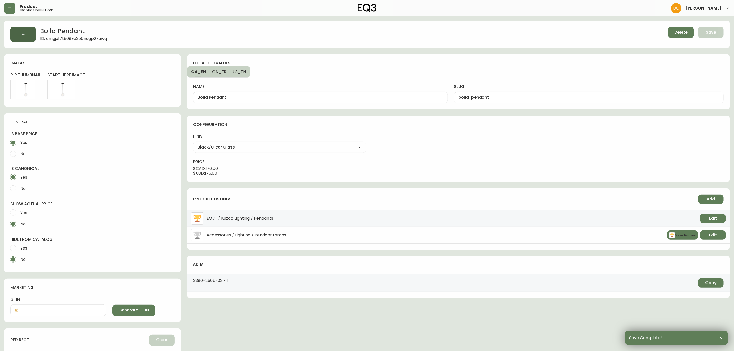
click at [27, 28] on button "button" at bounding box center [23, 34] width 26 height 15
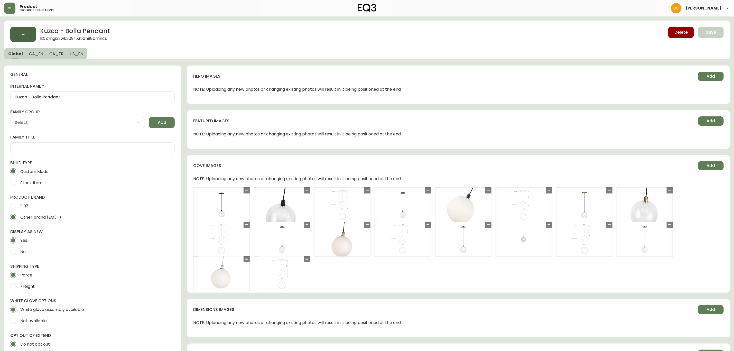
click at [15, 33] on button "button" at bounding box center [23, 34] width 26 height 15
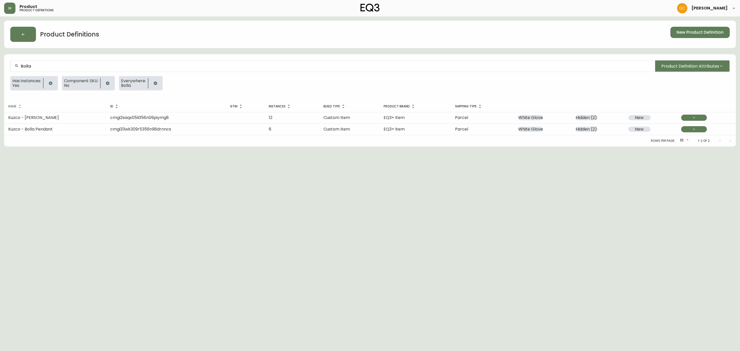
click at [216, 70] on div "Bolla" at bounding box center [333, 66] width 644 height 12
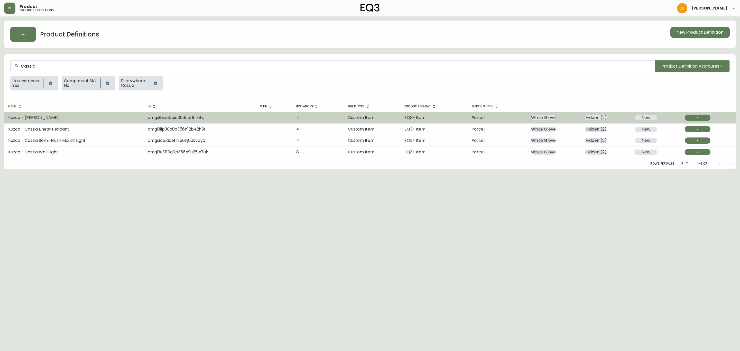
click at [110, 119] on td "Kuzco - [PERSON_NAME]" at bounding box center [74, 117] width 140 height 11
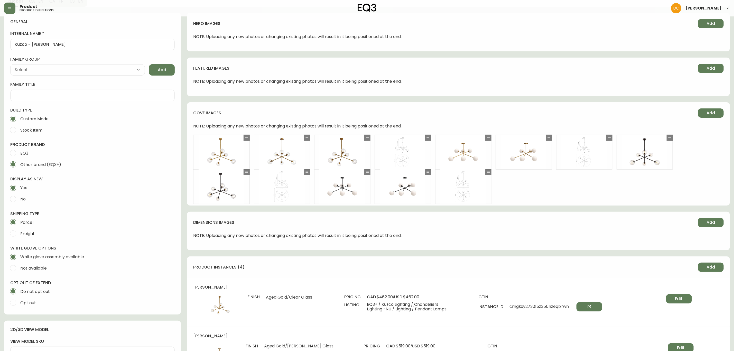
scroll to position [231, 0]
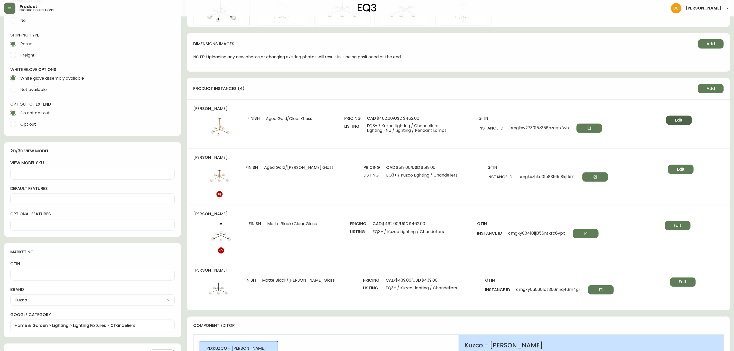
click at [678, 121] on span "Edit" at bounding box center [679, 120] width 8 height 6
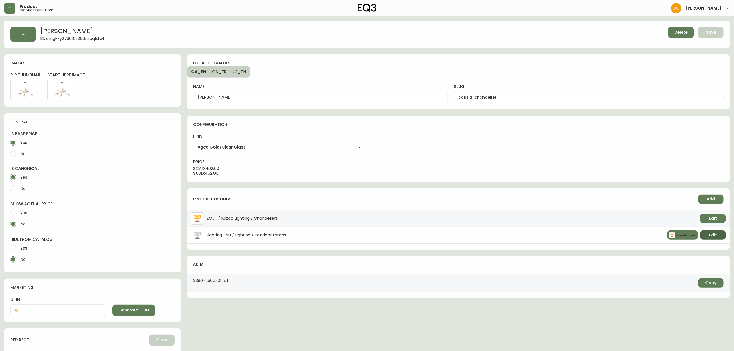
click at [709, 235] on button "Edit" at bounding box center [713, 234] width 26 height 9
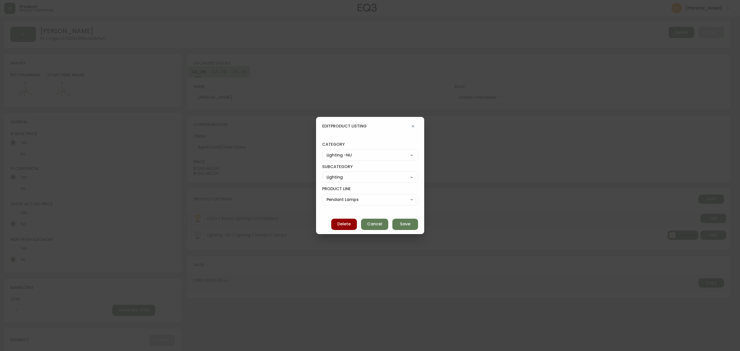
click at [380, 154] on select "Best Sellers Living Dining Bedroom Office Accessories EQ3+ Inspiration Gifts Sa…" at bounding box center [370, 155] width 96 height 8
click at [327, 151] on select "Best Sellers Living Dining Bedroom Office Accessories EQ3+ Inspiration Gifts Sa…" at bounding box center [370, 155] width 96 height 8
click at [372, 174] on select "Rugs Lighting Accents Dining Barware Bedding - Not in Use" at bounding box center [370, 177] width 96 height 8
click at [327, 173] on select "Rugs Lighting Accents Dining Barware Bedding - Not in Use" at bounding box center [370, 177] width 96 height 8
click at [359, 199] on select "Pendant Lamps Floor Lamps Wall Lamps Table & Desk Lamps Bulbs" at bounding box center [370, 200] width 96 height 8
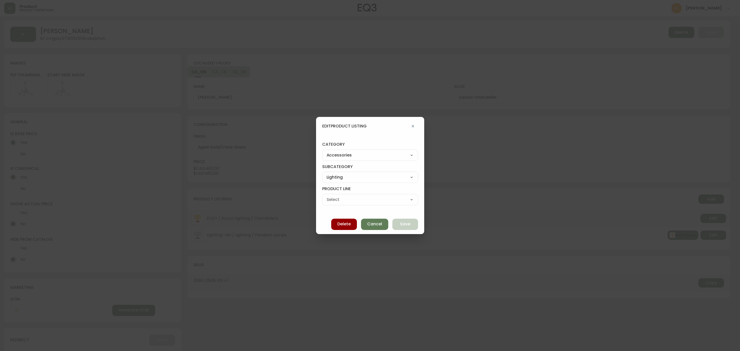
click at [327, 196] on select "Pendant Lamps Floor Lamps Wall Lamps Table & Desk Lamps Bulbs" at bounding box center [370, 200] width 96 height 8
click at [405, 225] on span "Save" at bounding box center [405, 224] width 10 height 6
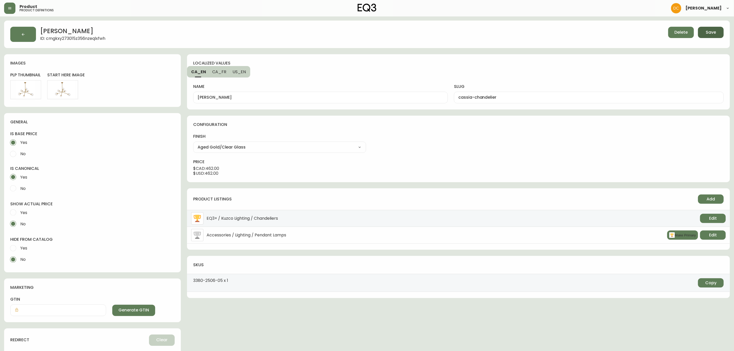
click at [715, 30] on span "Save" at bounding box center [711, 33] width 10 height 6
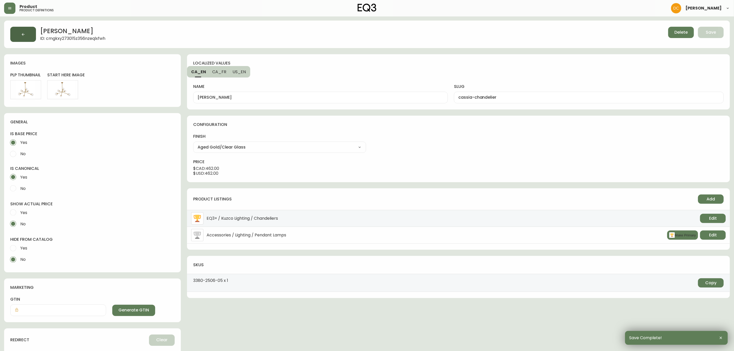
click at [32, 33] on button "button" at bounding box center [23, 34] width 26 height 15
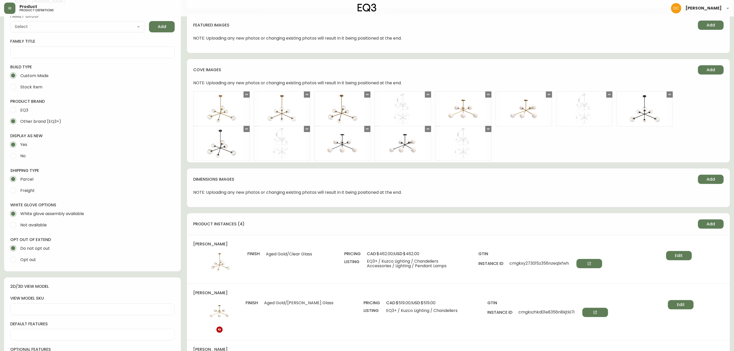
scroll to position [231, 0]
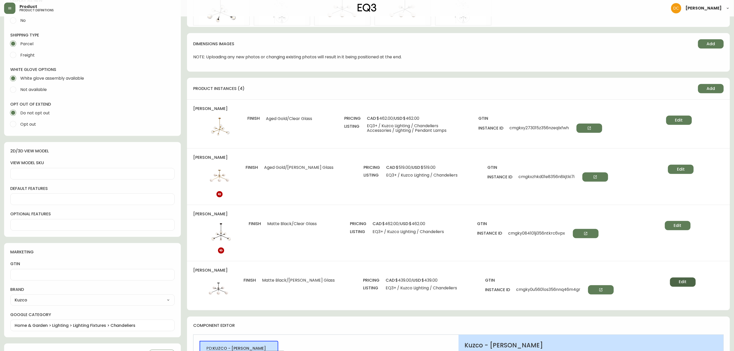
click at [672, 283] on button "Edit" at bounding box center [683, 281] width 26 height 9
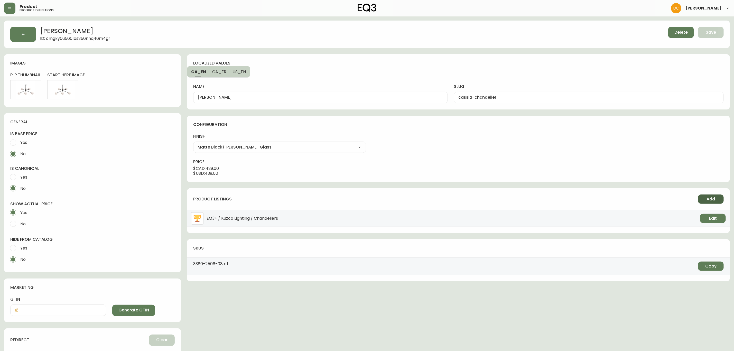
click at [710, 200] on span "Add" at bounding box center [711, 199] width 8 height 6
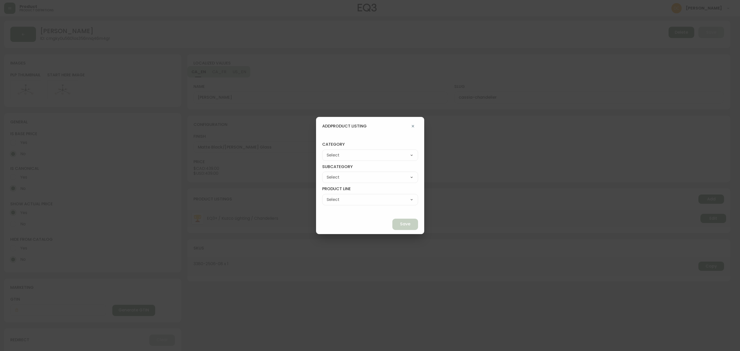
click at [371, 153] on select "Best Sellers Living Dining Bedroom Office Accessories EQ3+ Inspiration Gifts Sa…" at bounding box center [370, 155] width 96 height 8
click at [505, 153] on div "Add Product Listing category Best Sellers Living Dining Bedroom Office Accessor…" at bounding box center [370, 175] width 740 height 351
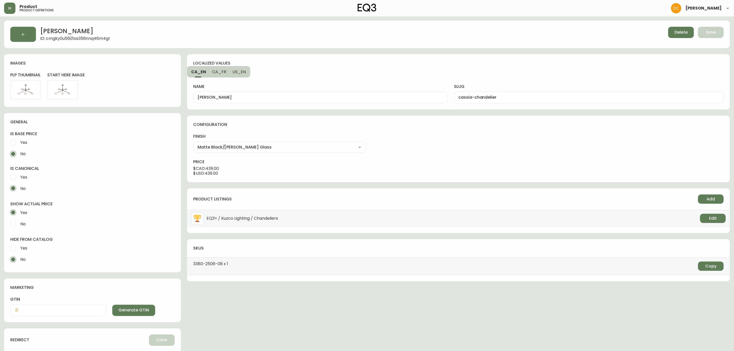
click at [28, 37] on button "button" at bounding box center [23, 34] width 26 height 15
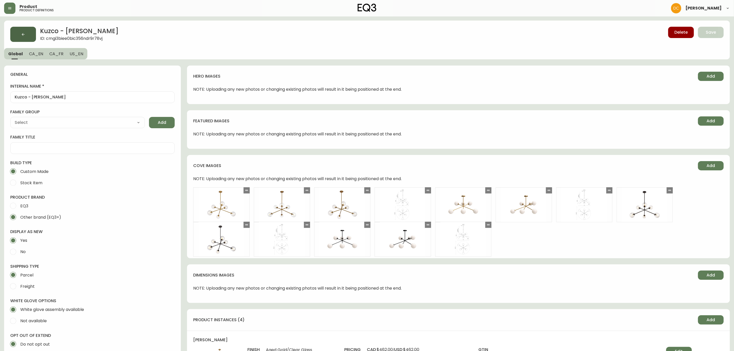
click at [28, 33] on button "button" at bounding box center [23, 34] width 26 height 15
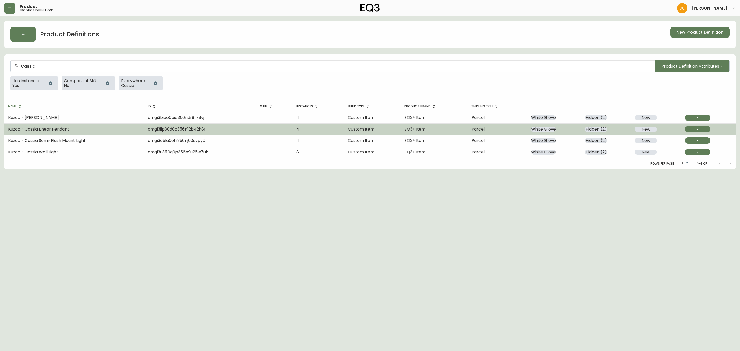
click at [96, 127] on td "Kuzco - Cassia Linear Pendant" at bounding box center [74, 129] width 140 height 11
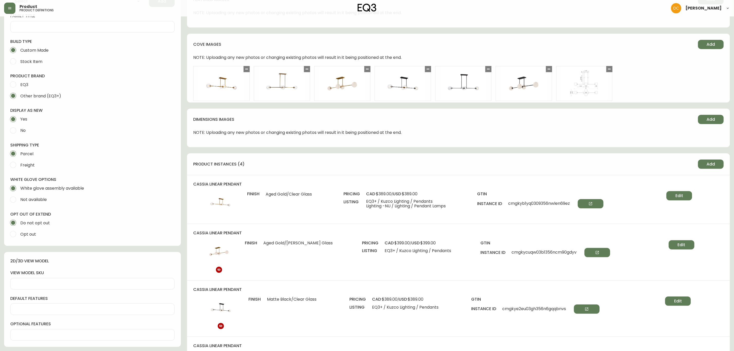
scroll to position [231, 0]
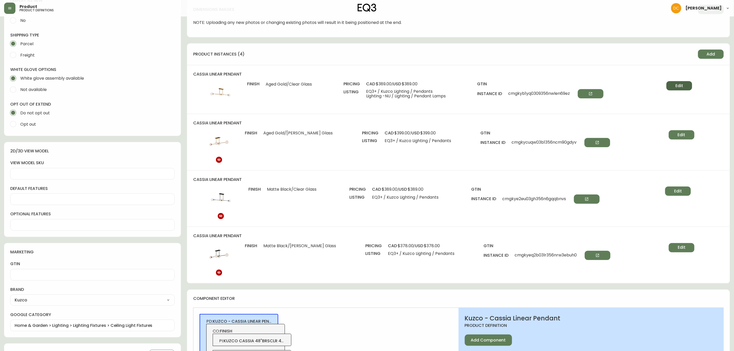
click at [681, 86] on span "Edit" at bounding box center [679, 86] width 8 height 6
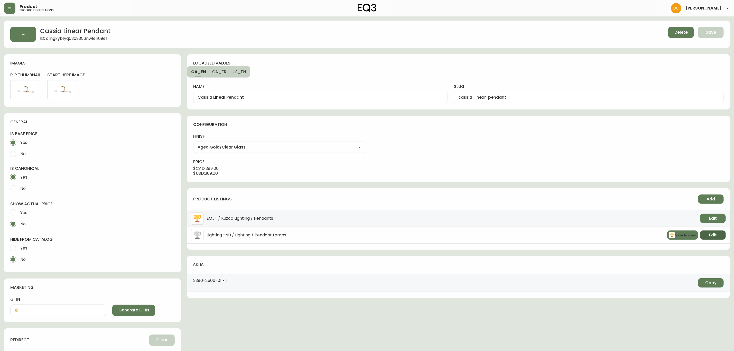
click at [707, 235] on button "Edit" at bounding box center [713, 234] width 26 height 9
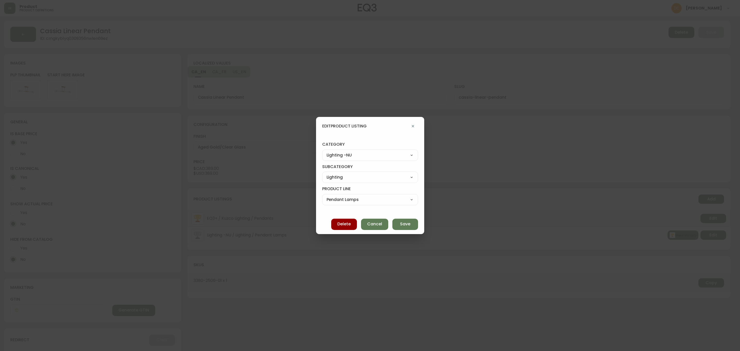
click at [361, 153] on select "Best Sellers Living Dining Bedroom Office Accessories EQ3+ Inspiration Gifts Sa…" at bounding box center [370, 155] width 96 height 8
click at [327, 151] on select "Best Sellers Living Dining Bedroom Office Accessories EQ3+ Inspiration Gifts Sa…" at bounding box center [370, 155] width 96 height 8
click at [365, 181] on select "Rugs Lighting Accents Dining Barware Bedding - Not in Use" at bounding box center [370, 177] width 96 height 8
click at [327, 173] on select "Rugs Lighting Accents Dining Barware Bedding - Not in Use" at bounding box center [370, 177] width 96 height 8
click at [357, 195] on div "Pendant Lamps Floor Lamps Wall Lamps Table & Desk Lamps Bulbs" at bounding box center [370, 199] width 96 height 11
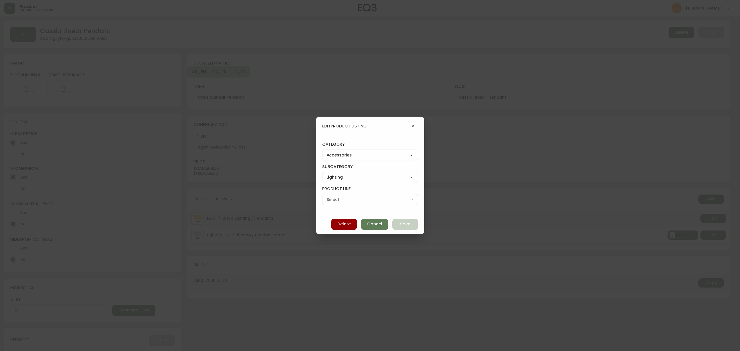
click at [356, 198] on select "Pendant Lamps Floor Lamps Wall Lamps Table & Desk Lamps Bulbs" at bounding box center [370, 200] width 96 height 8
click at [327, 196] on select "Pendant Lamps Floor Lamps Wall Lamps Table & Desk Lamps Bulbs" at bounding box center [370, 200] width 96 height 8
click at [393, 224] on button "Save" at bounding box center [405, 224] width 26 height 11
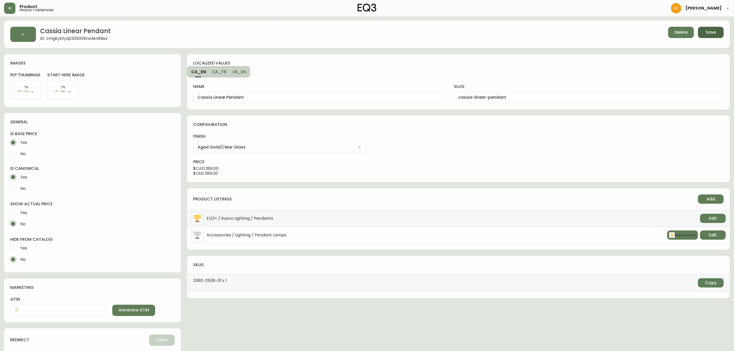
click at [710, 37] on button "Save" at bounding box center [711, 32] width 26 height 11
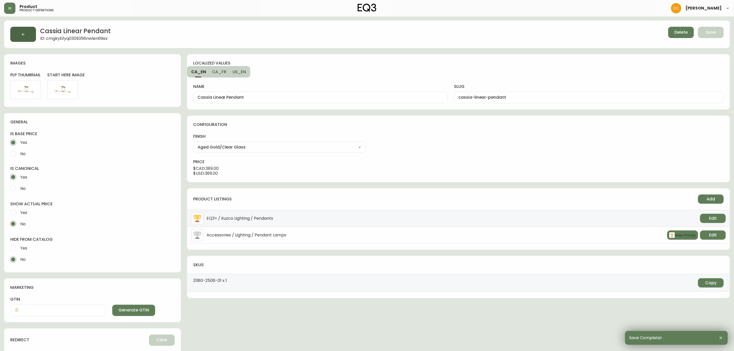
click at [26, 33] on button "button" at bounding box center [23, 34] width 26 height 15
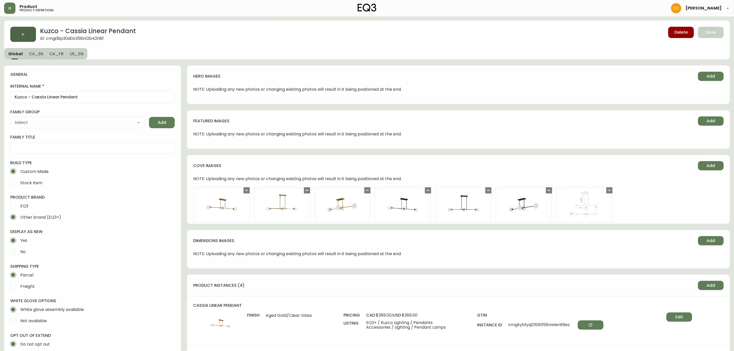
click at [26, 32] on button "button" at bounding box center [23, 34] width 26 height 15
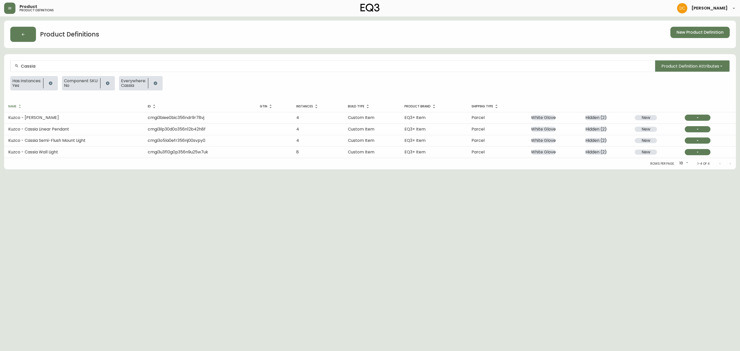
click at [139, 144] on td "Kuzco - Cassia Semi-Flush Mount Light" at bounding box center [74, 140] width 140 height 11
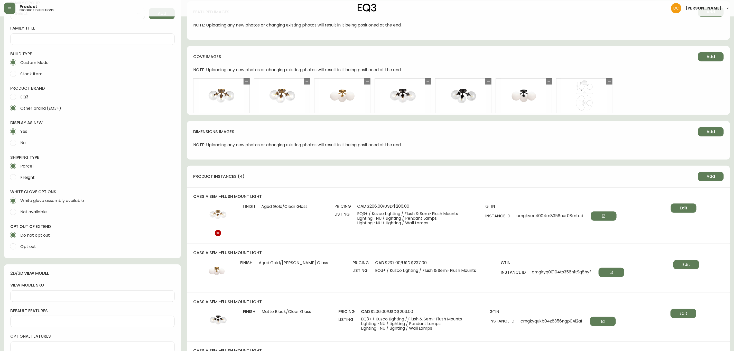
scroll to position [231, 0]
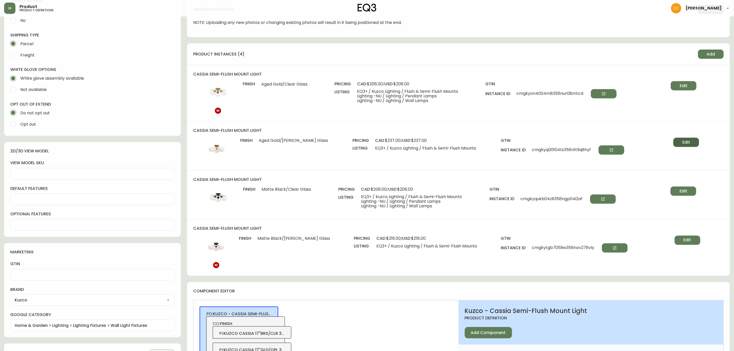
click at [689, 144] on button "Edit" at bounding box center [686, 142] width 26 height 9
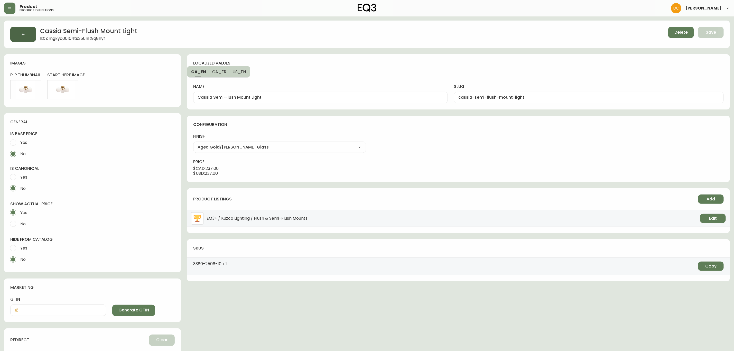
click at [29, 34] on button "button" at bounding box center [23, 34] width 26 height 15
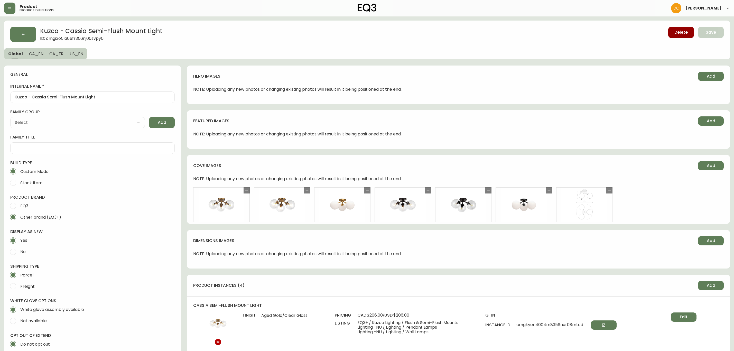
select select "cmggz8xf624hy01426unsm25k"
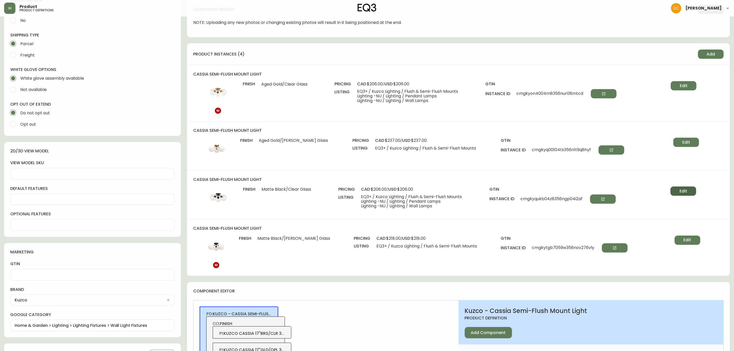
click at [679, 193] on button "Edit" at bounding box center [684, 191] width 26 height 9
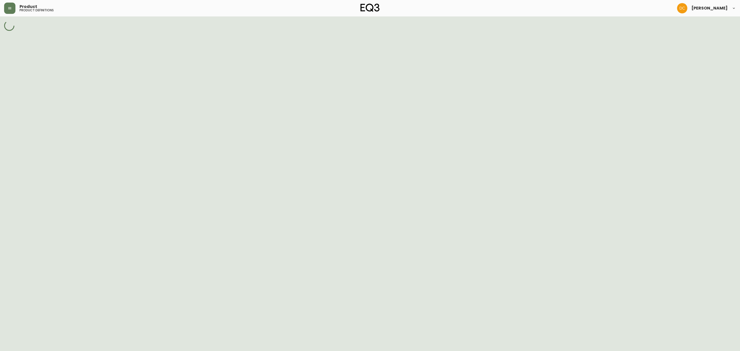
select select "cmgi3qqx00fdu356n2pn4elzn"
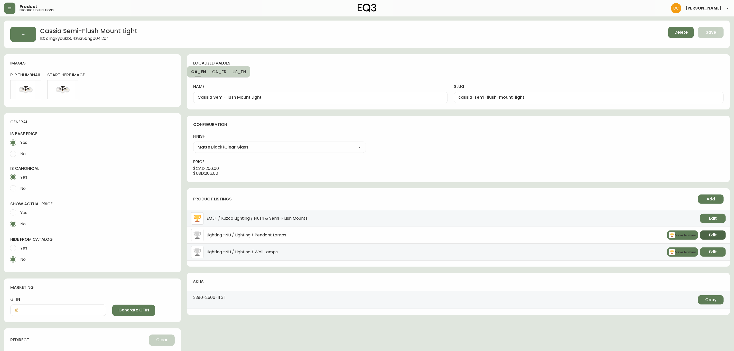
click at [714, 232] on button "Edit" at bounding box center [713, 234] width 26 height 9
select select "5"
select select "350"
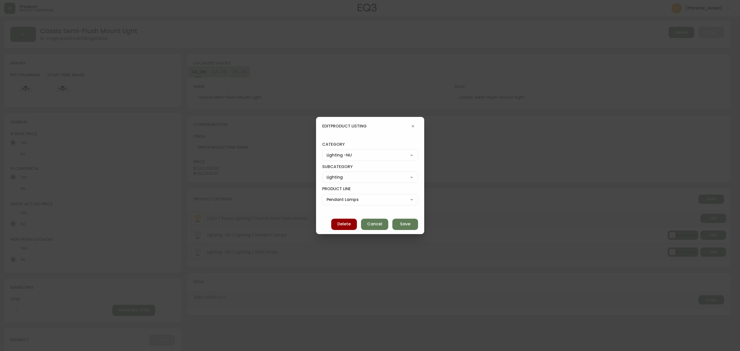
click at [372, 203] on select "View All Lighting Bulbs Floor Lamps Table & Desk Lamps Pendant Lamps Desk Lamps…" at bounding box center [370, 200] width 96 height 8
click at [368, 157] on select "Best Sellers Living Dining Bedroom Office Accessories EQ3+ Inspiration Gifts Sa…" at bounding box center [370, 155] width 96 height 8
select select "7"
click at [327, 151] on select "Best Sellers Living Dining Bedroom Office Accessories EQ3+ Inspiration Gifts Sa…" at bounding box center [370, 155] width 96 height 8
type input "Accessories"
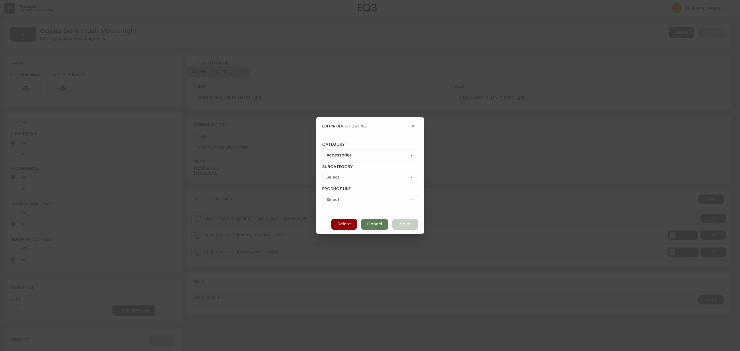
select select
click at [367, 174] on select "Rugs Lighting Accents Dining Barware Bedding - Not in Use" at bounding box center [370, 177] width 96 height 8
select select "cme91v9ki3wtf016239k97glb"
click at [327, 173] on select "Rugs Lighting Accents Dining Barware Bedding - Not in Use" at bounding box center [370, 177] width 96 height 8
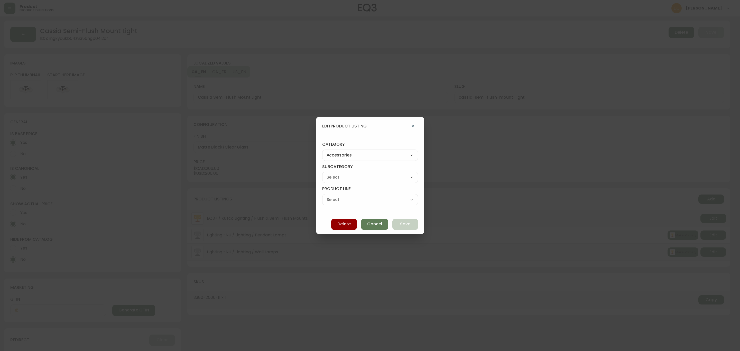
type input "Lighting"
click at [355, 200] on select "Pendant Lamps Floor Lamps Wall Lamps Table & Desk Lamps Bulbs" at bounding box center [370, 200] width 96 height 8
select select "cmebq8ud247sw0198moyd5v94"
click at [327, 196] on select "Pendant Lamps Floor Lamps Wall Lamps Table & Desk Lamps Bulbs" at bounding box center [370, 200] width 96 height 8
type input "Pendant Lamps"
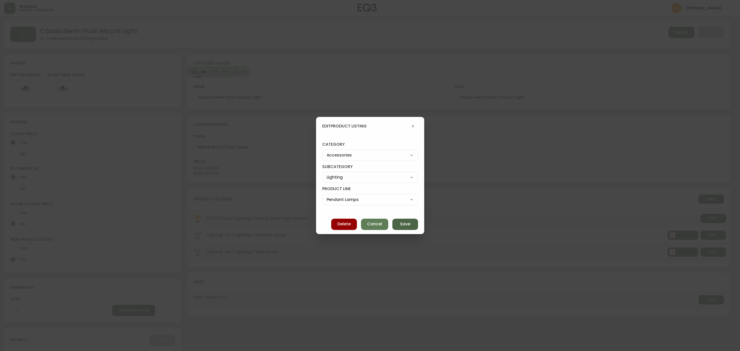
click at [402, 227] on span "Save" at bounding box center [405, 224] width 10 height 6
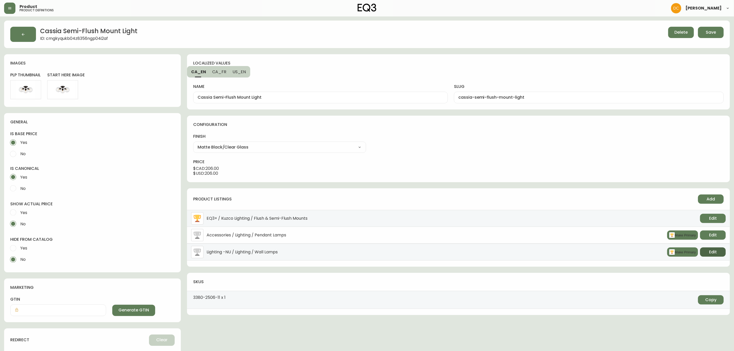
click at [715, 253] on span "Edit" at bounding box center [713, 252] width 8 height 6
select select "5"
select select "cjwjbr2mc041o0150wx3j3mp1"
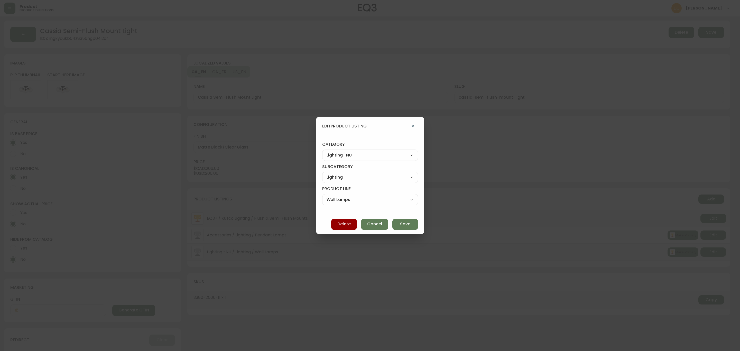
click at [369, 157] on select "Best Sellers Living Dining Bedroom Office Accessories EQ3+ Inspiration Gifts Sa…" at bounding box center [370, 155] width 96 height 8
select select "7"
click at [327, 151] on select "Best Sellers Living Dining Bedroom Office Accessories EQ3+ Inspiration Gifts Sa…" at bounding box center [370, 155] width 96 height 8
type input "Accessories"
select select
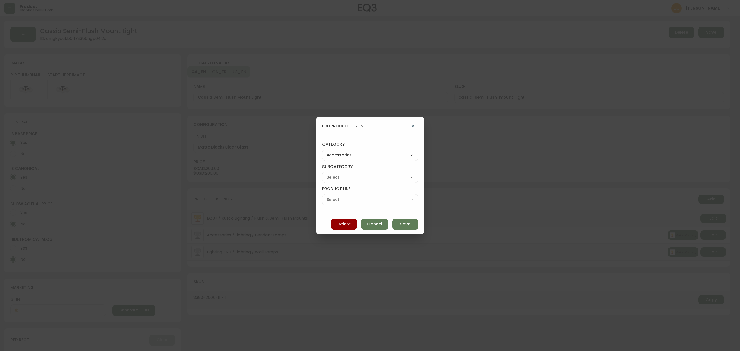
select select
click at [355, 177] on select "Rugs Lighting Accents Dining Barware Bedding - Not in Use" at bounding box center [370, 177] width 96 height 8
select select "cme91v9ki3wtf016239k97glb"
click at [327, 173] on select "Rugs Lighting Accents Dining Barware Bedding - Not in Use" at bounding box center [370, 177] width 96 height 8
type input "Lighting"
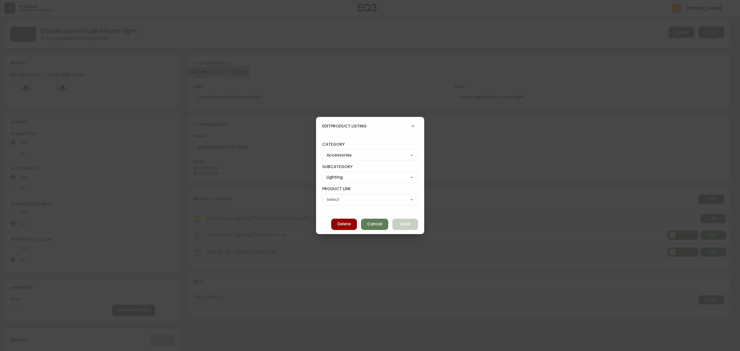
click at [348, 201] on select "Pendant Lamps Floor Lamps Wall Lamps Table & Desk Lamps Bulbs" at bounding box center [370, 200] width 96 height 8
select select "cmebwr5qs458i016235pg8q8p"
click at [327, 196] on select "Pendant Lamps Floor Lamps Wall Lamps Table & Desk Lamps Bulbs" at bounding box center [370, 200] width 96 height 8
type input "Wall Lamps"
click at [400, 226] on span "Save" at bounding box center [405, 224] width 10 height 6
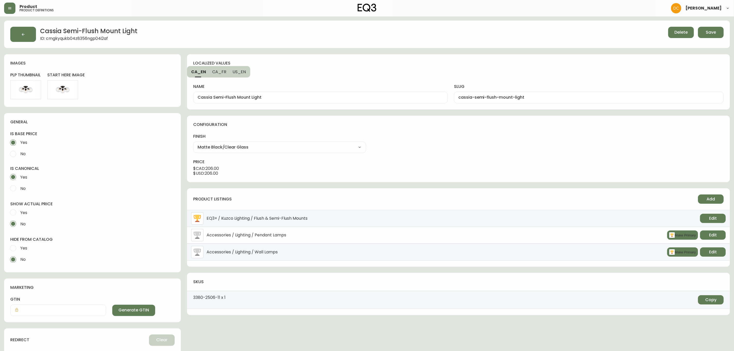
drag, startPoint x: 718, startPoint y: 31, endPoint x: 719, endPoint y: 28, distance: 3.2
click at [718, 30] on button "Save" at bounding box center [711, 32] width 26 height 11
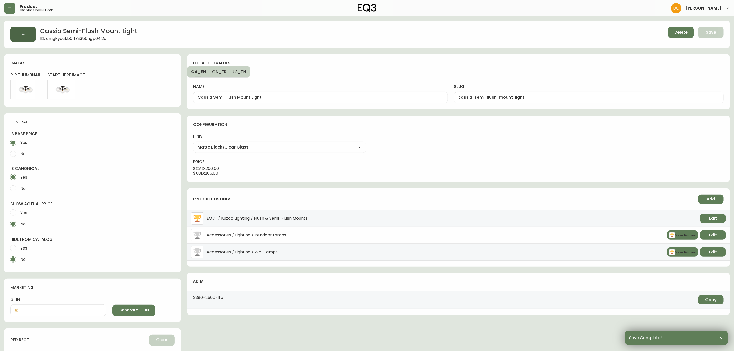
click at [25, 39] on button "button" at bounding box center [23, 34] width 26 height 15
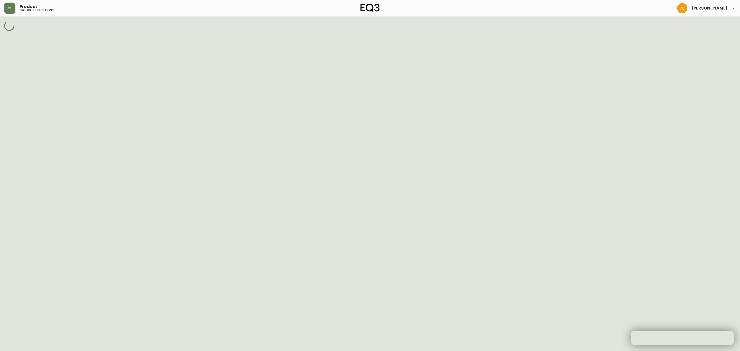
select select "cmggz8xf624hy01426unsm25k"
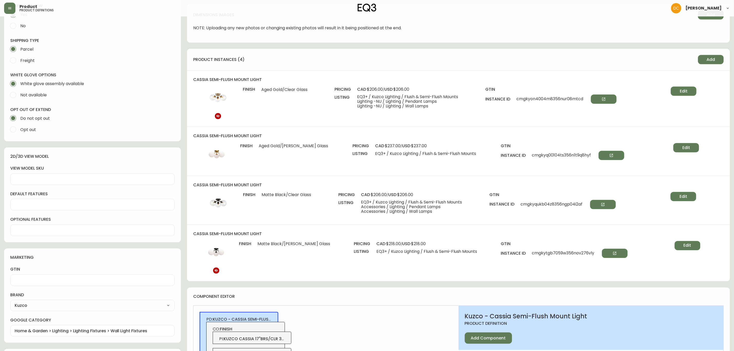
scroll to position [193, 0]
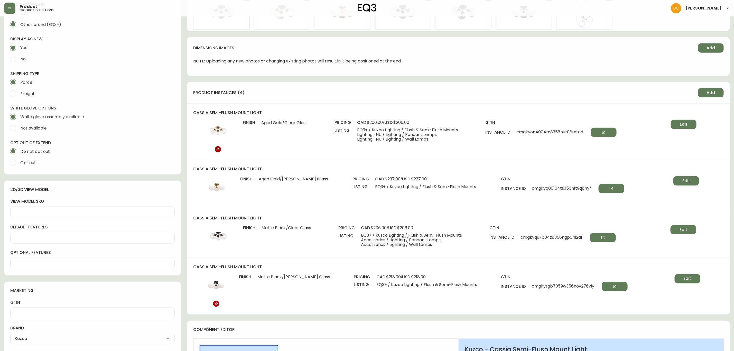
click at [682, 124] on span "Edit" at bounding box center [684, 125] width 8 height 6
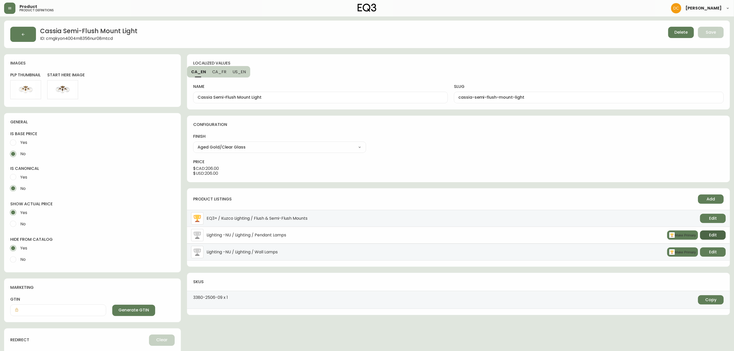
click at [718, 235] on button "Edit" at bounding box center [713, 234] width 26 height 9
select select "5"
select select "350"
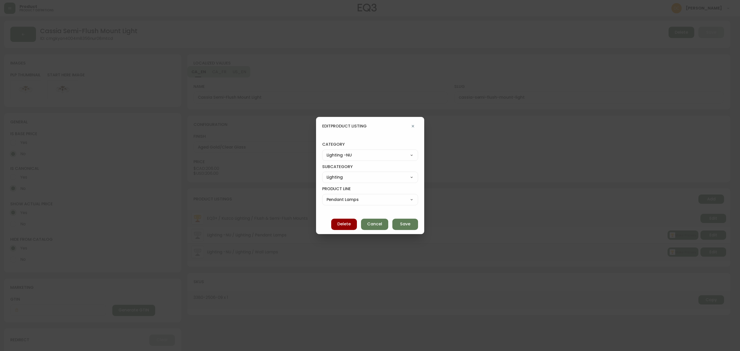
click at [338, 218] on div "Delete Cancel Save" at bounding box center [370, 225] width 108 height 20
click at [341, 222] on span "Delete" at bounding box center [343, 224] width 13 height 6
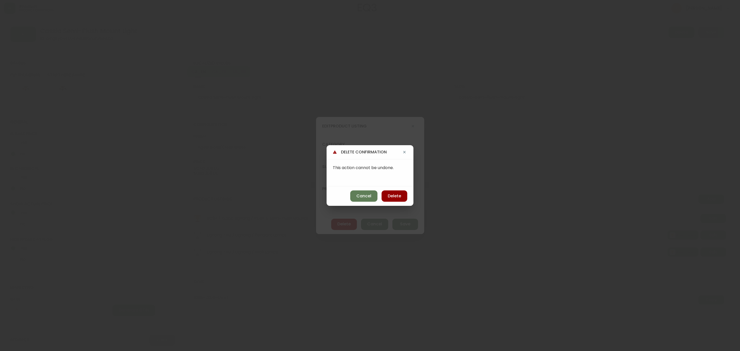
click at [392, 202] on div "Cancel Delete" at bounding box center [370, 196] width 87 height 20
click at [405, 191] on button "Delete" at bounding box center [395, 195] width 26 height 11
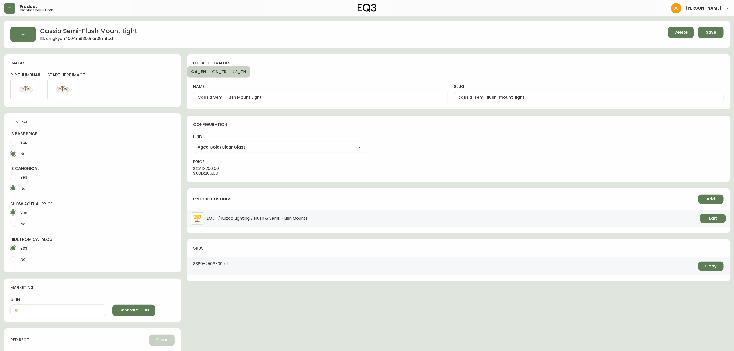
click at [710, 24] on div "Cassia Semi-Flush Mount Light ID: cmgkyon4004m8356nur08mtcd Delete Save" at bounding box center [367, 34] width 726 height 27
click at [710, 30] on span "Save" at bounding box center [711, 33] width 10 height 6
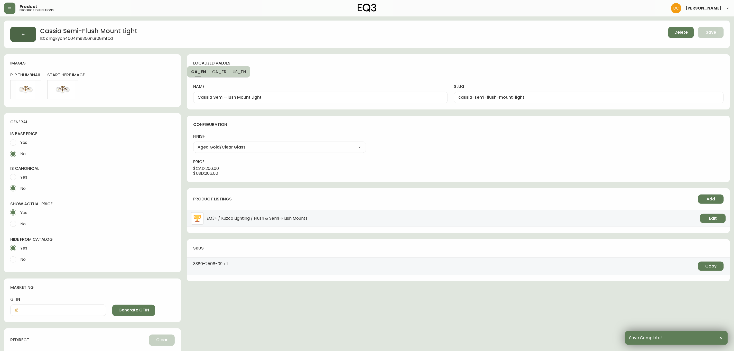
click at [28, 30] on button "button" at bounding box center [23, 34] width 26 height 15
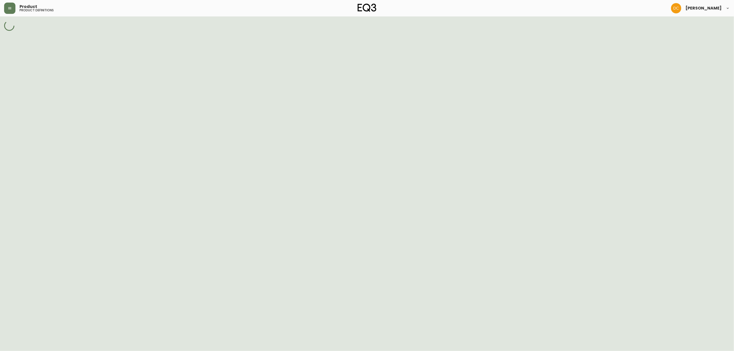
select select "cmggz8xf624hy01426unsm25k"
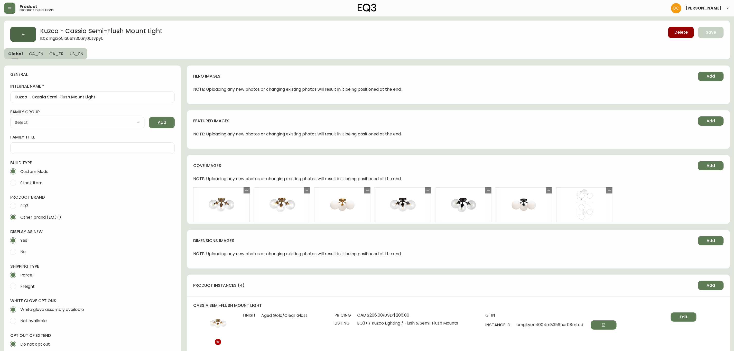
click at [15, 29] on button "button" at bounding box center [23, 34] width 26 height 15
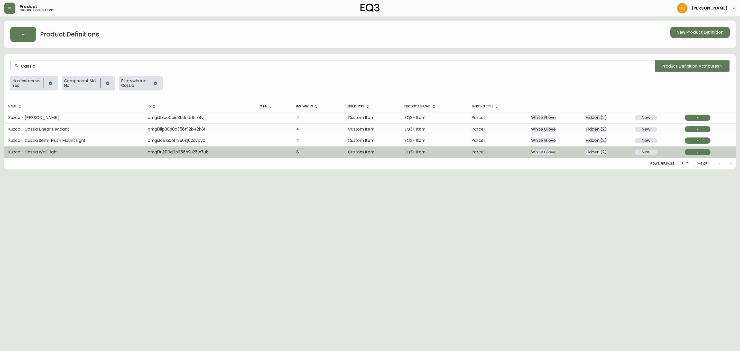
click at [91, 155] on td "Kuzco - Cassia Wall Light" at bounding box center [74, 151] width 140 height 11
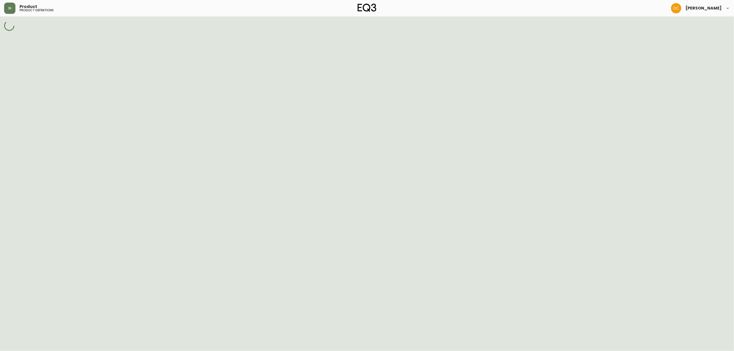
select select "cmggz8xf624hy01426unsm25k"
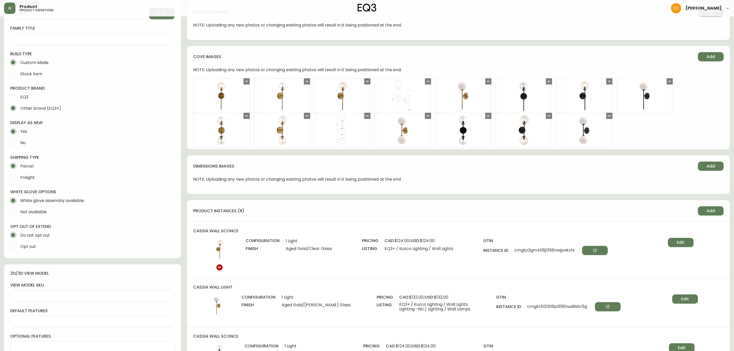
scroll to position [231, 0]
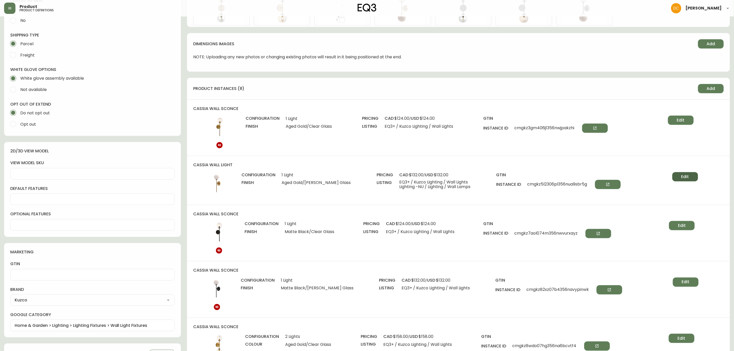
click at [681, 177] on span "Edit" at bounding box center [685, 177] width 8 height 6
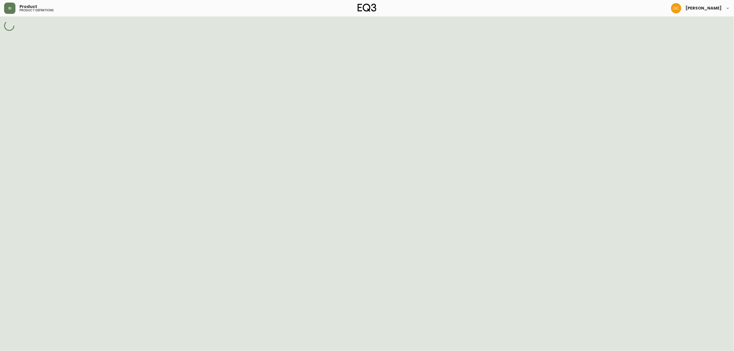
select select "cmgi42la90ijn356nhujvuz9a"
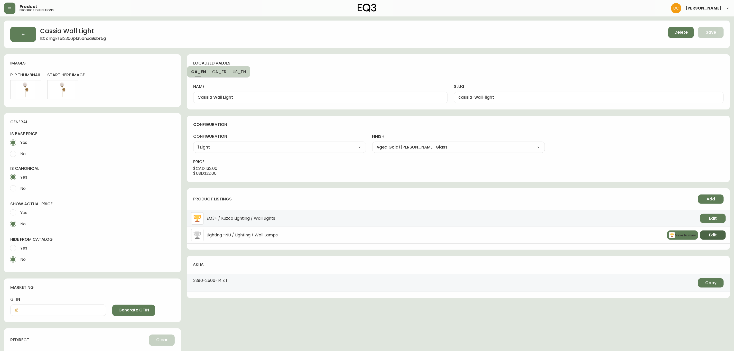
click at [708, 236] on button "Edit" at bounding box center [713, 234] width 26 height 9
select select "5"
select select "cjwjbr2mc041o0150wx3j3mp1"
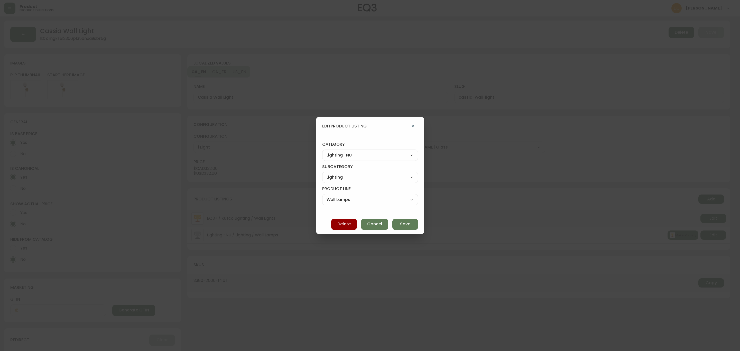
click at [375, 153] on select "Best Sellers Living Dining Bedroom Office Accessories EQ3+ Inspiration Gifts Sa…" at bounding box center [370, 155] width 96 height 8
select select "7"
click at [327, 151] on select "Best Sellers Living Dining Bedroom Office Accessories EQ3+ Inspiration Gifts Sa…" at bounding box center [370, 155] width 96 height 8
type input "Accessories"
select select
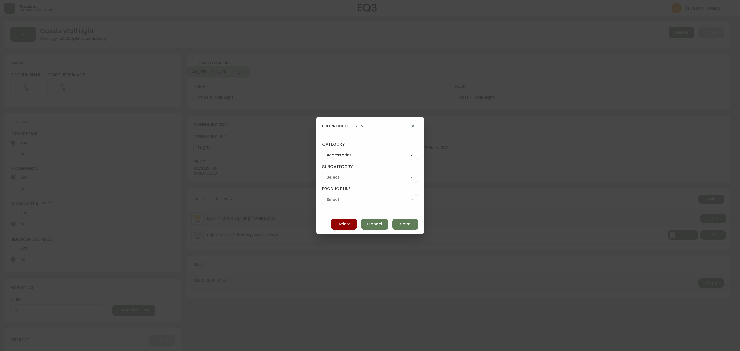
select select
click at [379, 174] on select "Rugs Lighting Accents Dining Barware Bedding - Not in Use" at bounding box center [370, 177] width 96 height 8
select select "cme91v9ki3wtf016239k97glb"
click at [327, 173] on select "Rugs Lighting Accents Dining Barware Bedding - Not in Use" at bounding box center [370, 177] width 96 height 8
type input "Lighting"
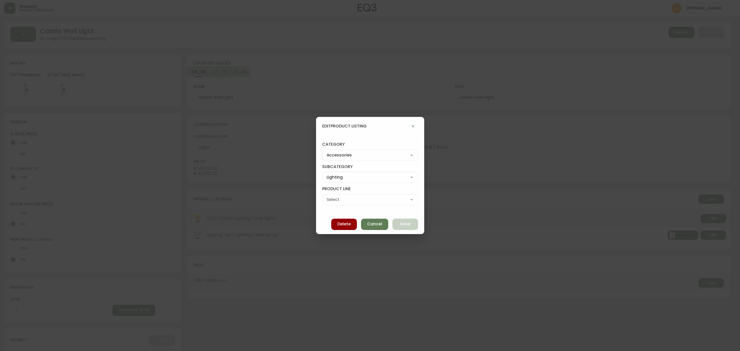
click at [364, 196] on select "Pendant Lamps Floor Lamps Wall Lamps Table & Desk Lamps Bulbs" at bounding box center [370, 200] width 96 height 8
select select "cmebwr5qs458i016235pg8q8p"
click at [327, 196] on select "Pendant Lamps Floor Lamps Wall Lamps Table & Desk Lamps Bulbs" at bounding box center [370, 200] width 96 height 8
type input "Wall Lamps"
click at [400, 222] on span "Save" at bounding box center [405, 224] width 10 height 6
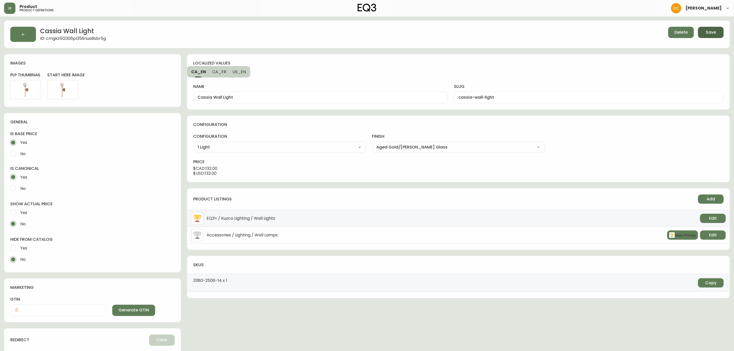
click at [710, 33] on span "Save" at bounding box center [711, 33] width 10 height 6
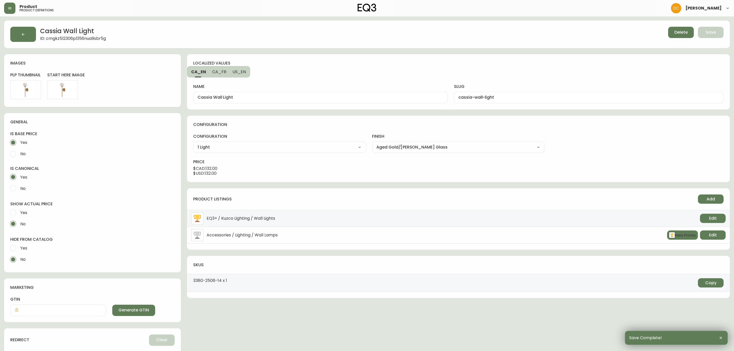
click at [19, 31] on button "button" at bounding box center [23, 34] width 26 height 15
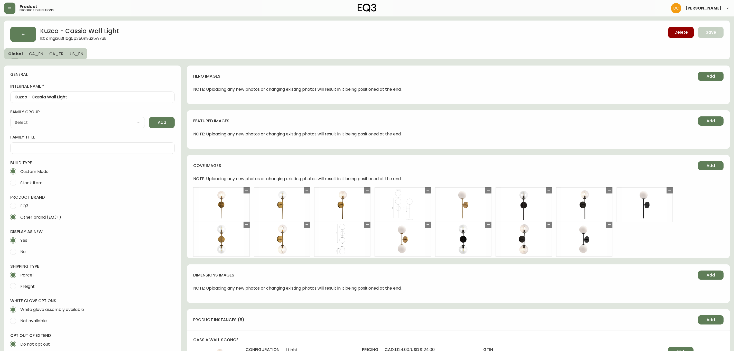
type input "Kuzco"
select select "cmggz8xf624hy01426unsm25k"
type input "Home & Garden > Lighting > Lighting Fixtures > Wall Light Fixtures"
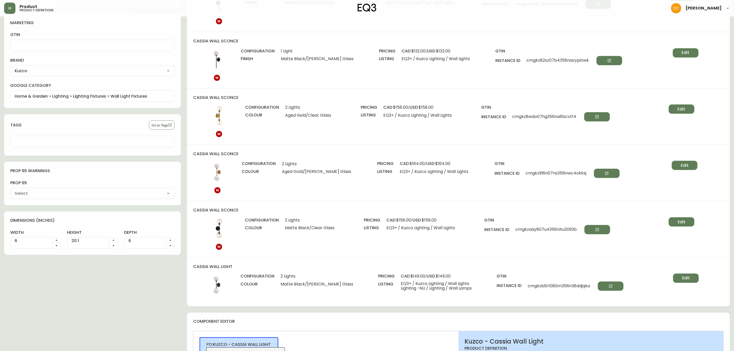
scroll to position [462, 0]
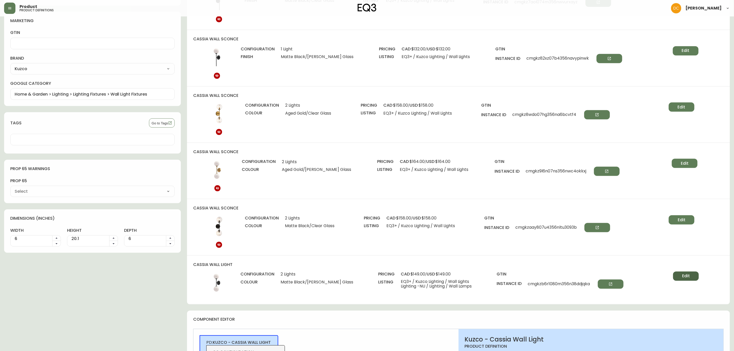
click at [684, 279] on span "Edit" at bounding box center [686, 276] width 8 height 6
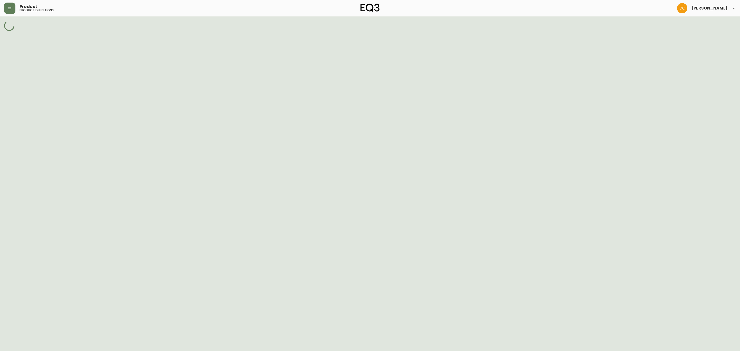
select select "cmgi41dxj0i1j356nifngjgge"
select select "cmgi43m1k0ivh356nrb5d25y6"
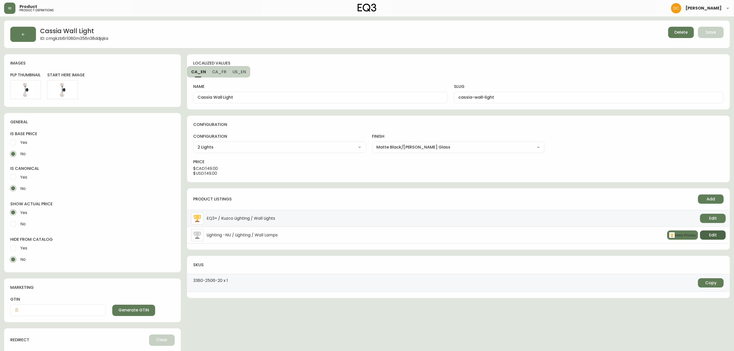
click at [710, 236] on span "Edit" at bounding box center [713, 235] width 8 height 6
select select "5"
select select "cjwjbr2mc041o0150wx3j3mp1"
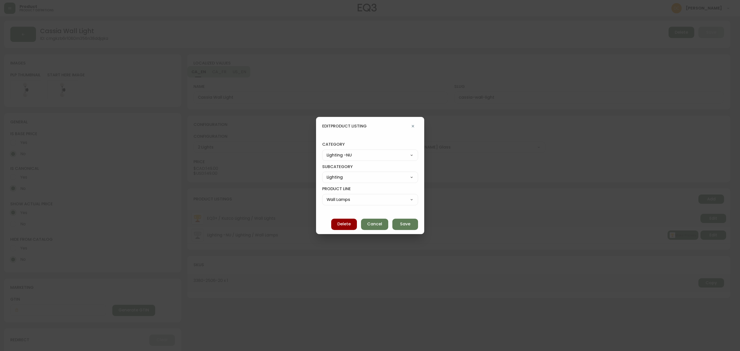
click at [366, 157] on select "Best Sellers Living Dining Bedroom Office Accessories EQ3+ Inspiration Gifts Sa…" at bounding box center [370, 155] width 96 height 8
select select "7"
click at [327, 151] on select "Best Sellers Living Dining Bedroom Office Accessories EQ3+ Inspiration Gifts Sa…" at bounding box center [370, 155] width 96 height 8
type input "Accessories"
select select
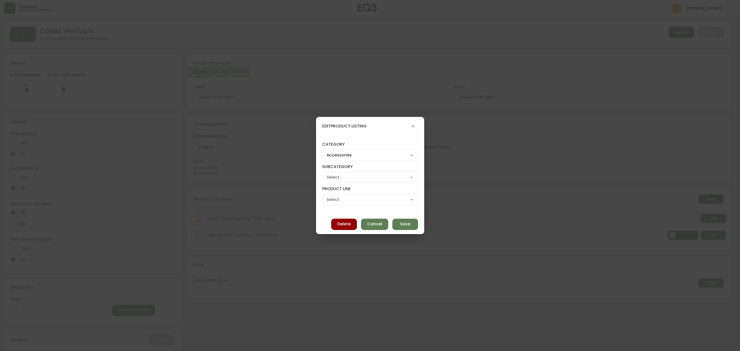
select select
click at [364, 178] on select "Rugs Lighting Accents Dining Barware Bedding - Not in Use" at bounding box center [370, 177] width 96 height 8
select select "cme91v9ki3wtf016239k97glb"
click at [327, 173] on select "Rugs Lighting Accents Dining Barware Bedding - Not in Use" at bounding box center [370, 177] width 96 height 8
type input "Lighting"
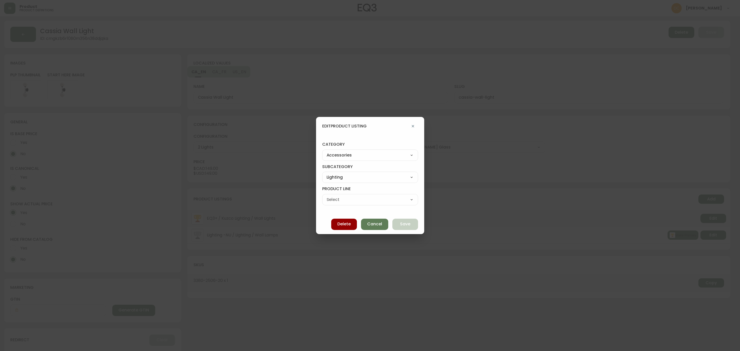
click at [359, 198] on select "Pendant Lamps Floor Lamps Wall Lamps Table & Desk Lamps Bulbs" at bounding box center [370, 200] width 96 height 8
select select "cmebwr5qs458i016235pg8q8p"
click at [327, 196] on select "Pendant Lamps Floor Lamps Wall Lamps Table & Desk Lamps Bulbs" at bounding box center [370, 200] width 96 height 8
type input "Wall Lamps"
drag, startPoint x: 401, startPoint y: 221, endPoint x: 412, endPoint y: 213, distance: 13.6
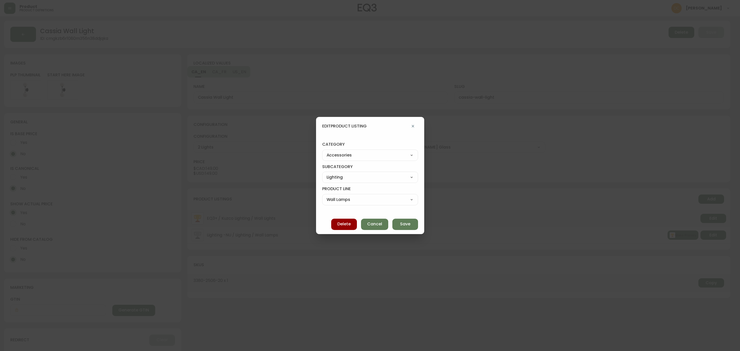
click at [401, 221] on button "Save" at bounding box center [405, 224] width 26 height 11
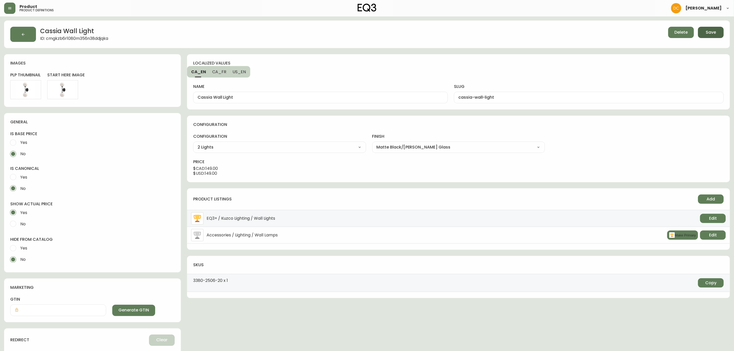
click at [716, 35] on button "Save" at bounding box center [711, 32] width 26 height 11
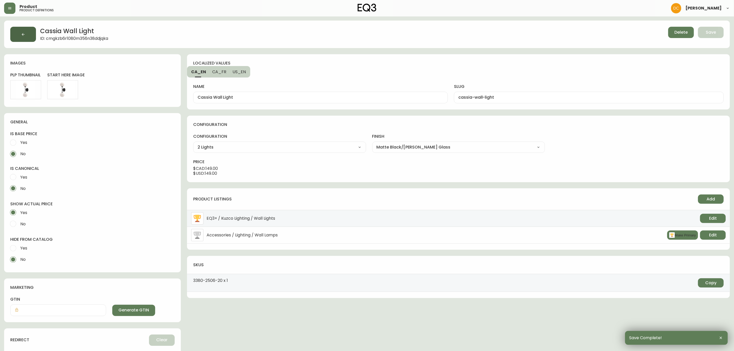
click at [18, 34] on button "button" at bounding box center [23, 34] width 26 height 15
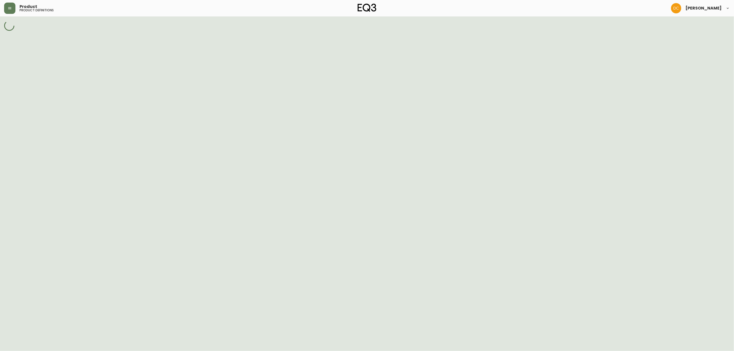
select select "cmggz8xf624hy01426unsm25k"
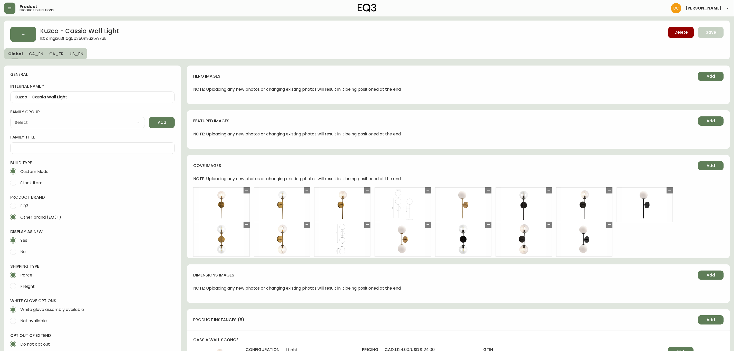
click at [18, 34] on button "button" at bounding box center [23, 34] width 26 height 15
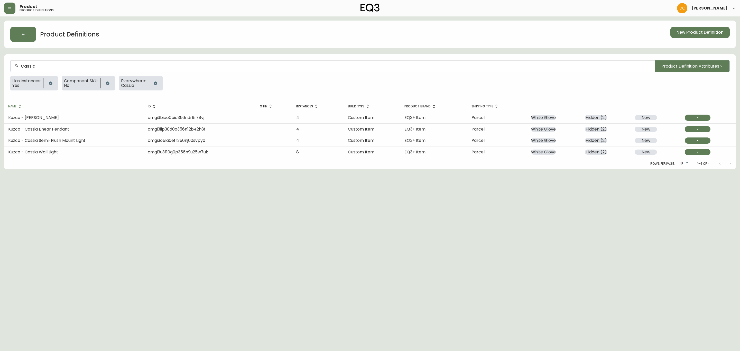
click at [86, 67] on input "Cassia" at bounding box center [336, 66] width 630 height 5
type input "Dune"
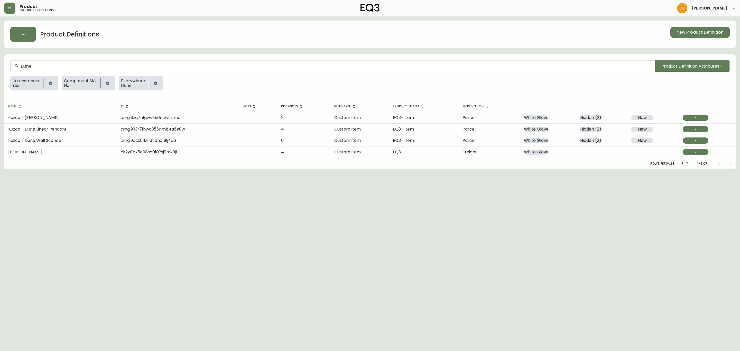
click at [145, 116] on span "cmgi8zq7n1gvw356ncw9t1mef" at bounding box center [150, 118] width 61 height 6
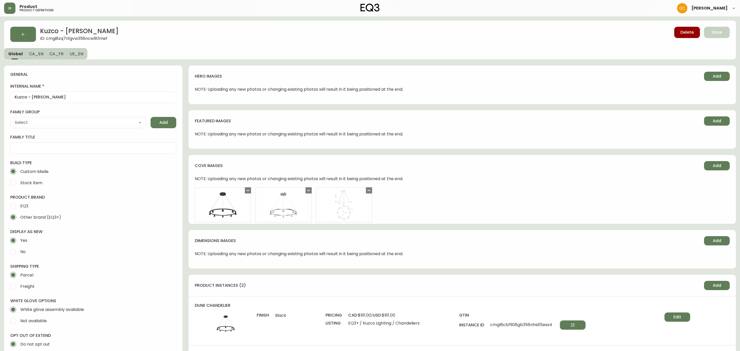
type input "Kuzco"
type input "Home & Garden > Lighting > Lighting Fixtures > Chandeliers"
select select "cmggz8xf624hy01426unsm25k"
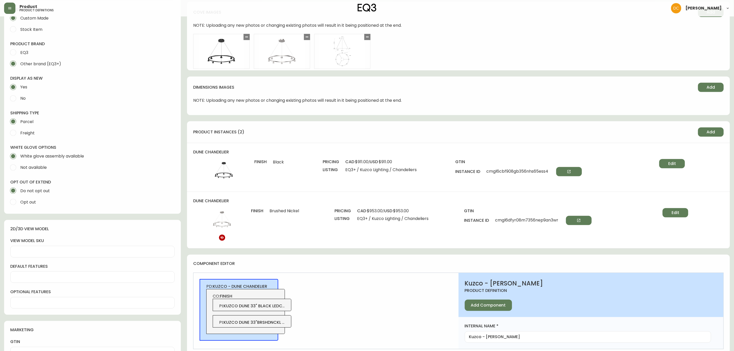
scroll to position [154, 0]
click at [678, 157] on div "dune chandelier finish Black pricing cad $911.00 / usd $911.00 listing EQ3+ / K…" at bounding box center [458, 166] width 543 height 49
click at [671, 160] on button "Edit" at bounding box center [672, 162] width 26 height 9
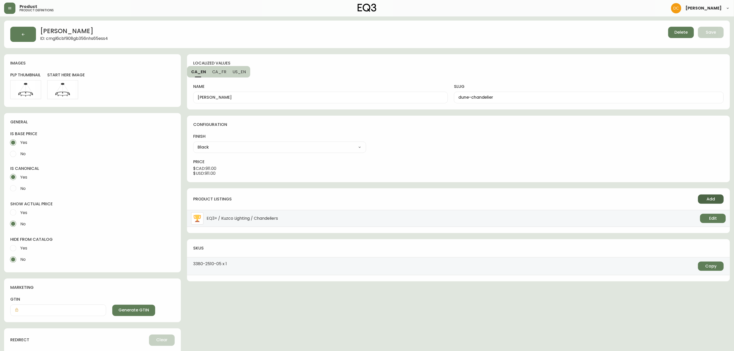
click at [707, 196] on button "Add" at bounding box center [711, 198] width 26 height 9
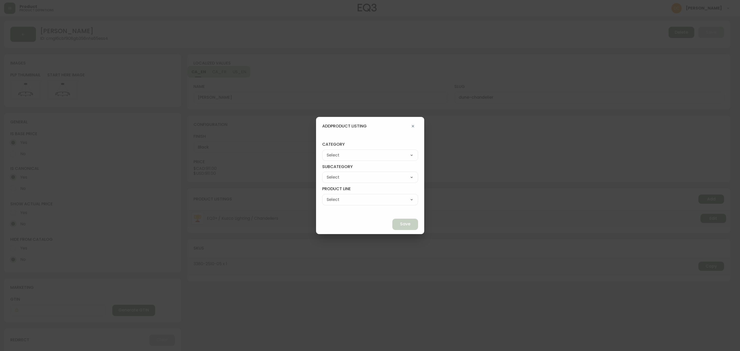
click at [386, 160] on div "Best Sellers Living Dining Bedroom Office Accessories EQ3+ Inspiration Gifts Sa…" at bounding box center [370, 155] width 96 height 11
click at [388, 151] on div "Best Sellers Living Dining Bedroom Office Accessories EQ3+ Inspiration Gifts Sa…" at bounding box center [370, 155] width 96 height 11
select select "7"
click at [334, 151] on select "Best Sellers Living Dining Bedroom Office Accessories EQ3+ Inspiration Gifts Sa…" at bounding box center [370, 155] width 96 height 8
type input "Accessories"
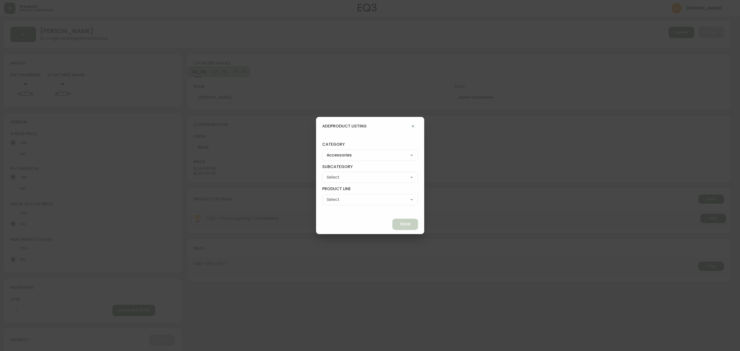
drag, startPoint x: 372, startPoint y: 177, endPoint x: 369, endPoint y: 181, distance: 5.0
click at [372, 176] on select "Rugs Lighting Accents Dining Barware Bedding - Not in Use" at bounding box center [370, 177] width 96 height 8
select select "cme91v9ki3wtf016239k97glb"
click at [334, 173] on select "Rugs Lighting Accents Dining Barware Bedding - Not in Use" at bounding box center [370, 177] width 96 height 8
type input "Lighting"
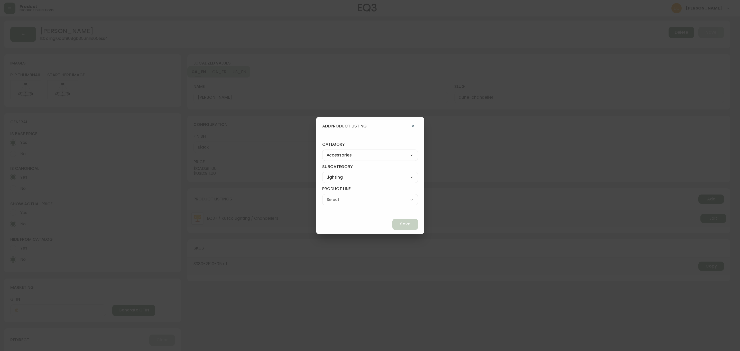
click at [360, 194] on div "Pendant Lamps Floor Lamps Wall Lamps Table & Desk Lamps Bulbs" at bounding box center [370, 199] width 96 height 11
click at [355, 199] on select "Pendant Lamps Floor Lamps Wall Lamps Table & Desk Lamps Bulbs" at bounding box center [370, 200] width 96 height 8
select select "cmebq8ud247sw0198moyd5v94"
click at [334, 196] on select "Pendant Lamps Floor Lamps Wall Lamps Table & Desk Lamps Bulbs" at bounding box center [370, 200] width 96 height 8
type input "Pendant Lamps"
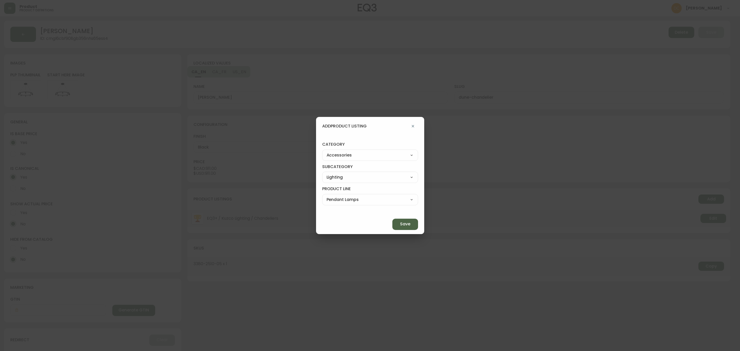
click at [392, 227] on button "Save" at bounding box center [405, 224] width 26 height 11
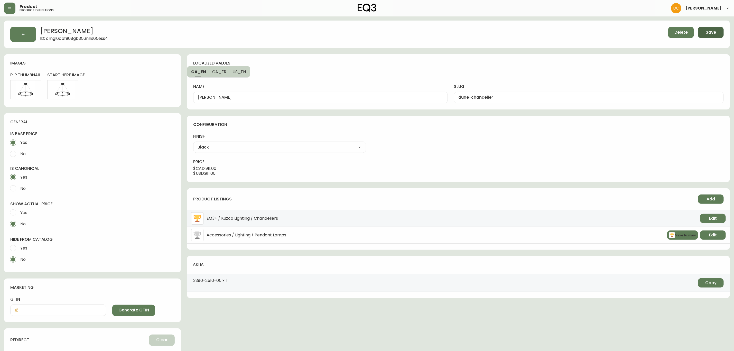
click at [715, 35] on span "Save" at bounding box center [711, 33] width 10 height 6
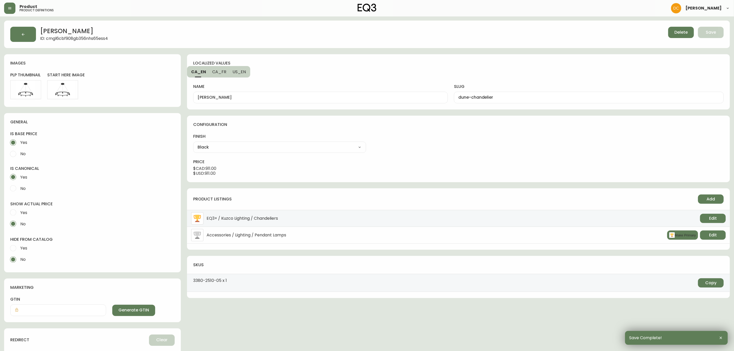
click at [25, 32] on icon "button" at bounding box center [23, 34] width 4 height 4
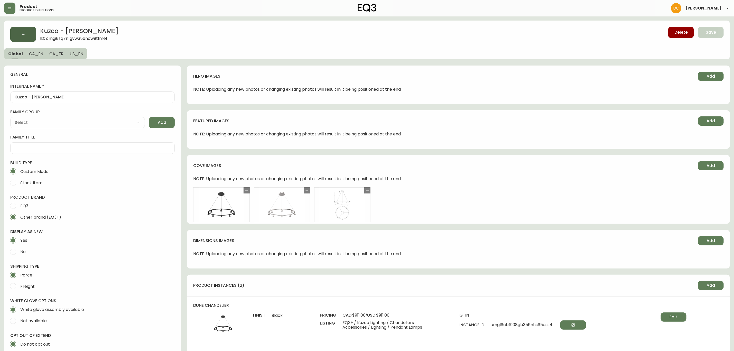
type input "Kuzco"
type input "Home & Garden > Lighting > Lighting Fixtures > Chandeliers"
select select "cmggz8xf624hy01426unsm25k"
click at [26, 30] on button "button" at bounding box center [23, 34] width 26 height 15
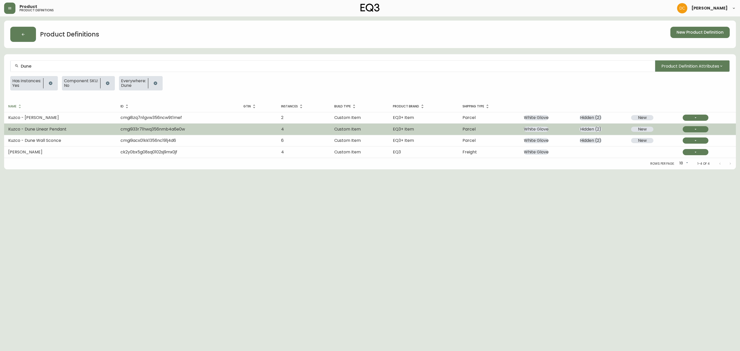
click at [158, 129] on span "cmgi933r71hwq356nmb4a6e0w" at bounding box center [152, 129] width 64 height 6
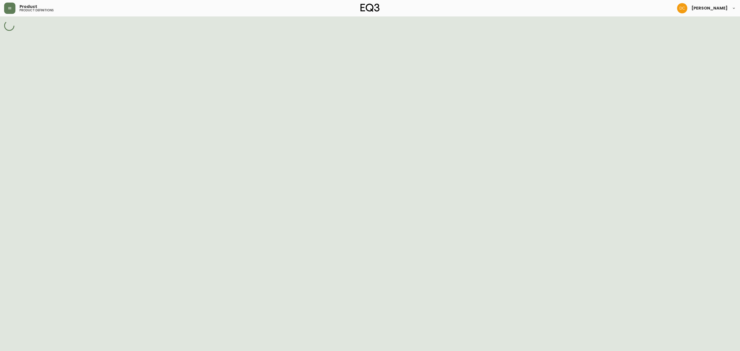
select select "cmggz8xf624hy01426unsm25k"
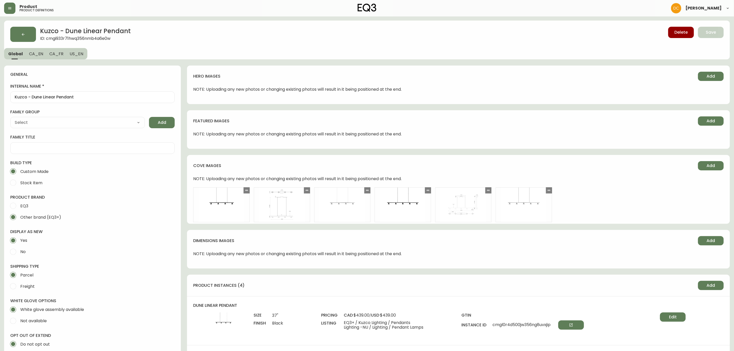
scroll to position [231, 0]
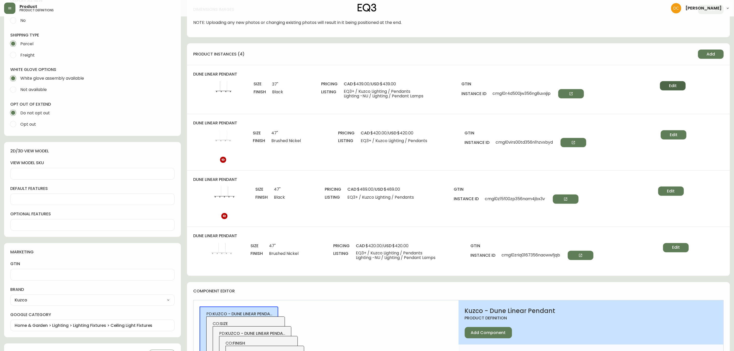
click at [675, 87] on span "Edit" at bounding box center [673, 86] width 8 height 6
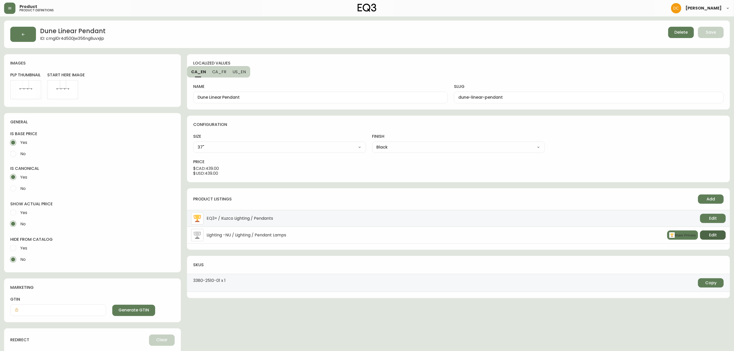
click at [711, 236] on span "Edit" at bounding box center [713, 235] width 8 height 6
select select "5"
select select "350"
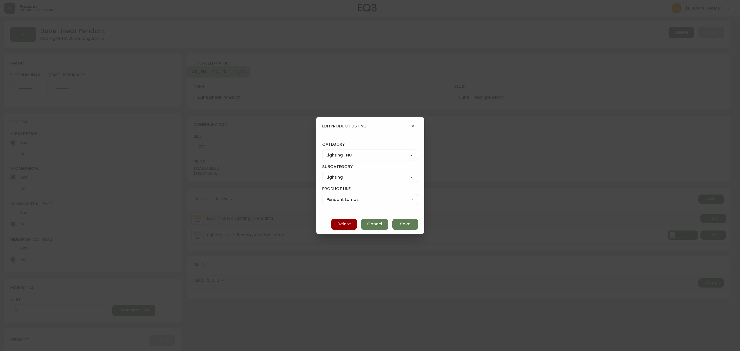
click at [363, 151] on select "Best Sellers Living Dining Bedroom Office Accessories EQ3+ Inspiration Gifts Sa…" at bounding box center [370, 155] width 96 height 8
select select "7"
click at [327, 151] on select "Best Sellers Living Dining Bedroom Office Accessories EQ3+ Inspiration Gifts Sa…" at bounding box center [370, 155] width 96 height 8
type input "Accessories"
select select
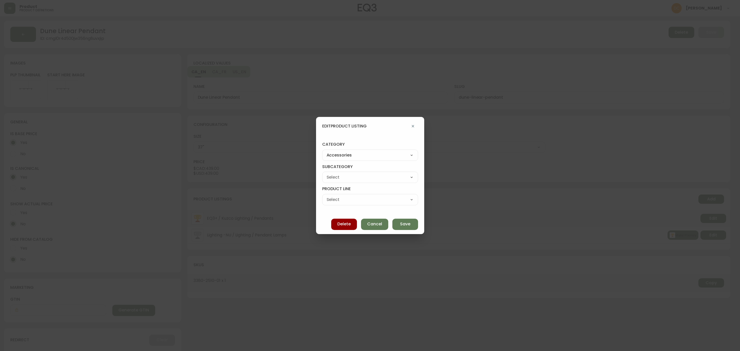
select select
click at [360, 178] on select "Rugs Lighting Accents Dining Barware Bedding - Not in Use" at bounding box center [370, 177] width 96 height 8
select select "cme91v9ki3wtf016239k97glb"
click at [327, 173] on select "Rugs Lighting Accents Dining Barware Bedding - Not in Use" at bounding box center [370, 177] width 96 height 8
type input "Lighting"
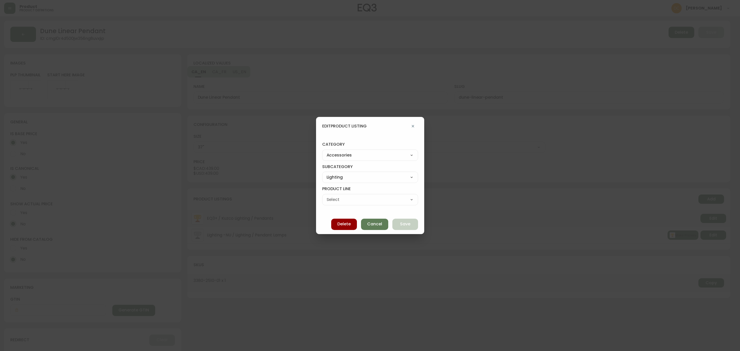
click at [358, 199] on select "Pendant Lamps Floor Lamps Wall Lamps Table & Desk Lamps Bulbs" at bounding box center [370, 200] width 96 height 8
select select "cmebq8ud247sw0198moyd5v94"
click at [327, 196] on select "Pendant Lamps Floor Lamps Wall Lamps Table & Desk Lamps Bulbs" at bounding box center [370, 200] width 96 height 8
type input "Pendant Lamps"
click at [400, 225] on span "Save" at bounding box center [405, 224] width 10 height 6
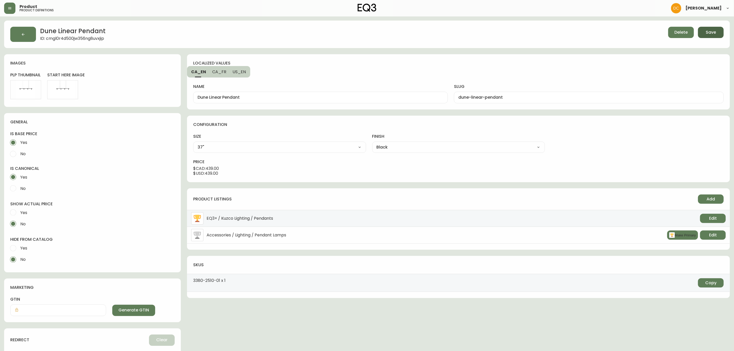
click at [713, 36] on button "Save" at bounding box center [711, 32] width 26 height 11
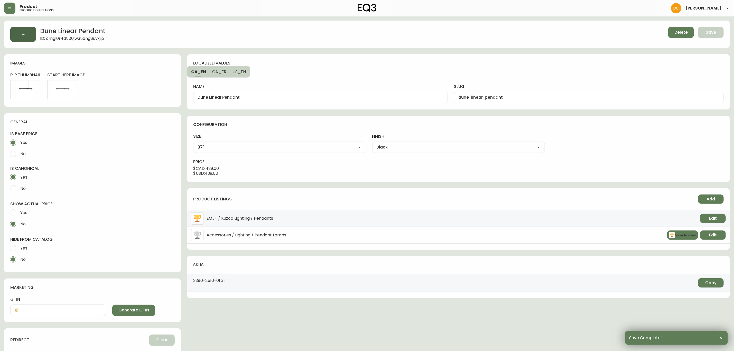
click at [22, 29] on button "button" at bounding box center [23, 34] width 26 height 15
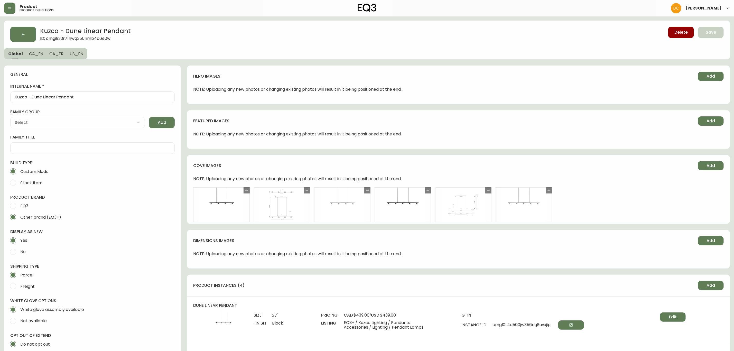
type input "Kuzco"
type input "Home & Garden > Lighting > Lighting Fixtures > Ceiling Light Fixtures"
select select "cmggz8xf624hy01426unsm25k"
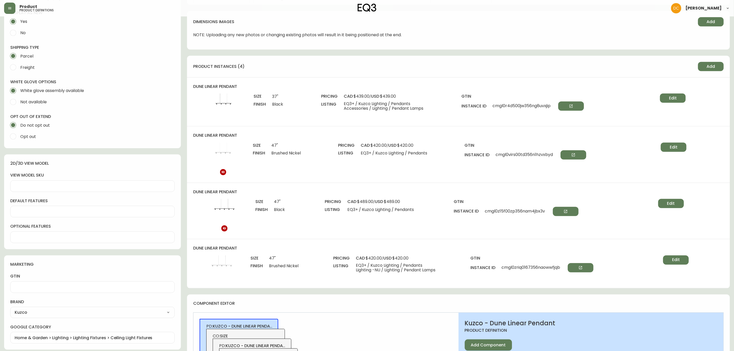
scroll to position [231, 0]
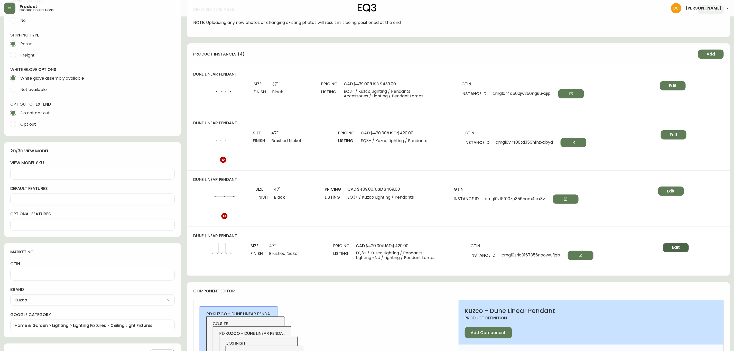
click at [679, 252] on button "Edit" at bounding box center [676, 247] width 26 height 9
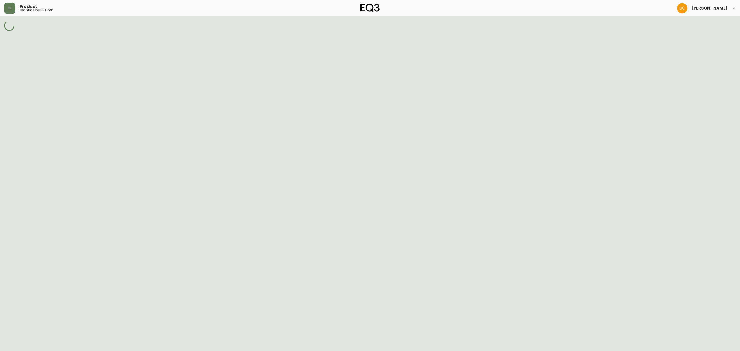
select select "cmgi94bzi1iyn356nogqdexwz"
select select "cmgi956d41jii356nixocs80p"
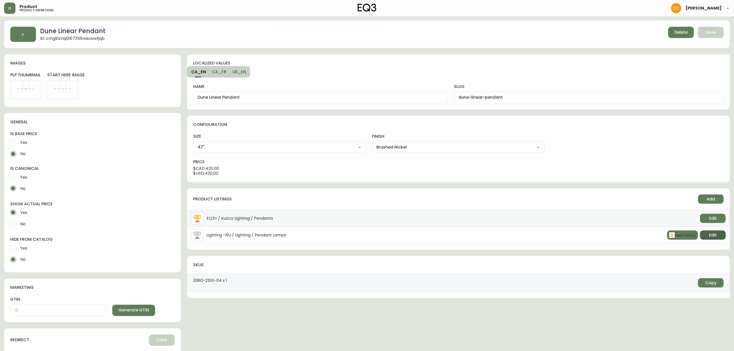
click at [708, 237] on button "Edit" at bounding box center [713, 234] width 26 height 9
select select "5"
select select "350"
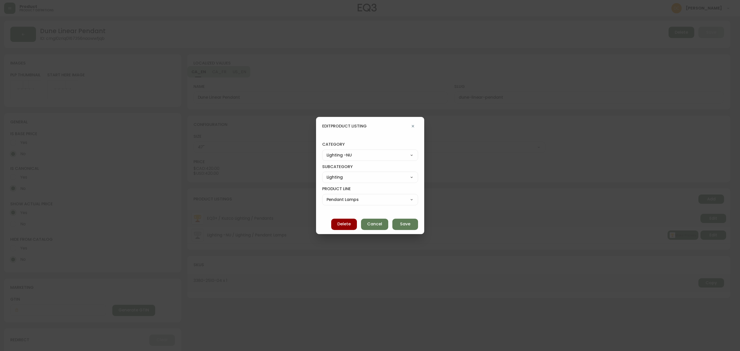
click at [383, 155] on select "Best Sellers Living Dining Bedroom Office Accessories EQ3+ Inspiration Gifts Sa…" at bounding box center [370, 155] width 96 height 8
select select "7"
click at [327, 151] on select "Best Sellers Living Dining Bedroom Office Accessories EQ3+ Inspiration Gifts Sa…" at bounding box center [370, 155] width 96 height 8
type input "Accessories"
select select
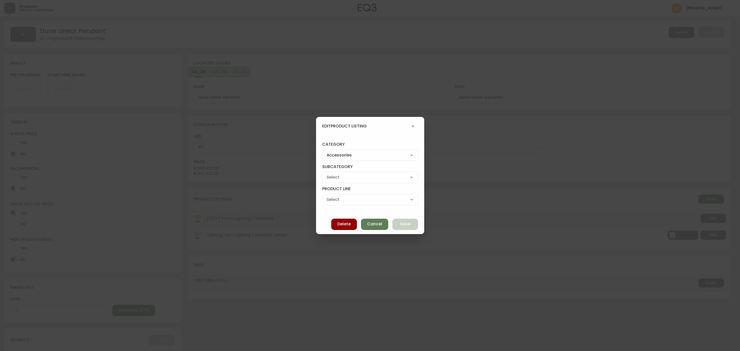
select select
drag, startPoint x: 365, startPoint y: 174, endPoint x: 365, endPoint y: 177, distance: 2.7
click at [365, 174] on select "Rugs Lighting Accents Dining Barware Bedding - Not in Use" at bounding box center [370, 177] width 96 height 8
select select "cme91v9ki3wtf016239k97glb"
click at [327, 173] on select "Rugs Lighting Accents Dining Barware Bedding - Not in Use" at bounding box center [370, 177] width 96 height 8
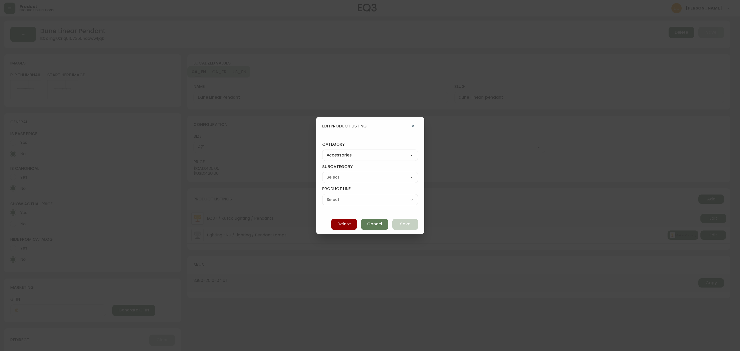
type input "Lighting"
click at [352, 201] on select "Pendant Lamps Floor Lamps Wall Lamps Table & Desk Lamps Bulbs" at bounding box center [370, 200] width 96 height 8
select select "cmebq8ud247sw0198moyd5v94"
click at [327, 196] on select "Pendant Lamps Floor Lamps Wall Lamps Table & Desk Lamps Bulbs" at bounding box center [370, 200] width 96 height 8
type input "Pendant Lamps"
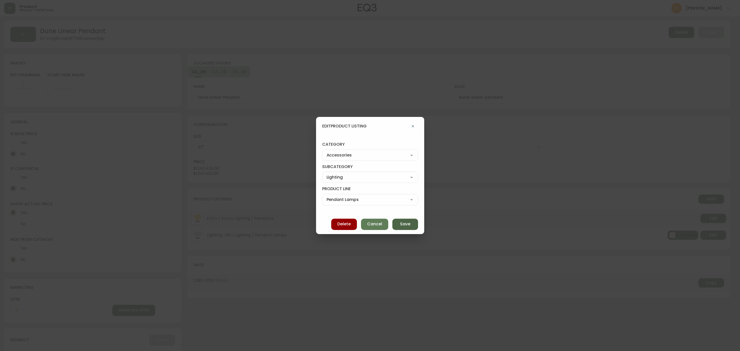
click at [405, 229] on button "Save" at bounding box center [405, 224] width 26 height 11
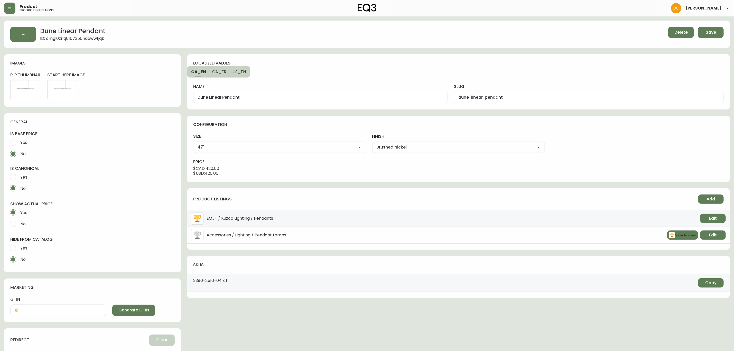
click at [700, 35] on button "Save" at bounding box center [711, 32] width 26 height 11
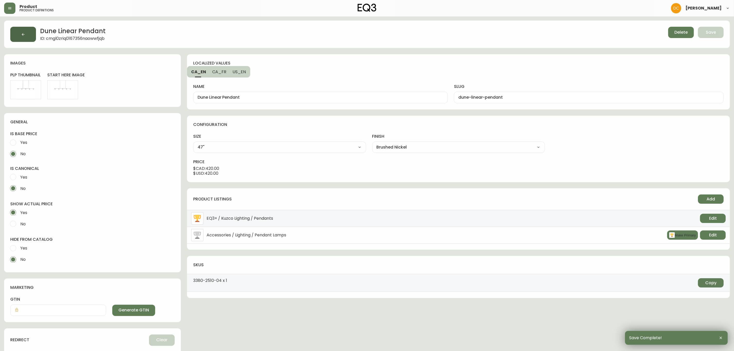
click at [18, 31] on button "button" at bounding box center [23, 34] width 26 height 15
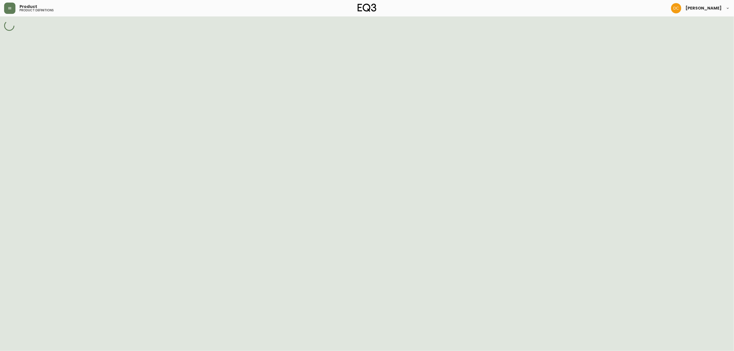
select select "cmggz8xf624hy01426unsm25k"
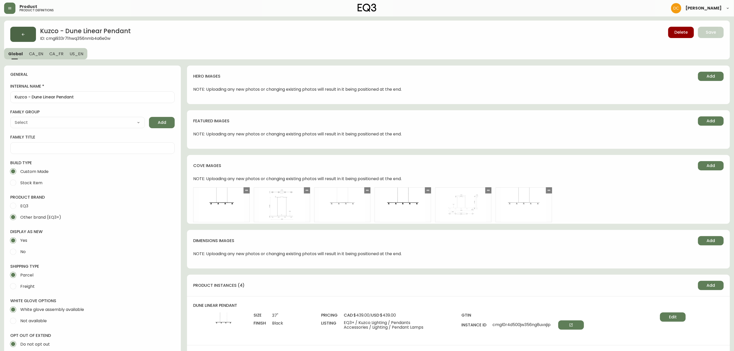
click at [21, 30] on button "button" at bounding box center [23, 34] width 26 height 15
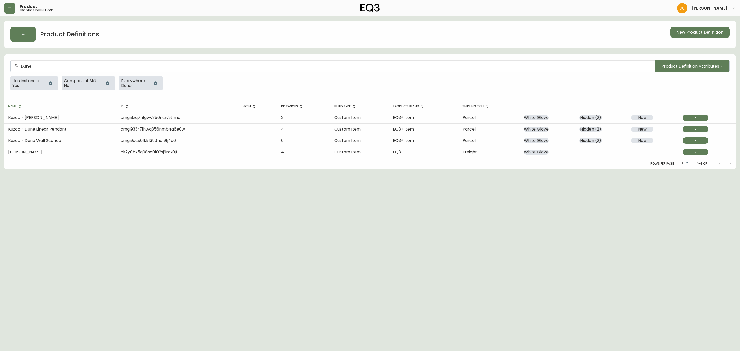
click at [184, 130] on span "cmgi933r71hwq356nmb4a6e0w" at bounding box center [152, 129] width 64 height 6
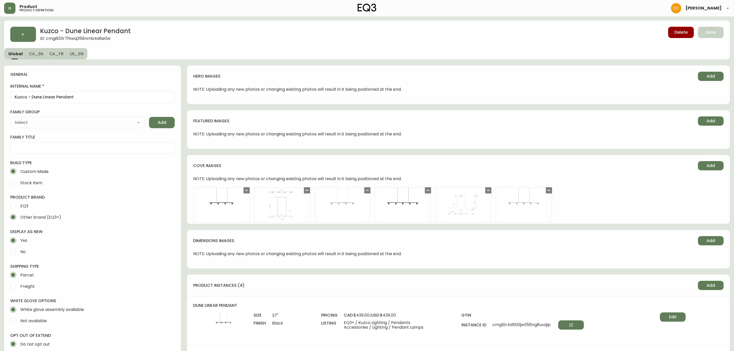
type input "Kuzco"
type input "Home & Garden > Lighting > Lighting Fixtures > Ceiling Light Fixtures"
select select "cmggz8xf624hy01426unsm25k"
drag, startPoint x: 412, startPoint y: 227, endPoint x: 400, endPoint y: 122, distance: 105.3
click at [22, 36] on icon "button" at bounding box center [23, 34] width 4 height 4
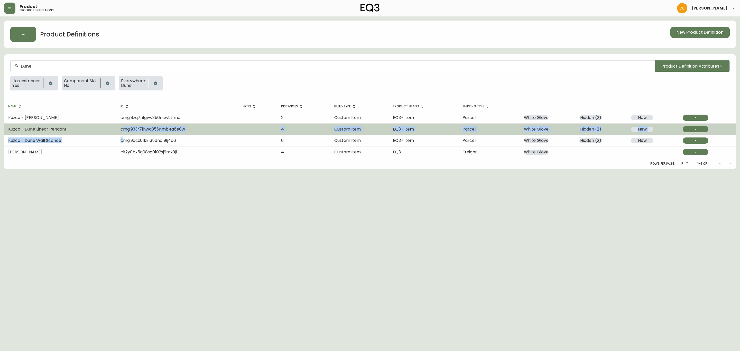
click at [123, 134] on tbody "Kuzco - Dune Chandelier cmgi8zq7n1gvw356ncw9t1mef 2 Custom Item EQ3+ Item Parce…" at bounding box center [370, 135] width 732 height 46
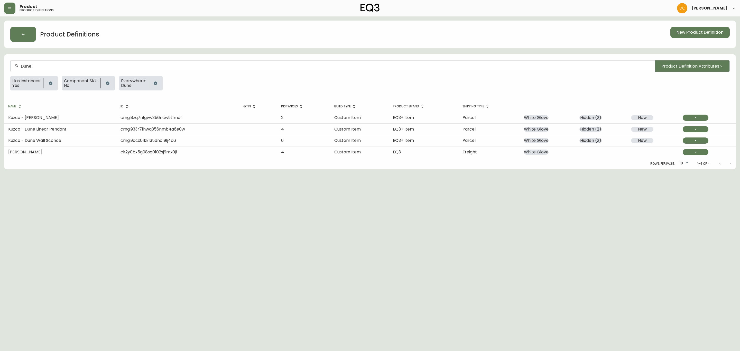
click at [194, 143] on td "cmgi9acx01kk1356nc191j4d6" at bounding box center [177, 140] width 123 height 11
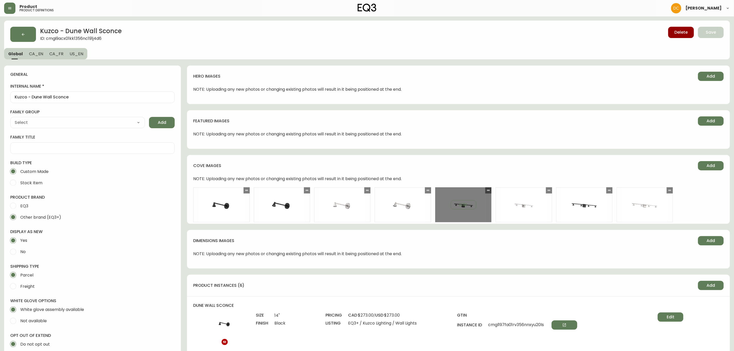
type input "Kuzco"
type input "Home & Garden > Lighting > Lighting Fixtures > Wall Light Fixtures"
select select "cmggz8xf624hy01426unsm25k"
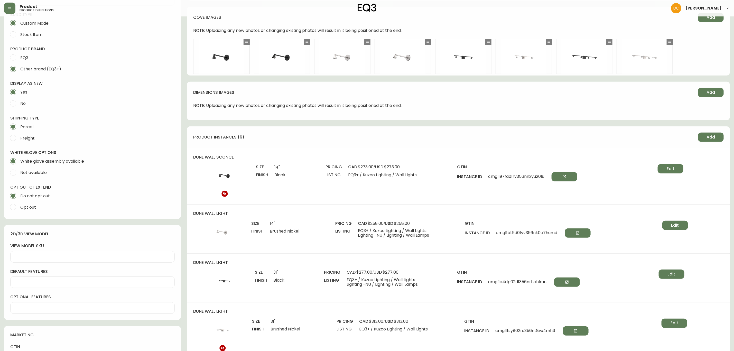
scroll to position [231, 0]
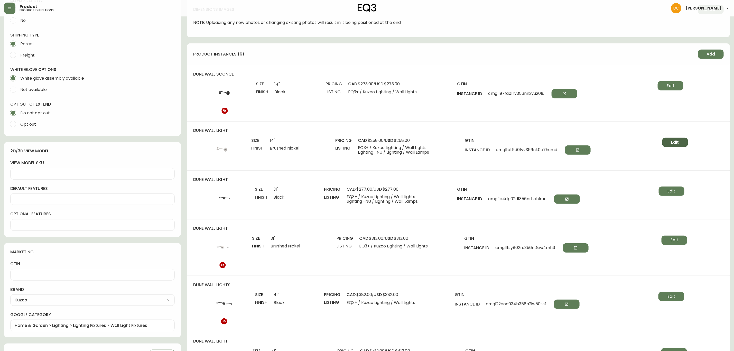
click at [672, 143] on span "Edit" at bounding box center [675, 143] width 8 height 6
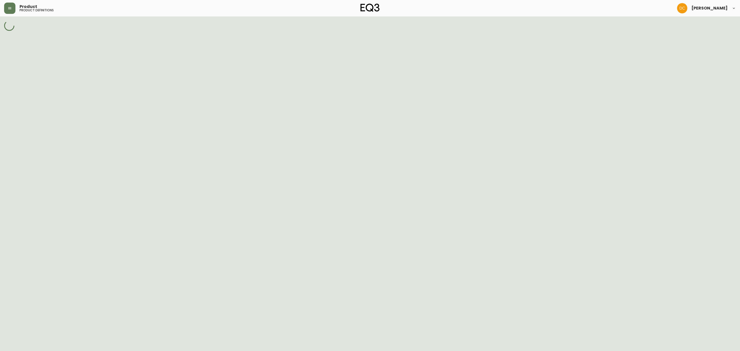
select select "cmgi9klao1oma356nwa4gr2br"
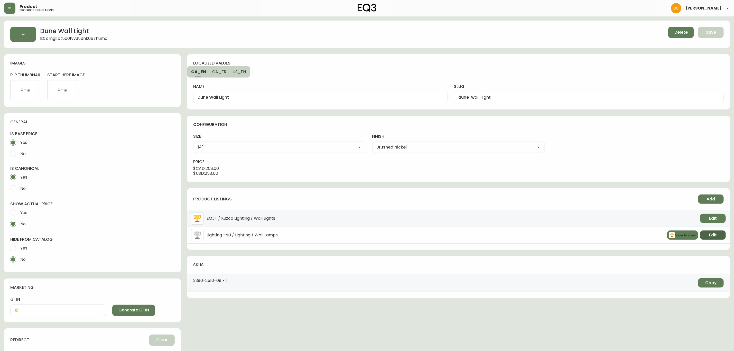
click at [705, 236] on button "Edit" at bounding box center [713, 234] width 26 height 9
select select "5"
select select "cjwjbr2mc041o0150wx3j3mp1"
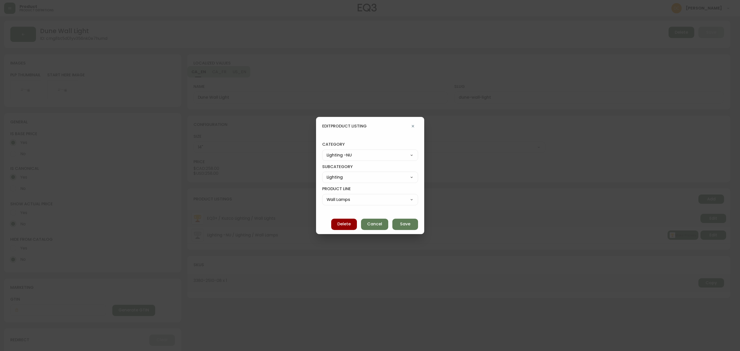
click at [370, 153] on select "Best Sellers Living Dining Bedroom Office Accessories EQ3+ Inspiration Gifts Sa…" at bounding box center [370, 155] width 96 height 8
select select "7"
click at [327, 151] on select "Best Sellers Living Dining Bedroom Office Accessories EQ3+ Inspiration Gifts Sa…" at bounding box center [370, 155] width 96 height 8
type input "Accessories"
select select
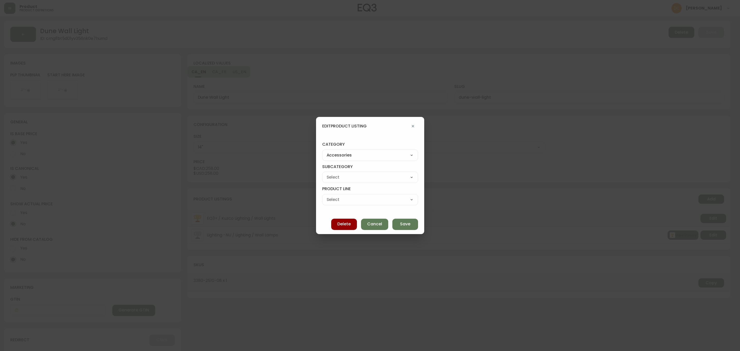
select select
click at [358, 176] on select "Rugs Lighting Accents Dining Barware Bedding - Not in Use" at bounding box center [370, 177] width 96 height 8
select select "cme91v9ki3wtf016239k97glb"
click at [327, 173] on select "Rugs Lighting Accents Dining Barware Bedding - Not in Use" at bounding box center [370, 177] width 96 height 8
type input "Lighting"
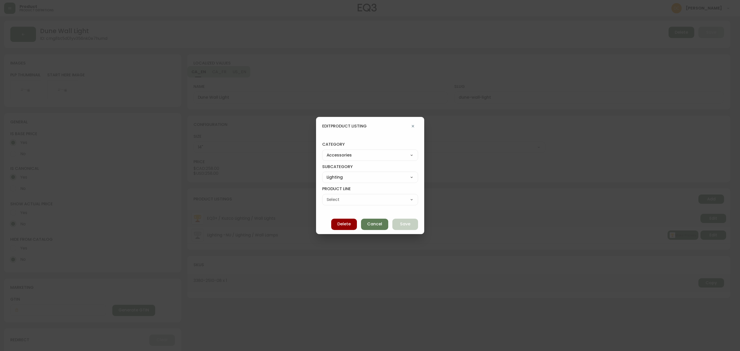
click at [362, 198] on select "Pendant Lamps Floor Lamps Wall Lamps Table & Desk Lamps Bulbs" at bounding box center [370, 200] width 96 height 8
select select "cmebwr5qs458i016235pg8q8p"
click at [327, 196] on select "Pendant Lamps Floor Lamps Wall Lamps Table & Desk Lamps Bulbs" at bounding box center [370, 200] width 96 height 8
type input "Wall Lamps"
click at [403, 223] on span "Save" at bounding box center [405, 224] width 10 height 6
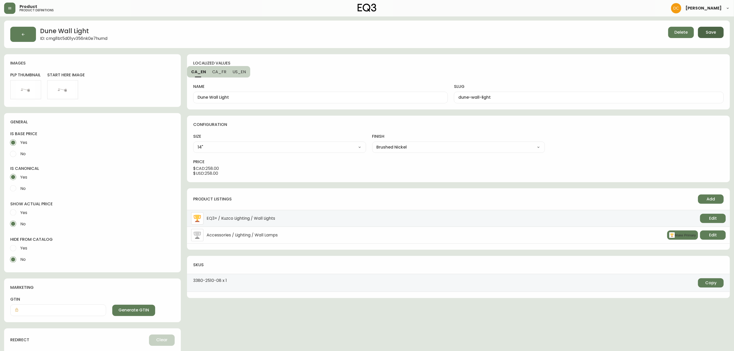
click at [708, 34] on span "Save" at bounding box center [711, 33] width 10 height 6
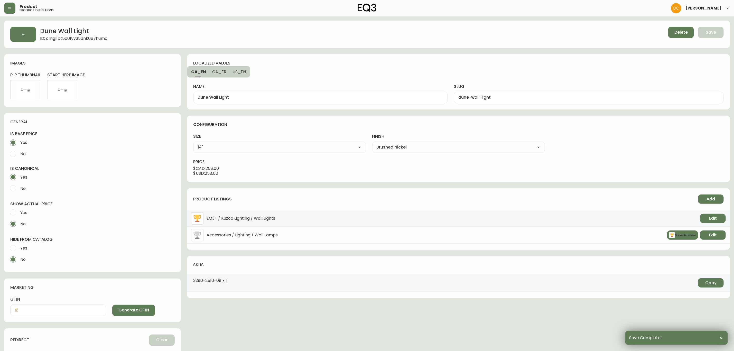
click at [33, 32] on button "button" at bounding box center [23, 34] width 26 height 15
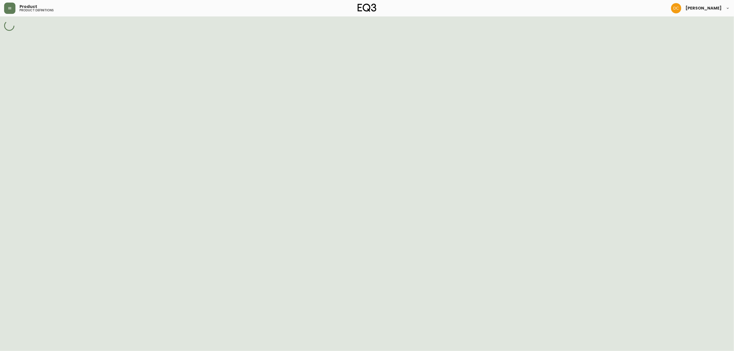
select select "cmggz8xf624hy01426unsm25k"
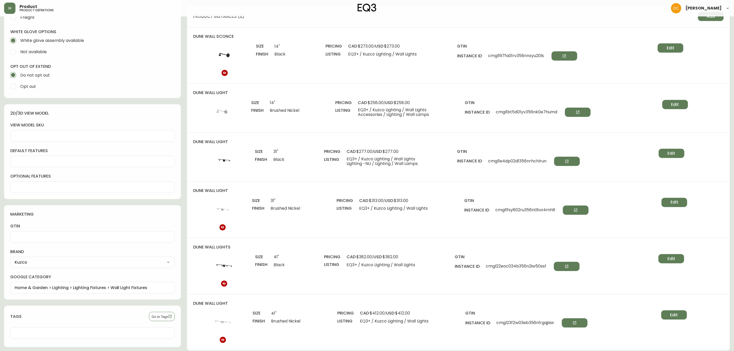
scroll to position [270, 0]
click at [676, 156] on button "Edit" at bounding box center [672, 152] width 26 height 9
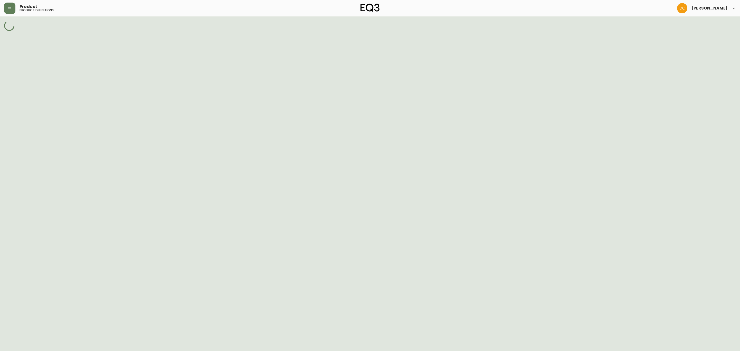
select select "cmgi9lsca1p1b356norgybswf"
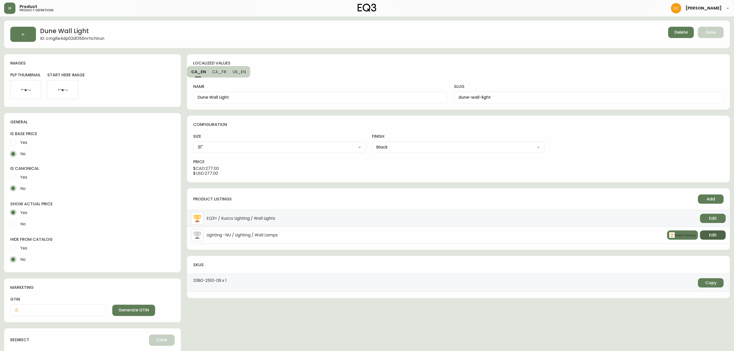
click at [706, 237] on button "Edit" at bounding box center [713, 234] width 26 height 9
select select "5"
select select "cjwjbr2mc041o0150wx3j3mp1"
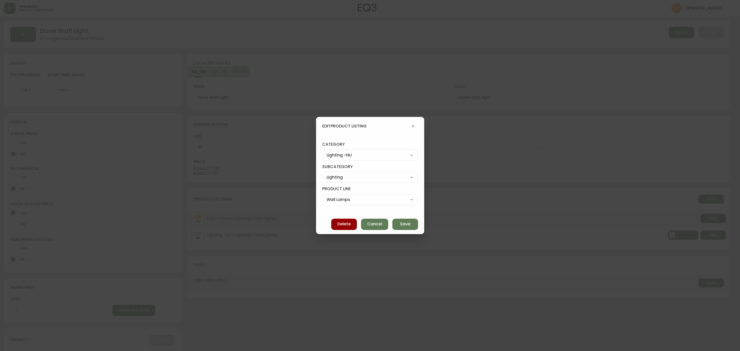
click at [375, 154] on select "Best Sellers Living Dining Bedroom Office Accessories EQ3+ Inspiration Gifts Sa…" at bounding box center [370, 155] width 96 height 8
select select "7"
click at [327, 151] on select "Best Sellers Living Dining Bedroom Office Accessories EQ3+ Inspiration Gifts Sa…" at bounding box center [370, 155] width 96 height 8
type input "Accessories"
select select
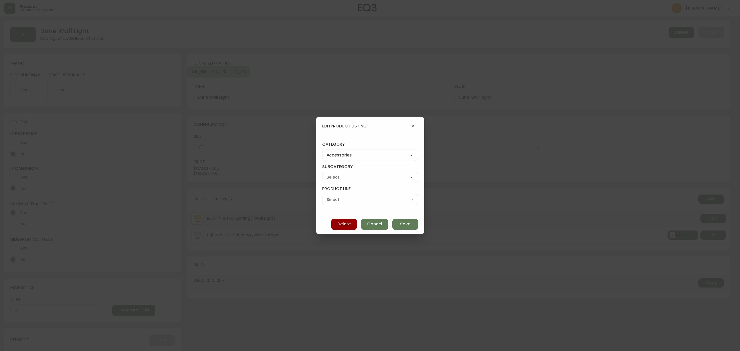
select select
click at [354, 179] on select "Rugs Lighting Accents Dining Barware Bedding - Not in Use" at bounding box center [370, 177] width 96 height 8
select select "cme91v9ki3wtf016239k97glb"
click at [327, 173] on select "Rugs Lighting Accents Dining Barware Bedding - Not in Use" at bounding box center [370, 177] width 96 height 8
type input "Lighting"
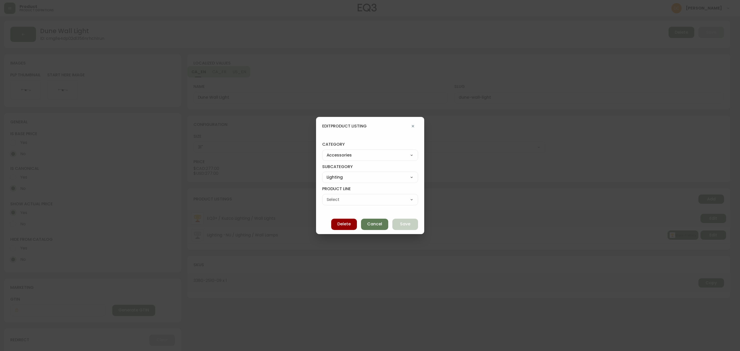
click at [356, 195] on div "Pendant Lamps Floor Lamps Wall Lamps Table & Desk Lamps Bulbs" at bounding box center [370, 199] width 96 height 11
click at [355, 198] on select "Pendant Lamps Floor Lamps Wall Lamps Table & Desk Lamps Bulbs" at bounding box center [370, 200] width 96 height 8
select select "cmebwr5qs458i016235pg8q8p"
click at [327, 196] on select "Pendant Lamps Floor Lamps Wall Lamps Table & Desk Lamps Bulbs" at bounding box center [370, 200] width 96 height 8
type input "Wall Lamps"
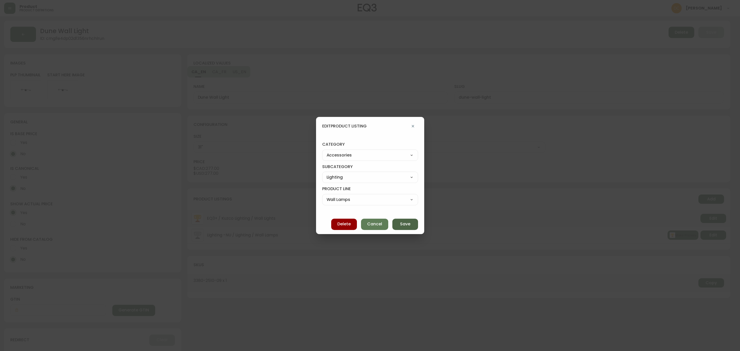
click at [398, 221] on button "Save" at bounding box center [405, 224] width 26 height 11
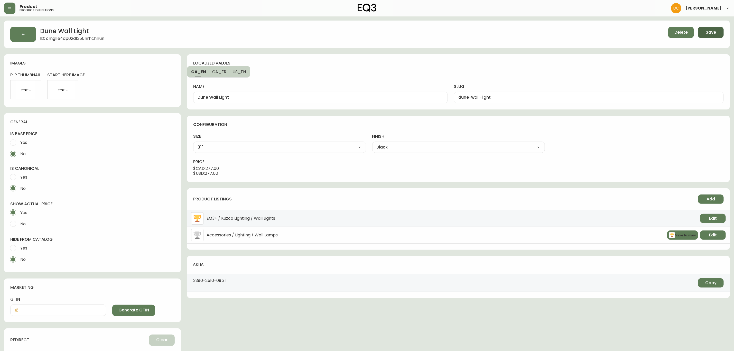
click at [711, 33] on span "Save" at bounding box center [711, 33] width 10 height 6
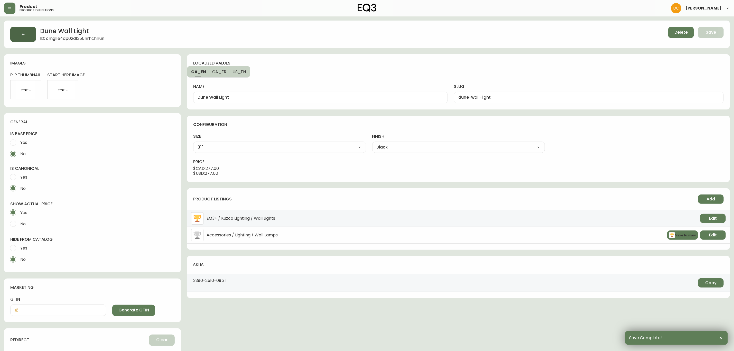
click at [21, 36] on icon "button" at bounding box center [23, 34] width 4 height 4
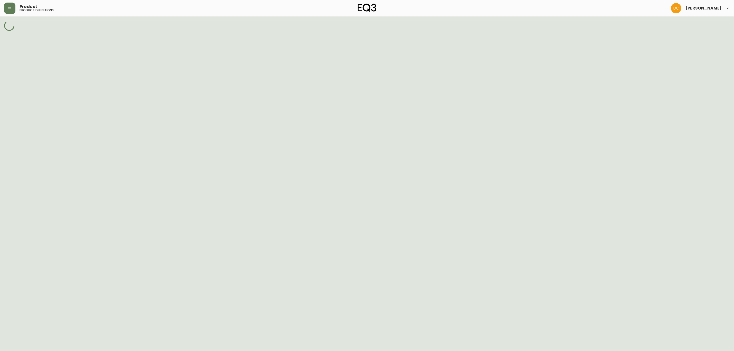
select select "cmggz8xf624hy01426unsm25k"
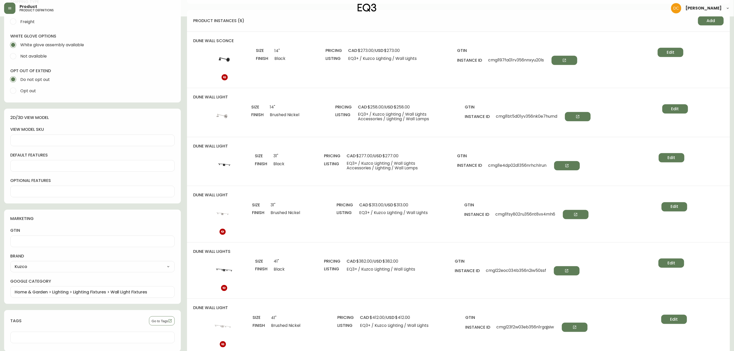
scroll to position [347, 0]
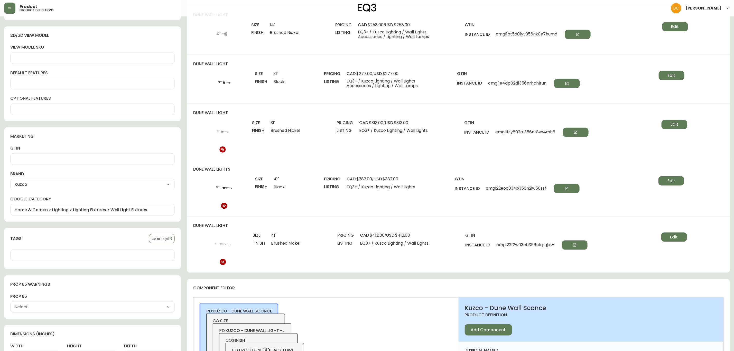
click at [376, 251] on div "pricing cad $412.00 / usd $412.00 listing EQ3+ / Kuzco Lighting / Wall Lights" at bounding box center [401, 250] width 128 height 34
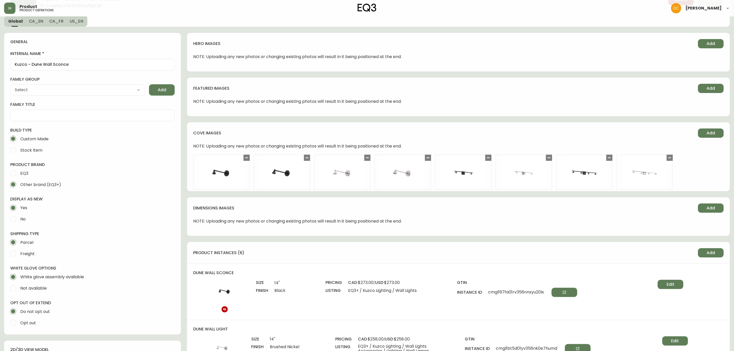
scroll to position [0, 0]
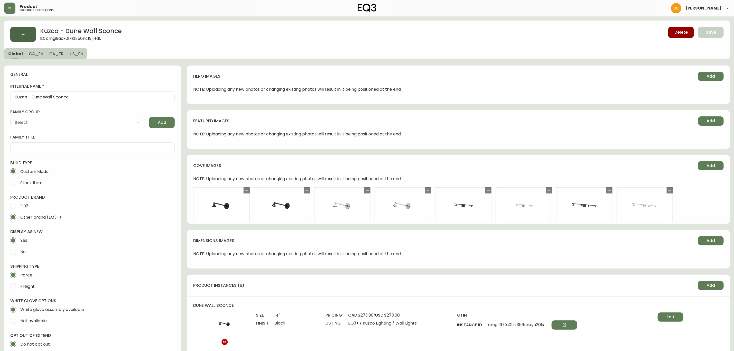
click at [24, 27] on button "button" at bounding box center [23, 34] width 26 height 15
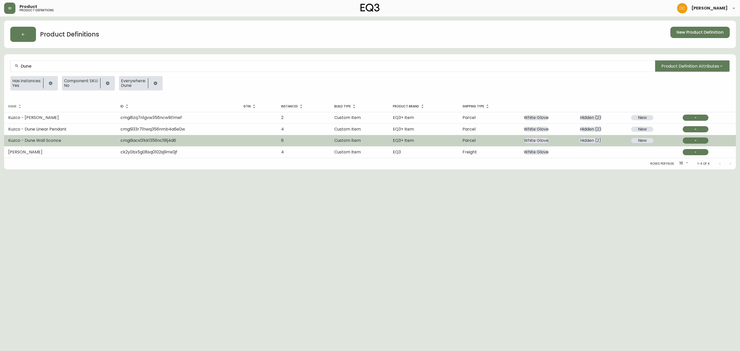
click at [93, 142] on td "Kuzco - Dune Wall Sconce" at bounding box center [60, 140] width 112 height 11
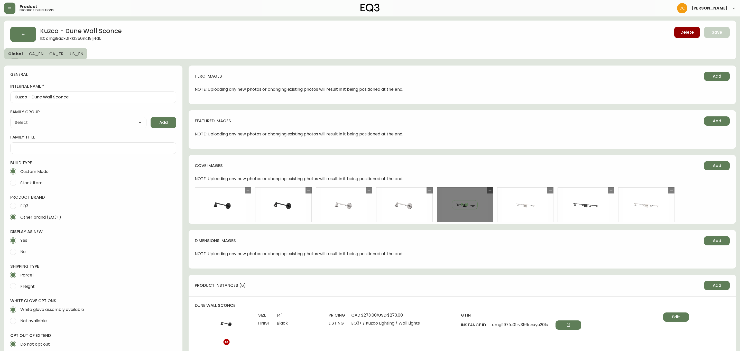
type input "Kuzco"
type input "Home & Garden > Lighting > Lighting Fixtures > Wall Light Fixtures"
select select "cmggz8xf624hy01426unsm25k"
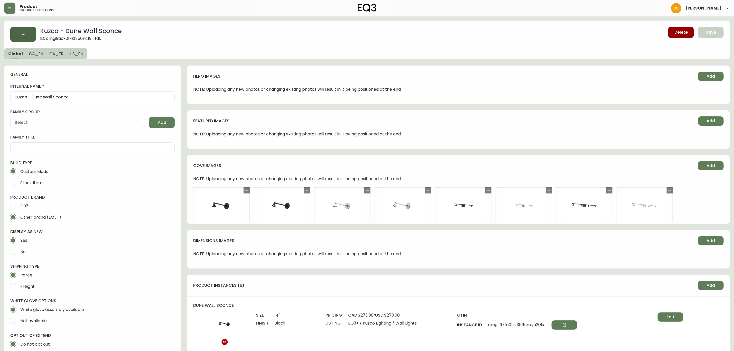
click at [26, 35] on button "button" at bounding box center [23, 34] width 26 height 15
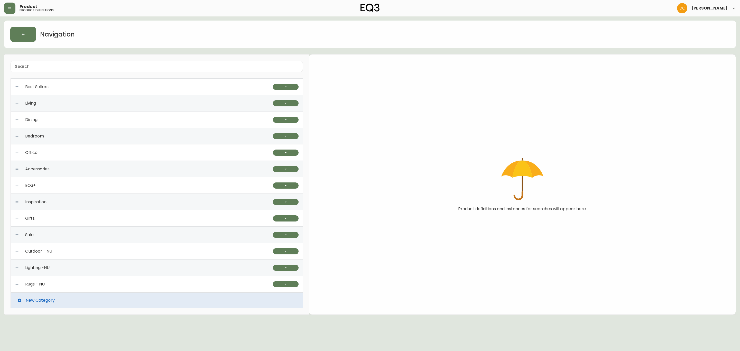
click at [99, 207] on div "Inspiration" at bounding box center [144, 202] width 258 height 16
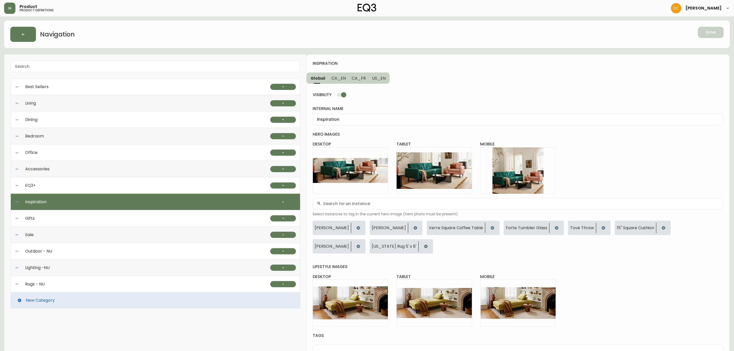
click at [197, 190] on div "EQ3+" at bounding box center [142, 185] width 255 height 16
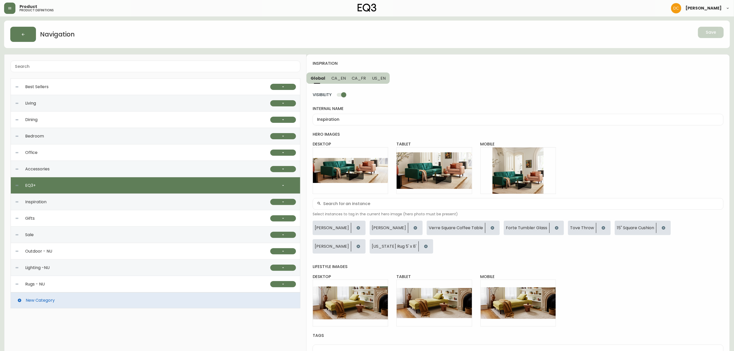
type input "EQ3+"
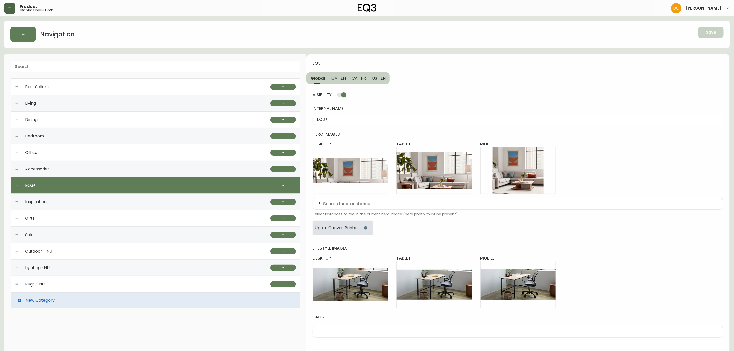
click at [12, 8] on button "button" at bounding box center [9, 8] width 11 height 11
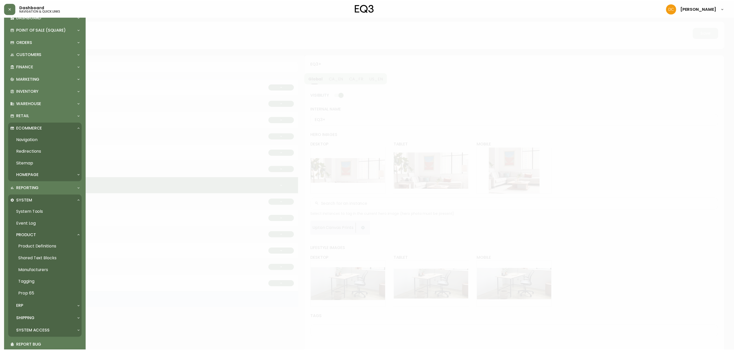
scroll to position [36, 0]
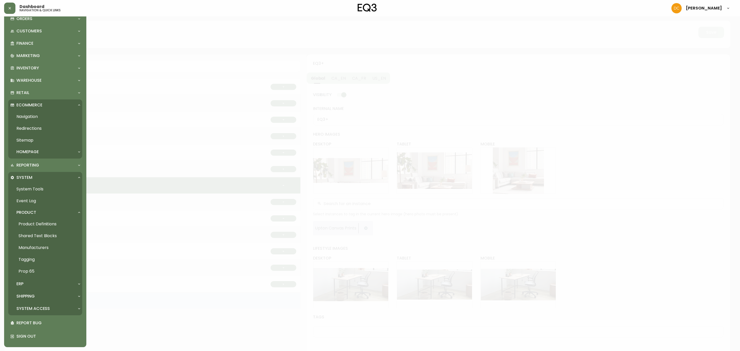
click at [57, 219] on link "Product Definitions" at bounding box center [45, 224] width 74 height 12
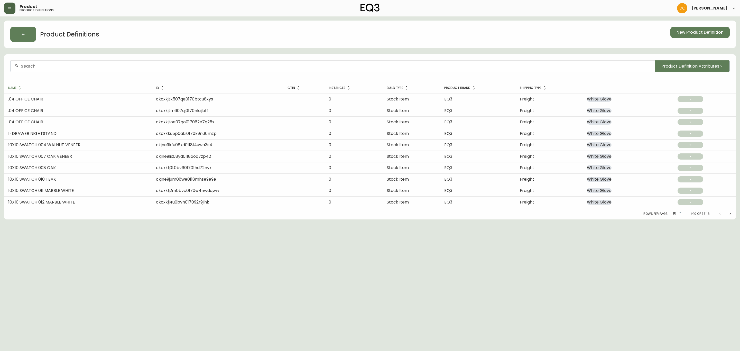
click at [7, 7] on button "button" at bounding box center [9, 8] width 11 height 11
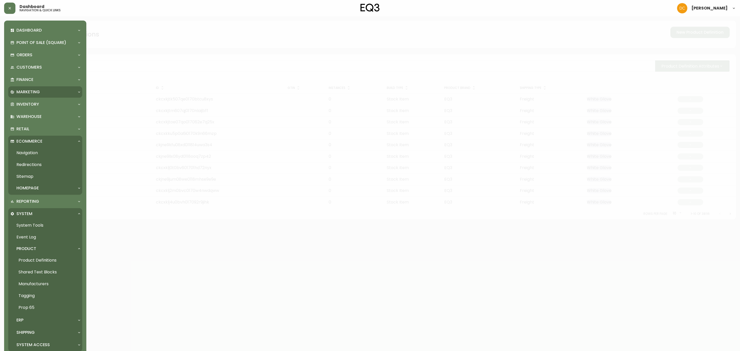
click at [48, 92] on div "Marketing" at bounding box center [42, 92] width 65 height 6
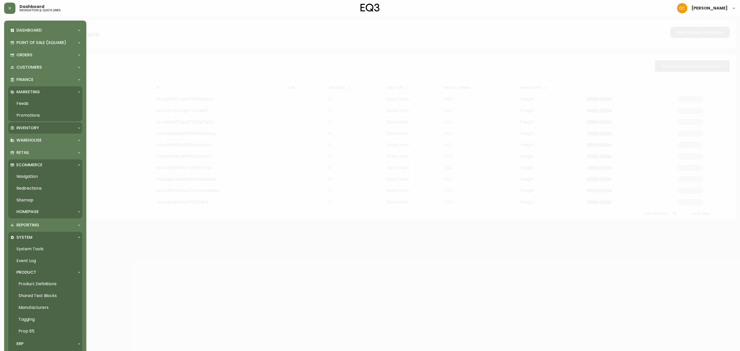
click at [45, 127] on div "Inventory" at bounding box center [42, 128] width 65 height 6
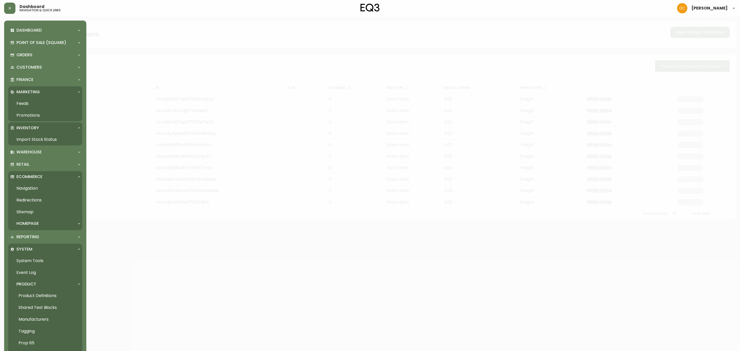
click at [42, 140] on link "Import Stock Status" at bounding box center [45, 140] width 74 height 12
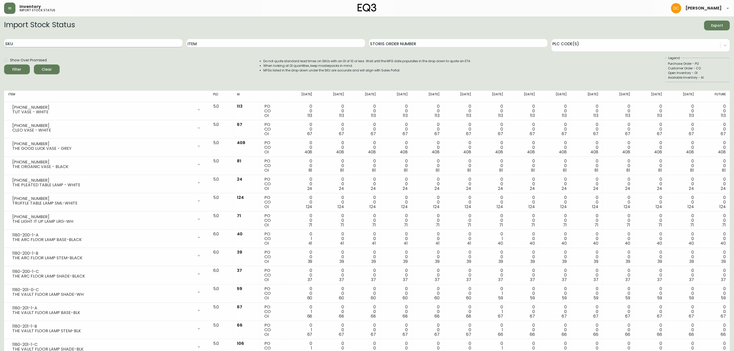
click at [122, 43] on input "SKU" at bounding box center [93, 43] width 178 height 8
type input "7130-0450-16"
click at [4, 64] on button "Filter" at bounding box center [17, 69] width 26 height 10
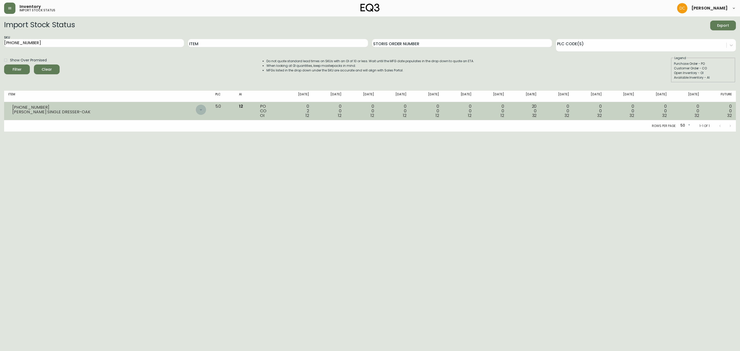
click at [206, 113] on div at bounding box center [201, 110] width 10 height 10
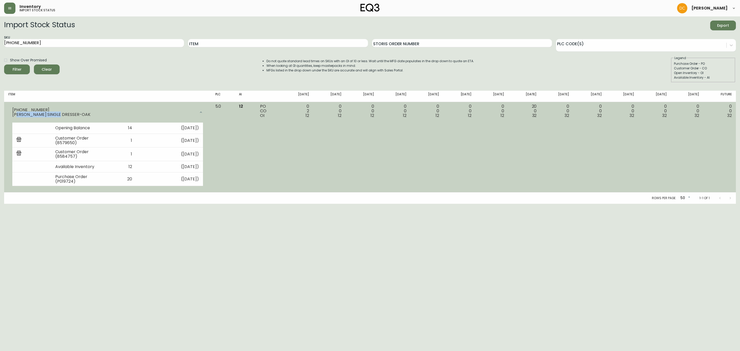
drag, startPoint x: 59, startPoint y: 113, endPoint x: 20, endPoint y: 115, distance: 39.4
click at [20, 115] on div "MARCEL SINGLE DRESSER-OAK" at bounding box center [103, 114] width 183 height 5
click at [15, 115] on div "MARCEL SINGLE DRESSER-OAK" at bounding box center [103, 114] width 183 height 5
click at [15, 114] on div "MARCEL SINGLE DRESSER-OAK" at bounding box center [103, 114] width 183 height 5
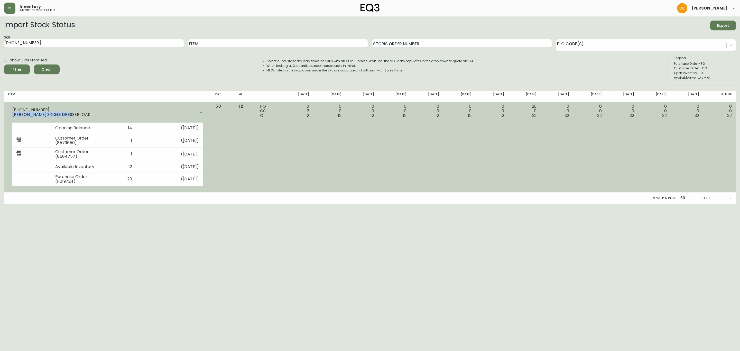
click at [15, 114] on div "MARCEL SINGLE DRESSER-OAK" at bounding box center [103, 114] width 183 height 5
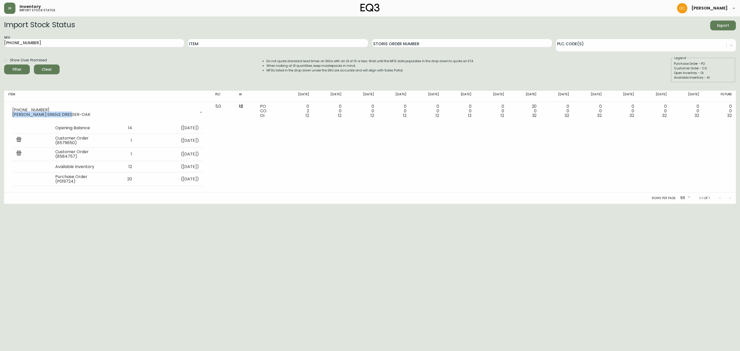
copy div "MARCEL SINGLE DRESSER-OAK"
click at [215, 39] on input "Item" at bounding box center [278, 43] width 180 height 8
click at [54, 65] on button "Clear" at bounding box center [47, 69] width 26 height 10
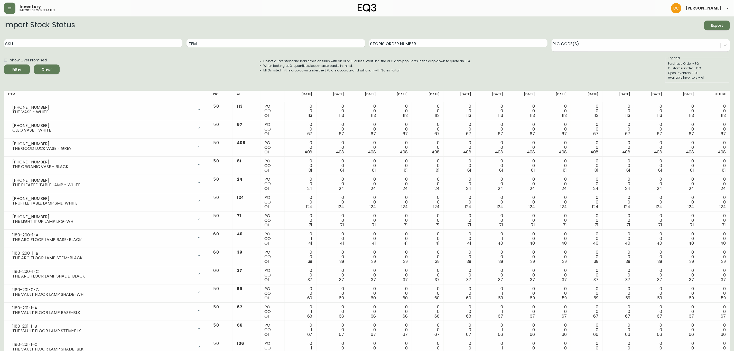
click at [238, 45] on input "Item" at bounding box center [276, 43] width 178 height 8
type input "Marcel Single"
click at [4, 64] on button "Filter" at bounding box center [17, 69] width 26 height 10
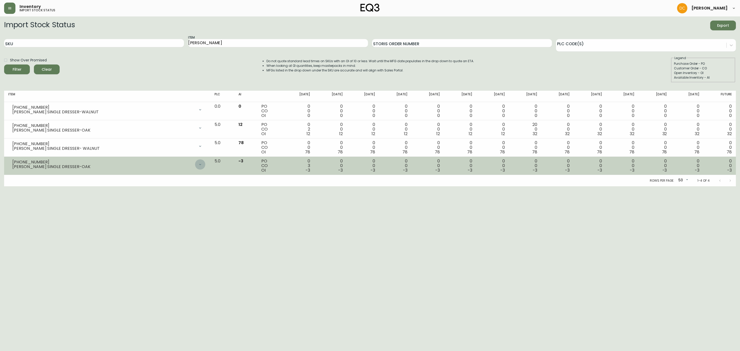
click at [202, 166] on icon at bounding box center [200, 164] width 4 height 4
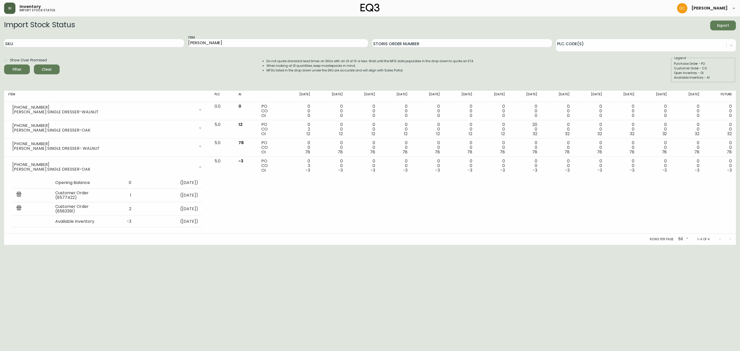
click at [13, 10] on button "button" at bounding box center [9, 8] width 11 height 11
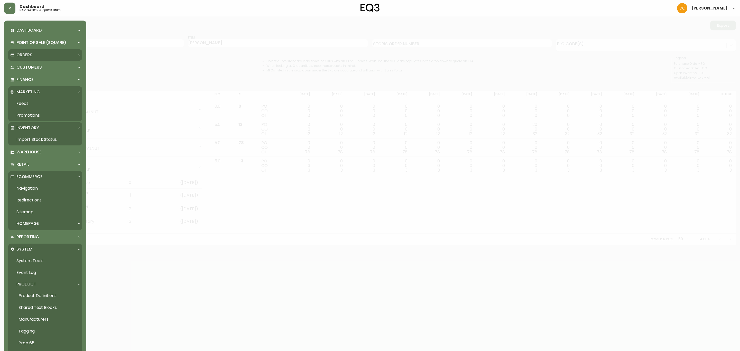
click at [28, 56] on p "Orders" at bounding box center [24, 55] width 16 height 6
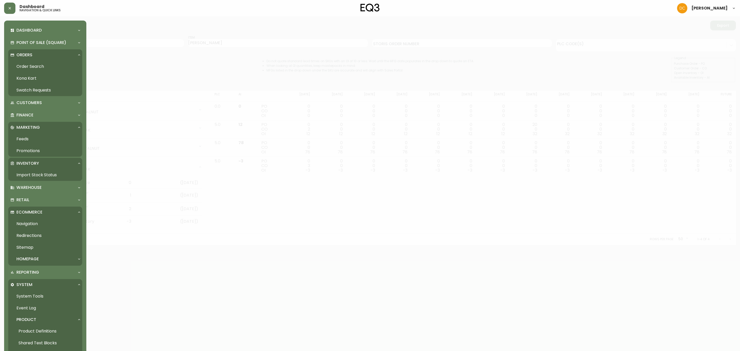
drag, startPoint x: 32, startPoint y: 63, endPoint x: 39, endPoint y: 65, distance: 7.3
click at [33, 63] on link "Order Search" at bounding box center [45, 67] width 74 height 12
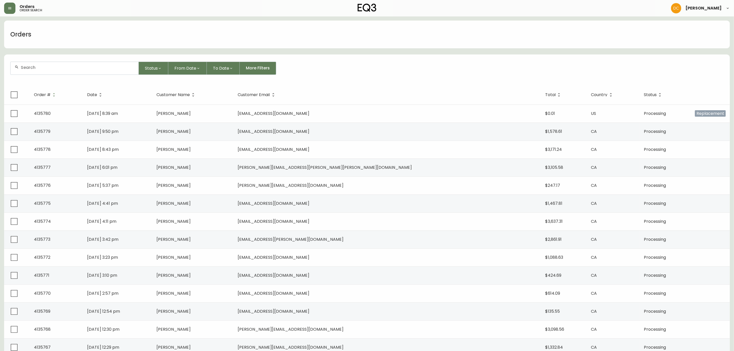
click at [103, 73] on div at bounding box center [75, 68] width 128 height 13
paste input "4135172"
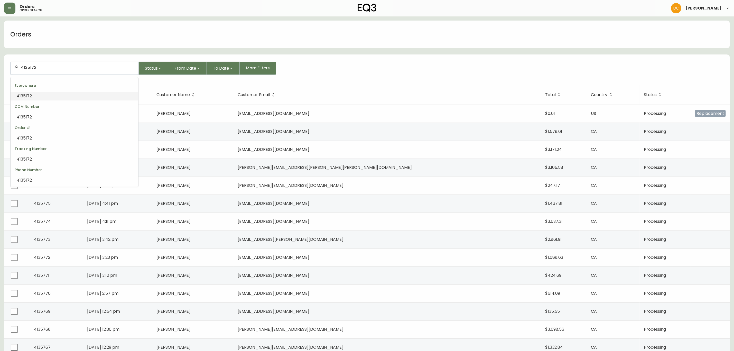
click at [31, 101] on div "COM Number" at bounding box center [75, 106] width 128 height 12
click at [30, 98] on span "4135172" at bounding box center [24, 96] width 15 height 6
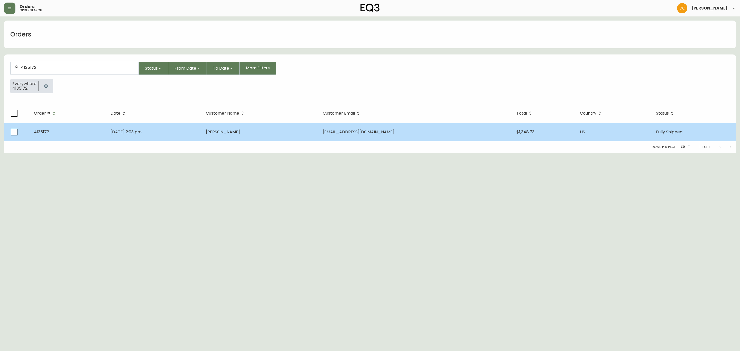
type input "4135172"
click at [150, 136] on td "Sep 07 2025, 2:03 pm" at bounding box center [153, 132] width 95 height 18
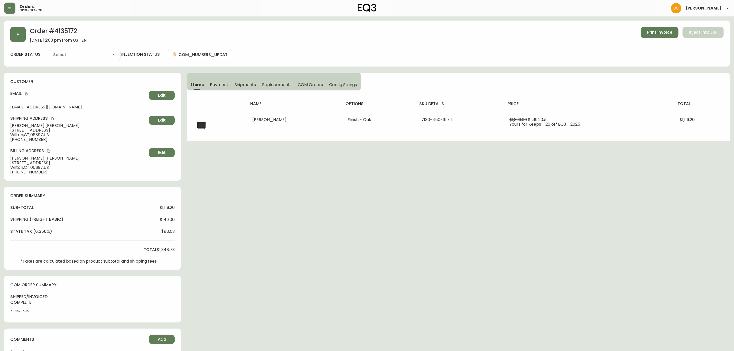
type input "Fully Shipped"
select select "FULLY_SHIPPED"
click at [213, 81] on button "Payment" at bounding box center [219, 84] width 25 height 11
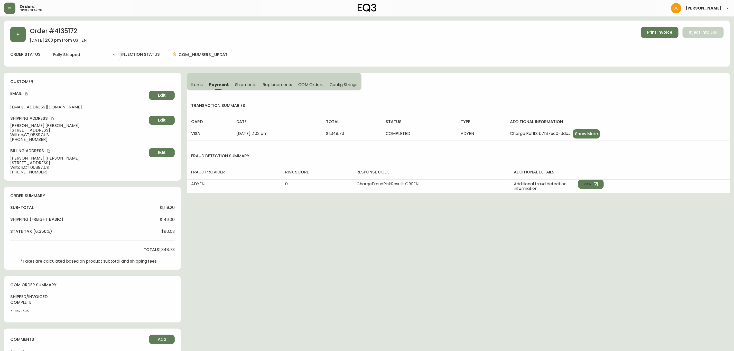
click at [281, 87] on button "Replacements" at bounding box center [277, 84] width 36 height 11
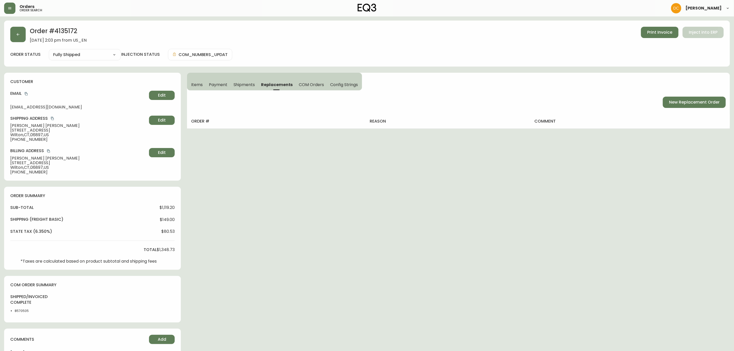
click at [307, 87] on span "COM Orders" at bounding box center [311, 84] width 25 height 5
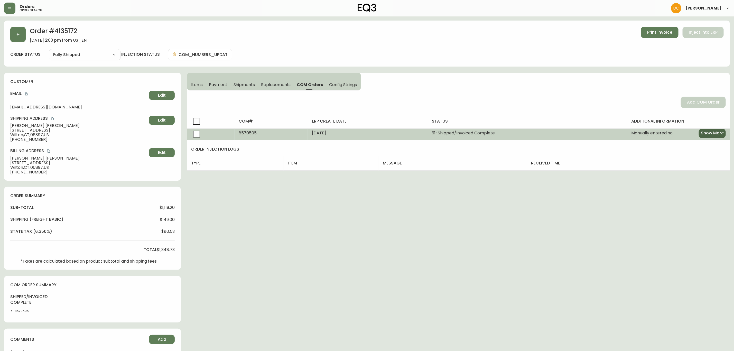
click at [708, 131] on span "Show More" at bounding box center [712, 133] width 23 height 6
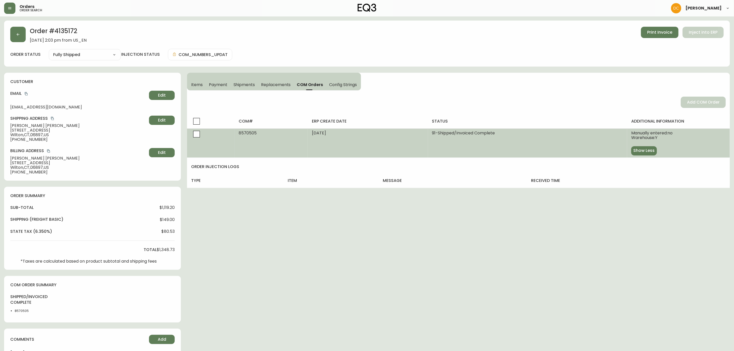
drag, startPoint x: 350, startPoint y: 90, endPoint x: 319, endPoint y: 89, distance: 30.9
click at [350, 90] on button "Config Strings" at bounding box center [343, 84] width 35 height 11
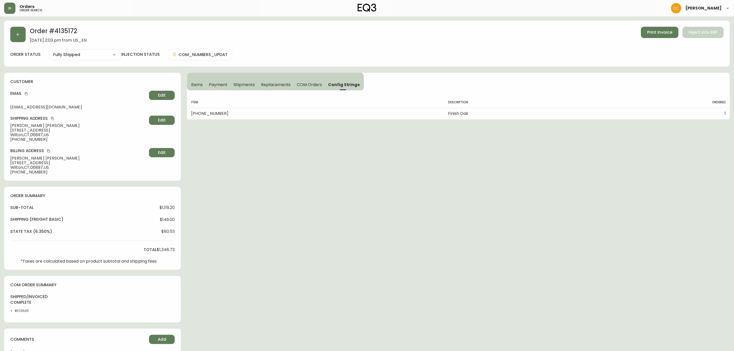
click at [234, 82] on span "Shipments" at bounding box center [245, 84] width 22 height 5
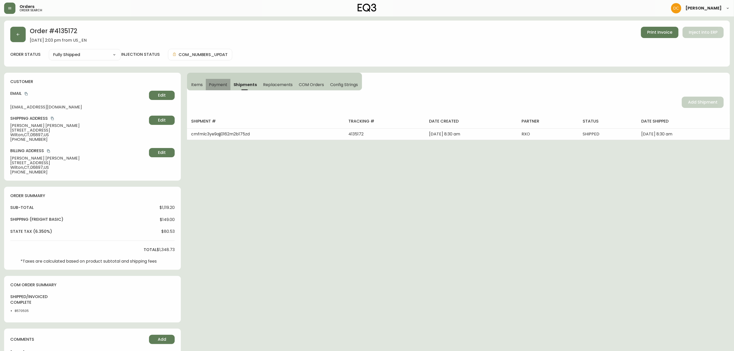
click at [218, 83] on span "Payment" at bounding box center [218, 84] width 18 height 5
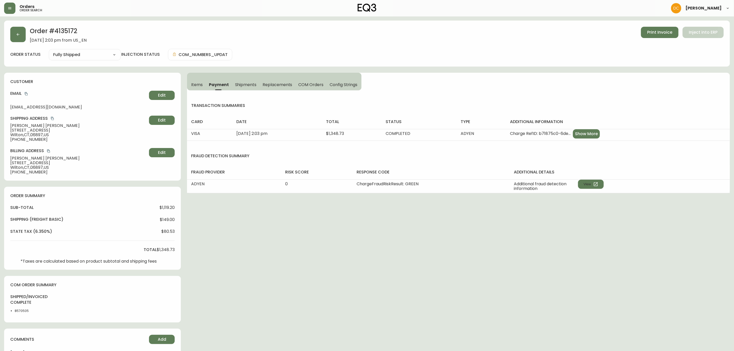
click at [196, 85] on span "Items" at bounding box center [197, 84] width 12 height 5
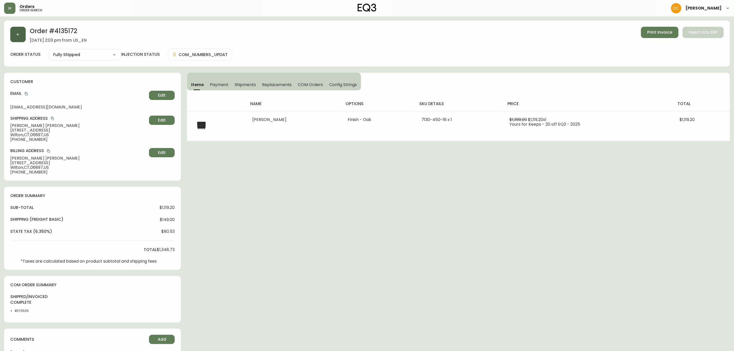
click at [18, 38] on button "button" at bounding box center [17, 34] width 15 height 15
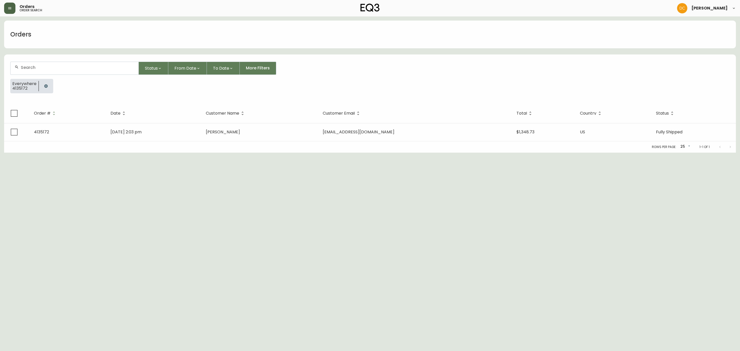
click at [13, 8] on button "button" at bounding box center [9, 8] width 11 height 11
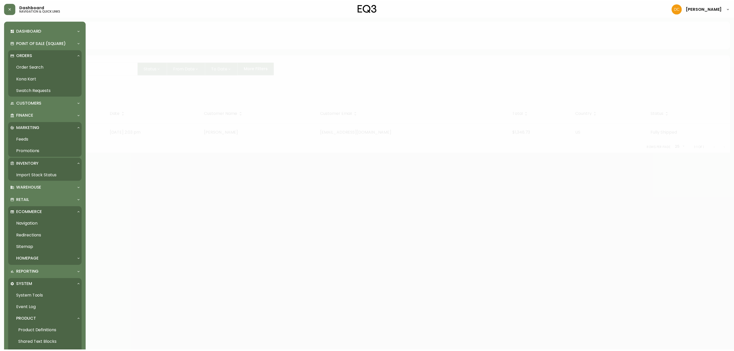
scroll to position [107, 0]
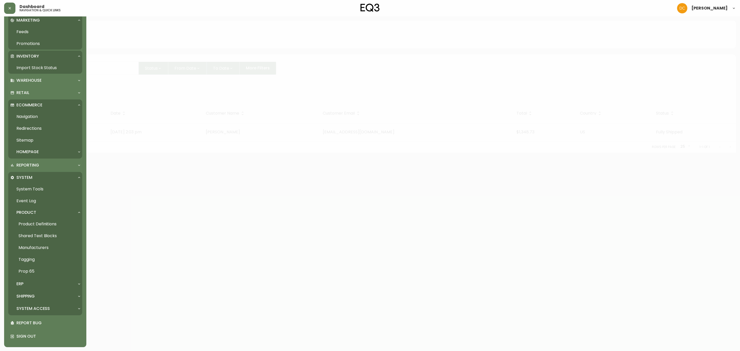
click at [53, 224] on link "Product Definitions" at bounding box center [45, 224] width 74 height 12
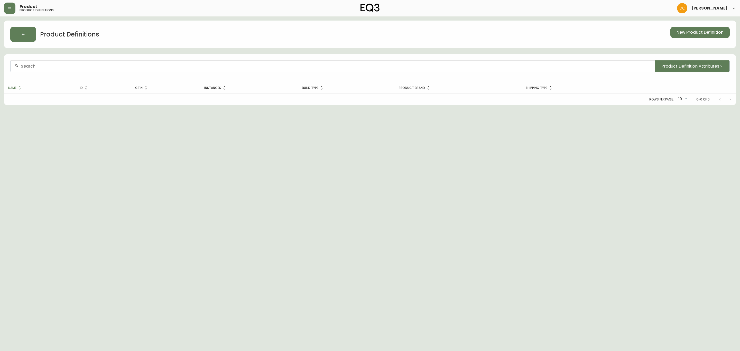
click at [79, 60] on div at bounding box center [333, 66] width 644 height 12
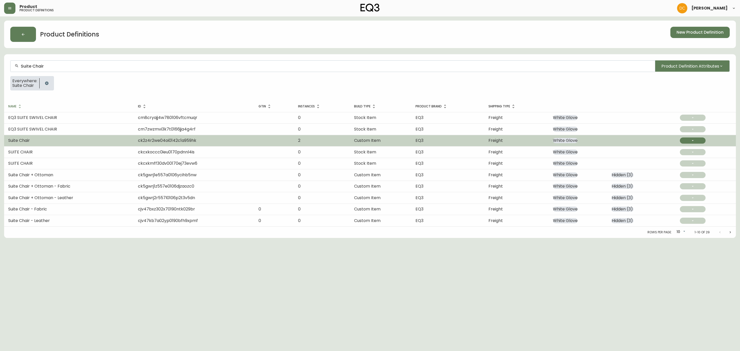
type input "Suite Chair"
click at [61, 144] on td "Suite Chair" at bounding box center [69, 140] width 130 height 11
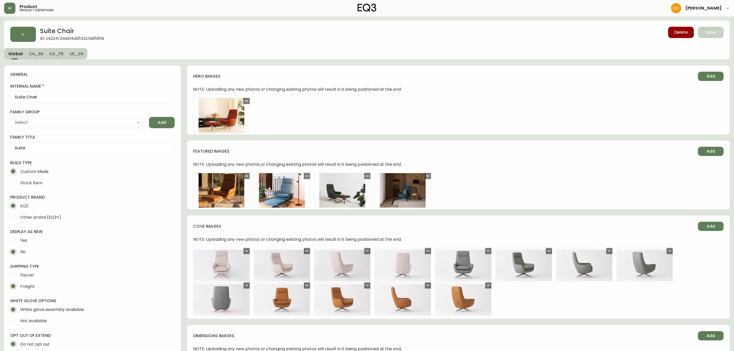
type input "EQ3"
type input "Upholstery"
type input "Furniture > Chairs > Arm Chairs, Recliners & Sleeper Chairs"
select select "cjyt4m5lw0000pt749bx6gh7n"
select select "cjpjx87md00014c74cvn90jbx"
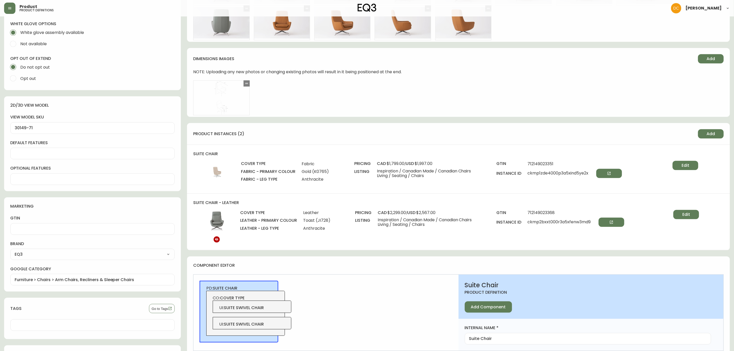
scroll to position [347, 0]
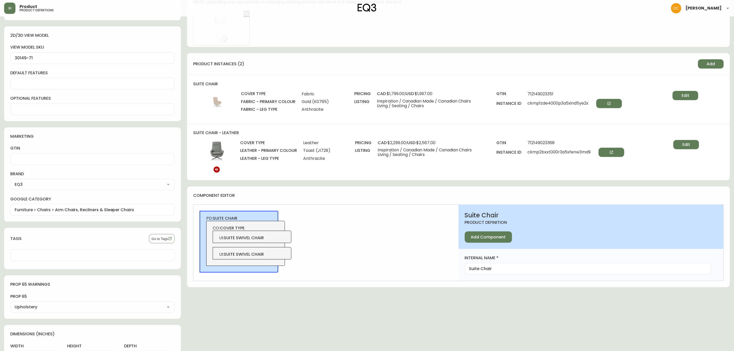
click at [272, 237] on span "UI : suite swivel chair" at bounding box center [252, 238] width 66 height 6
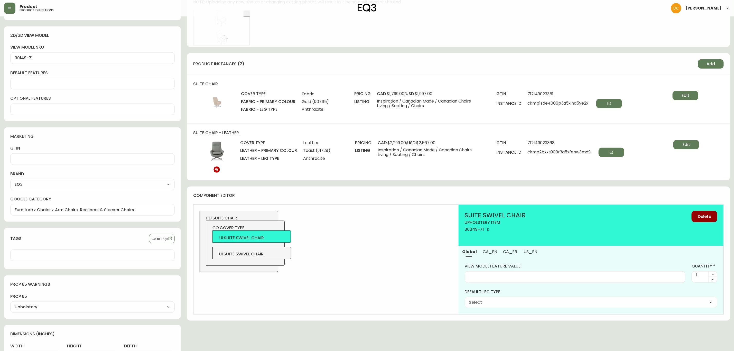
click at [480, 301] on select "Polished Aluminum - K0762 Anthracite - K0763" at bounding box center [591, 303] width 253 height 8
drag, startPoint x: 405, startPoint y: 302, endPoint x: 403, endPoint y: 311, distance: 8.5
click at [405, 302] on div "PD: suite chair CO: cover type UI : suite swivel chair UI : suite swivel chair" at bounding box center [325, 259] width 265 height 109
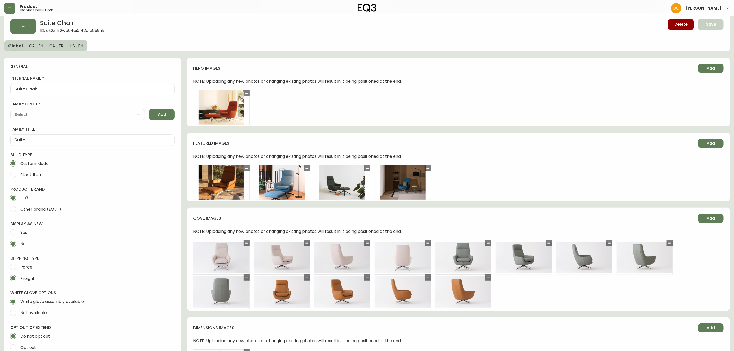
scroll to position [0, 0]
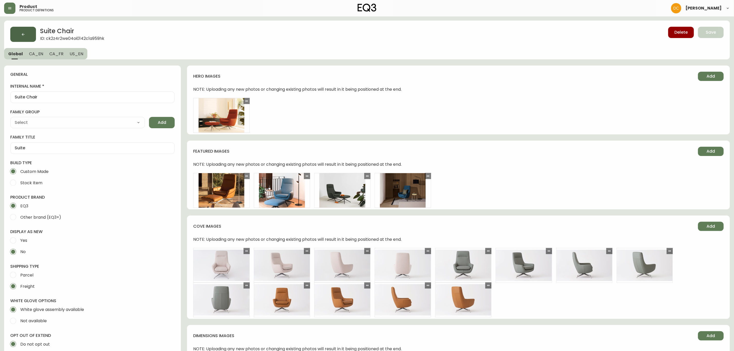
click at [25, 36] on button "button" at bounding box center [23, 34] width 26 height 15
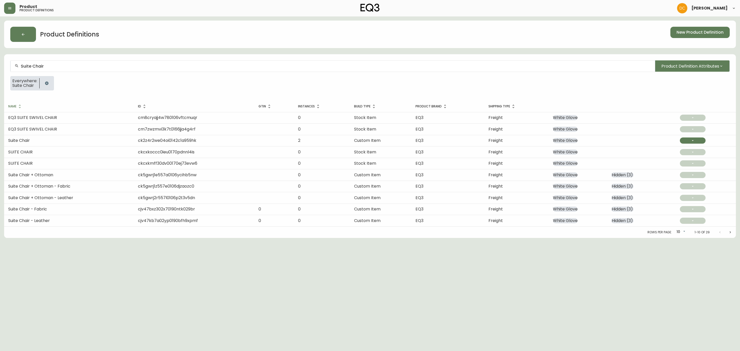
click at [100, 67] on input "Suite Chair" at bounding box center [336, 66] width 630 height 5
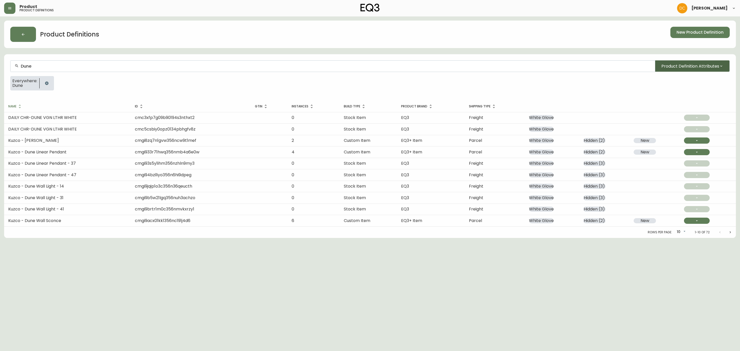
type input "Dune"
click at [686, 68] on span "Product Definition Attributes" at bounding box center [690, 66] width 58 height 6
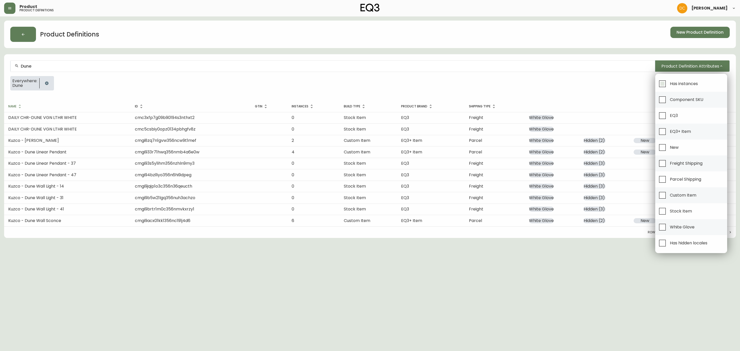
click at [682, 86] on span "Has instances" at bounding box center [684, 83] width 28 height 5
click at [668, 86] on input "Has instances" at bounding box center [662, 84] width 12 height 12
checkbox input "true"
click at [689, 245] on span "Has hidden locales" at bounding box center [689, 242] width 38 height 5
click at [668, 245] on input "Has hidden locales" at bounding box center [662, 243] width 12 height 12
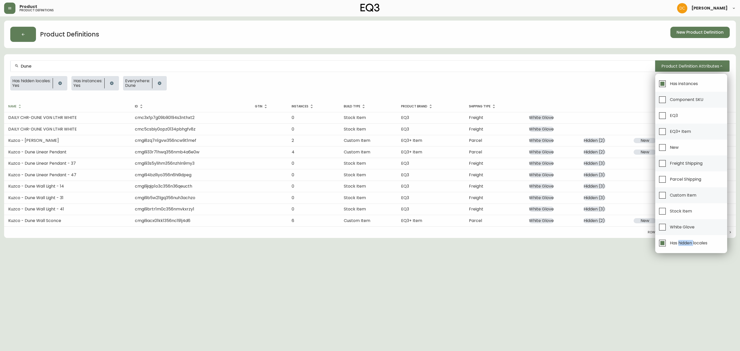
click at [689, 245] on span "Has hidden locales" at bounding box center [689, 242] width 38 height 5
click at [668, 245] on input "Has hidden locales" at bounding box center [662, 243] width 12 height 12
checkbox input "false"
click at [587, 276] on div at bounding box center [370, 175] width 740 height 351
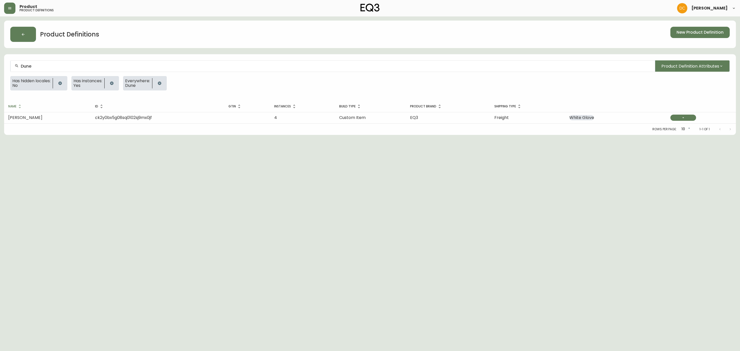
click at [117, 84] on button "button" at bounding box center [112, 83] width 10 height 10
click at [61, 82] on icon "button" at bounding box center [59, 82] width 3 height 3
click at [681, 72] on div "Dune Product Definition Attributes" at bounding box center [369, 66] width 719 height 12
click at [681, 62] on button "Product Definition Attributes" at bounding box center [692, 65] width 75 height 11
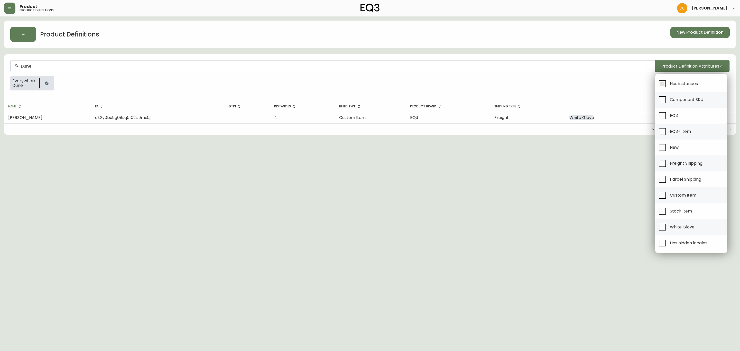
click at [680, 84] on span "Has instances" at bounding box center [684, 83] width 28 height 5
click at [668, 84] on input "Has instances" at bounding box center [662, 84] width 12 height 12
checkbox input "true"
click at [294, 197] on div at bounding box center [370, 175] width 740 height 351
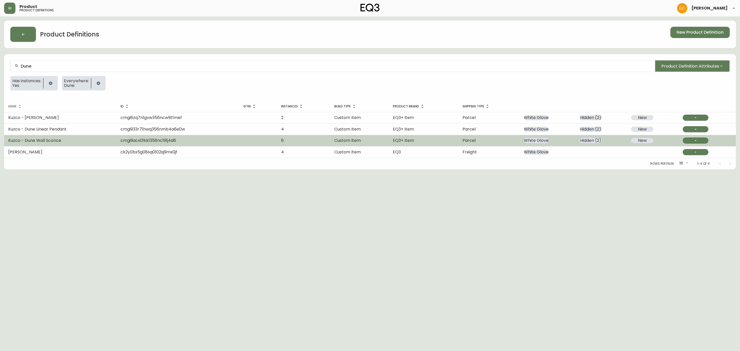
click at [92, 137] on td "Kuzco - Dune Wall Sconce" at bounding box center [60, 140] width 112 height 11
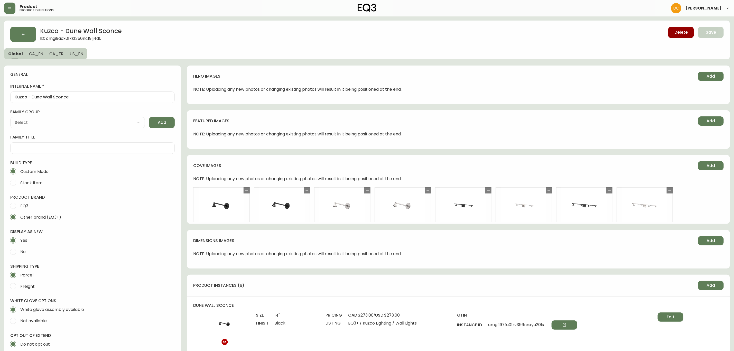
type input "Kuzco"
type input "Home & Garden > Lighting > Lighting Fixtures > Wall Light Fixtures"
select select "cmggz8xf624hy01426unsm25k"
click at [28, 34] on button "button" at bounding box center [23, 34] width 26 height 15
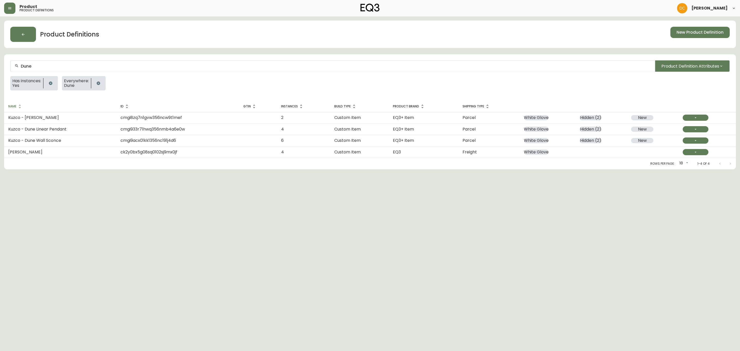
click at [257, 169] on html "Product product definitions David Castro Product Definitions New Product Defini…" at bounding box center [370, 84] width 740 height 169
click at [441, 169] on html "Product product definitions David Castro Product Definitions New Product Defini…" at bounding box center [370, 84] width 740 height 169
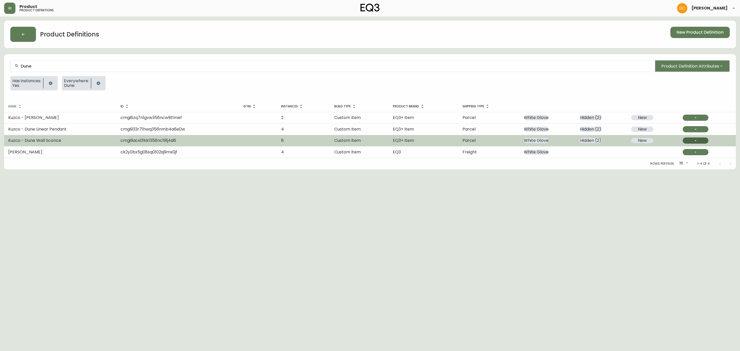
click at [702, 141] on button "button" at bounding box center [696, 140] width 26 height 6
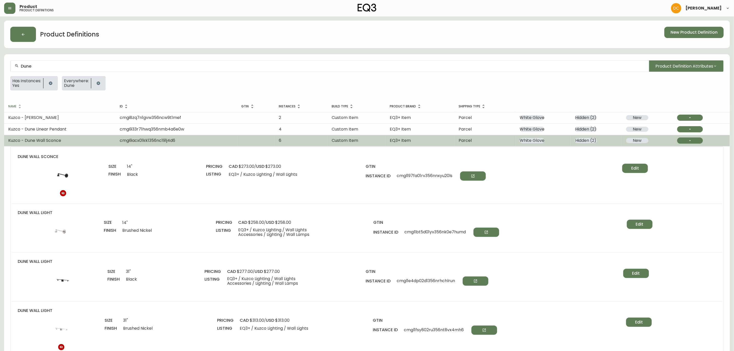
click at [685, 135] on td at bounding box center [701, 140] width 57 height 11
click at [682, 141] on button "button" at bounding box center [690, 140] width 26 height 6
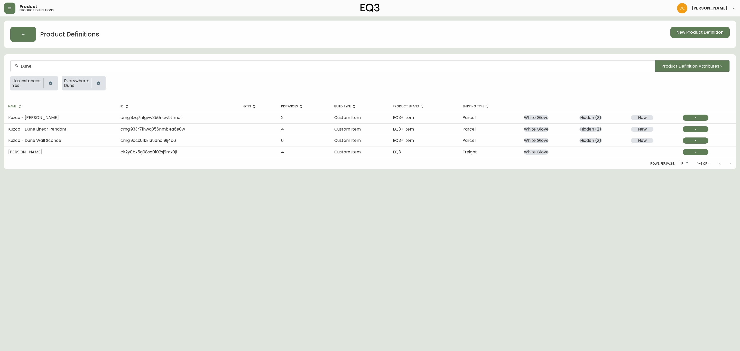
click at [380, 169] on html "Product product definitions David Castro Product Definitions New Product Defini…" at bounding box center [370, 84] width 740 height 169
